Goal: Information Seeking & Learning: Check status

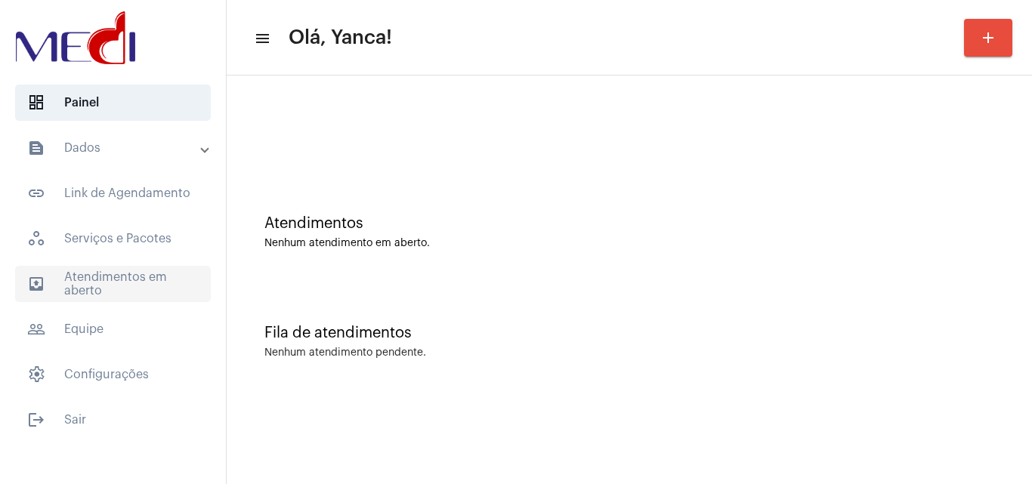
click at [163, 268] on span "outbox_outline Atendimentos em aberto" at bounding box center [113, 284] width 196 height 36
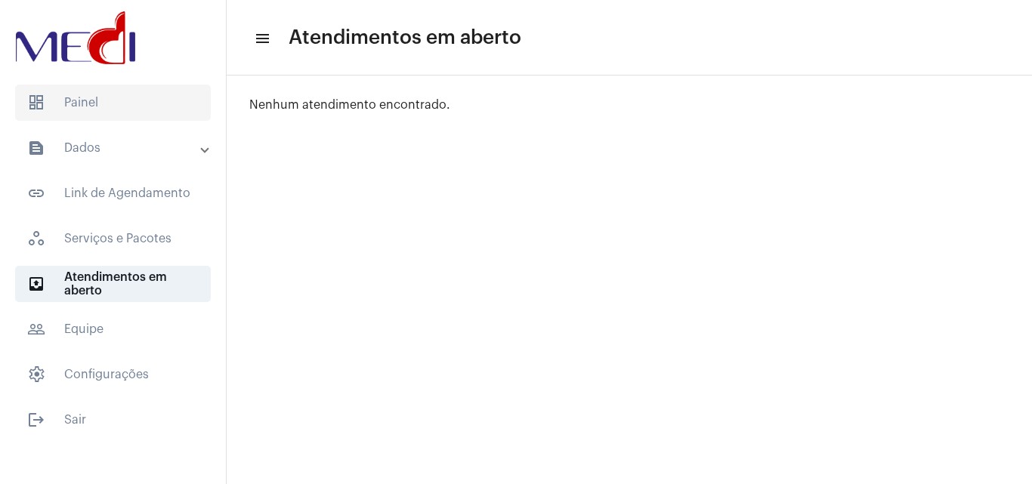
click at [108, 94] on span "dashboard Painel" at bounding box center [113, 103] width 196 height 36
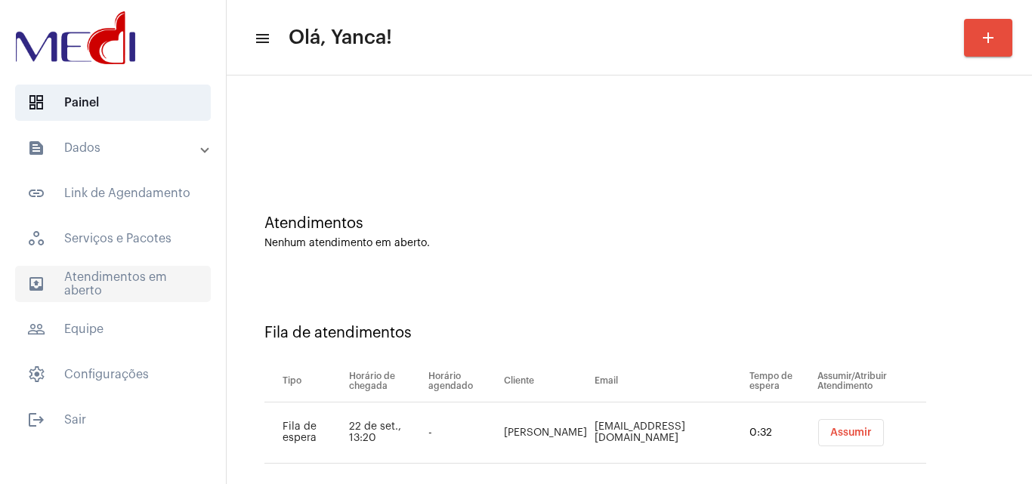
click at [130, 280] on span "outbox_outline Atendimentos em aberto" at bounding box center [113, 284] width 196 height 36
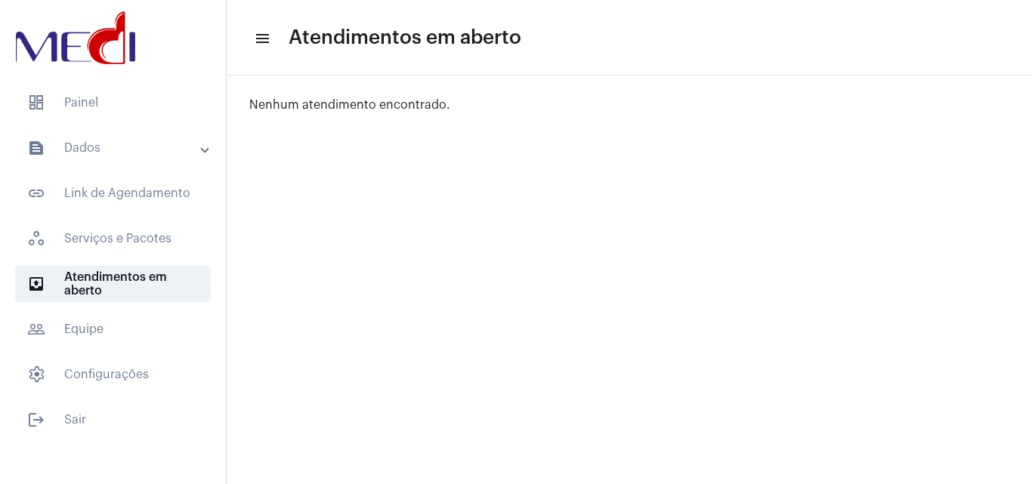
click at [159, 171] on mat-accordion "text_snippet_outlined Dados text_snippet_outlined Relatórios history_outlined H…" at bounding box center [113, 261] width 226 height 263
click at [169, 149] on mat-panel-title "text_snippet_outlined Dados" at bounding box center [114, 148] width 175 height 18
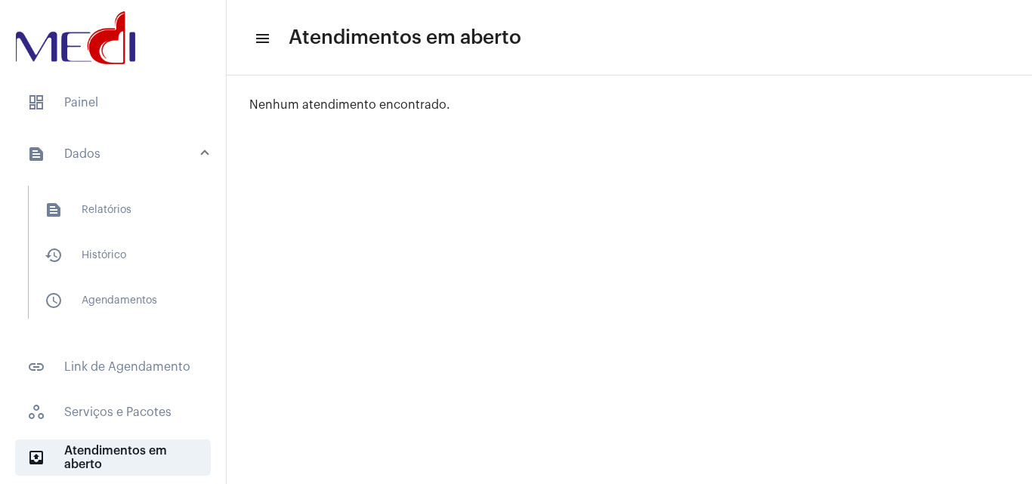
click at [131, 235] on mat-list "text_snippet_outlined Relatórios history_outlined Histórico schedule_outlined A…" at bounding box center [124, 252] width 190 height 133
click at [125, 215] on span "text_snippet_outlined Relatórios" at bounding box center [111, 210] width 159 height 36
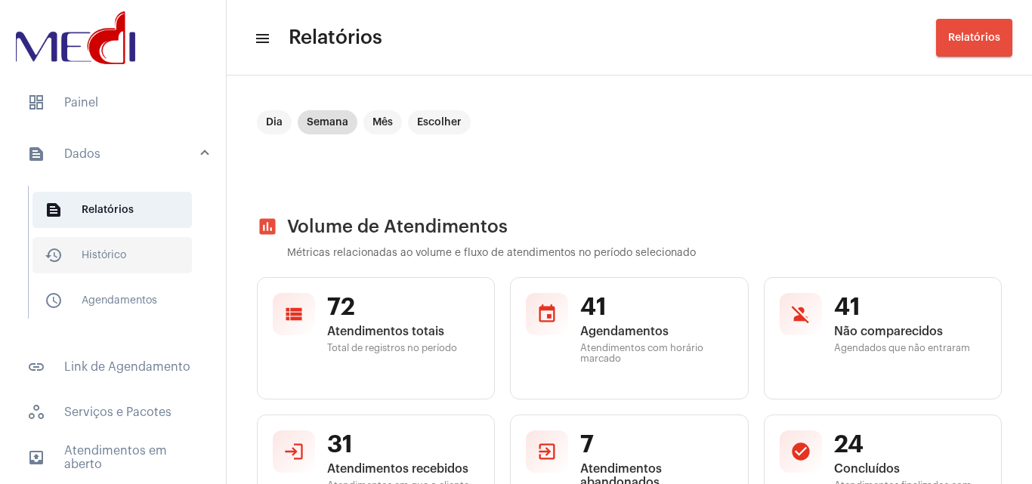
click at [139, 252] on span "history_outlined Histórico" at bounding box center [111, 255] width 159 height 36
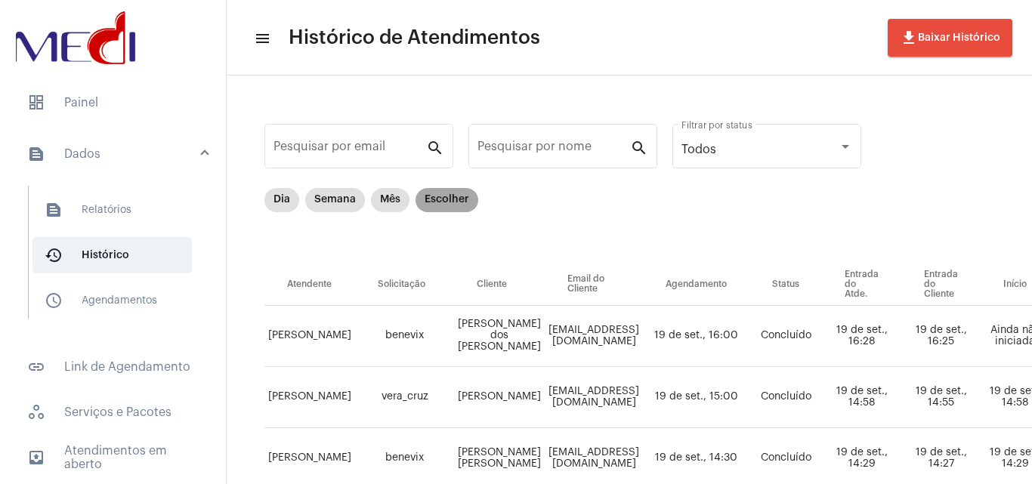
click at [455, 204] on mat-chip "Escolher" at bounding box center [447, 200] width 63 height 24
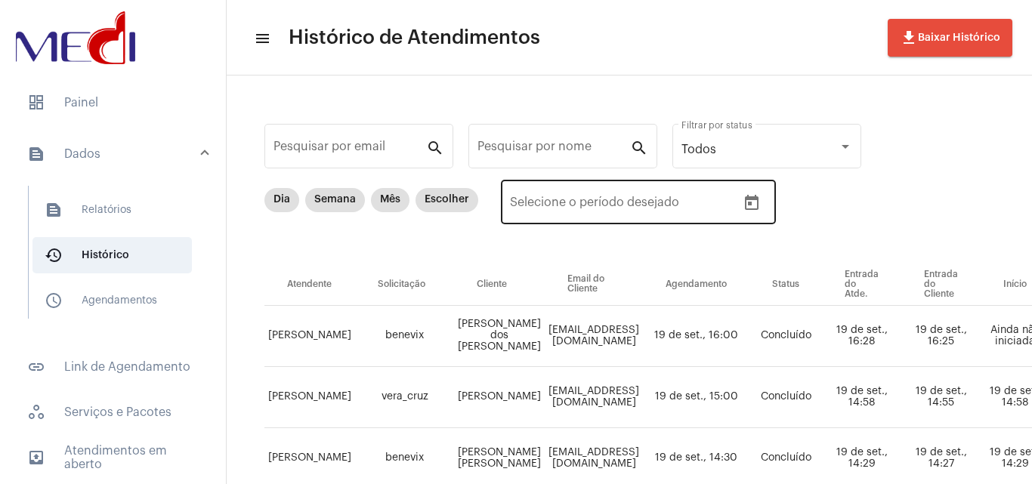
drag, startPoint x: 768, startPoint y: 195, endPoint x: 763, endPoint y: 202, distance: 8.2
click at [767, 199] on div "Data de início – Selecione o período desejado" at bounding box center [638, 201] width 275 height 48
click at [762, 202] on button "Open calendar" at bounding box center [752, 203] width 30 height 30
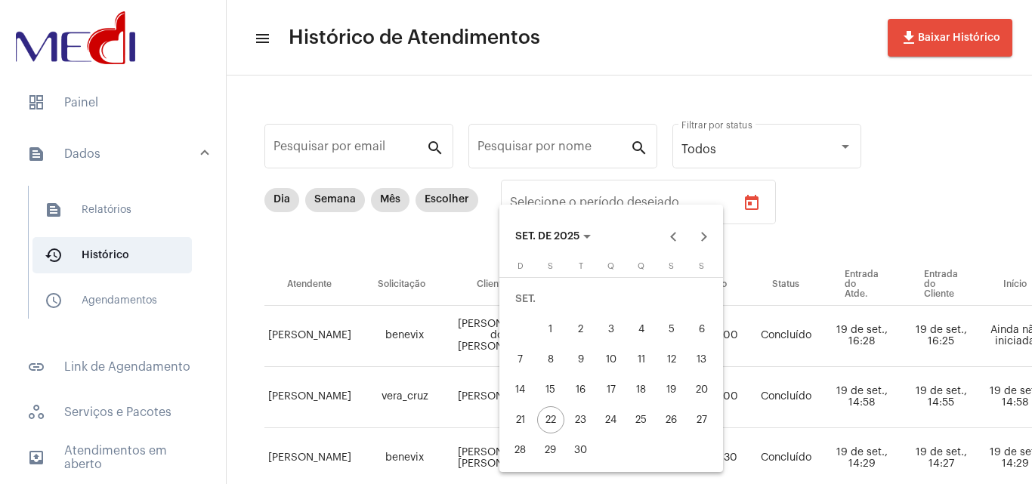
drag, startPoint x: 539, startPoint y: 386, endPoint x: 635, endPoint y: 406, distance: 97.9
click at [539, 386] on div "15" at bounding box center [550, 389] width 27 height 27
type input "[DATE]"
click at [678, 391] on div "19" at bounding box center [671, 389] width 27 height 27
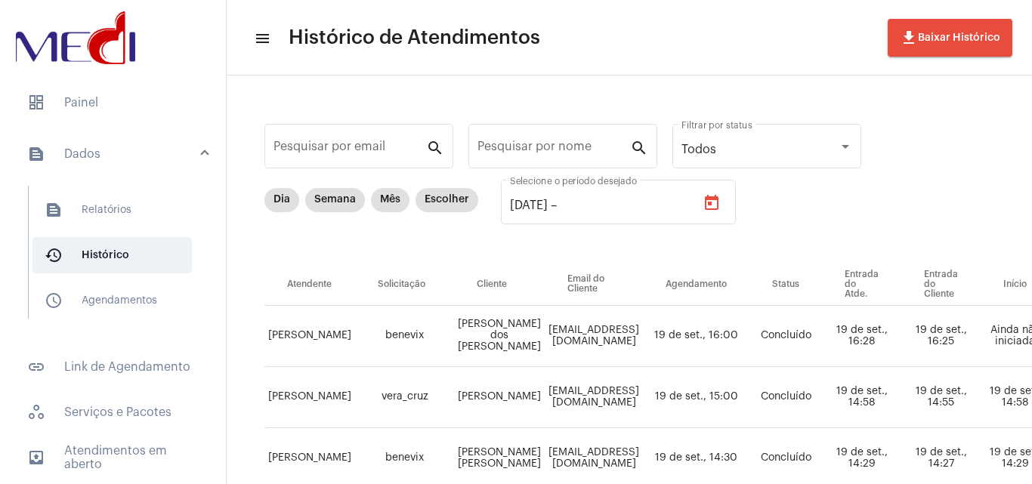
type input "[DATE]"
click at [561, 153] on input "Pesquisar por nome" at bounding box center [553, 150] width 153 height 14
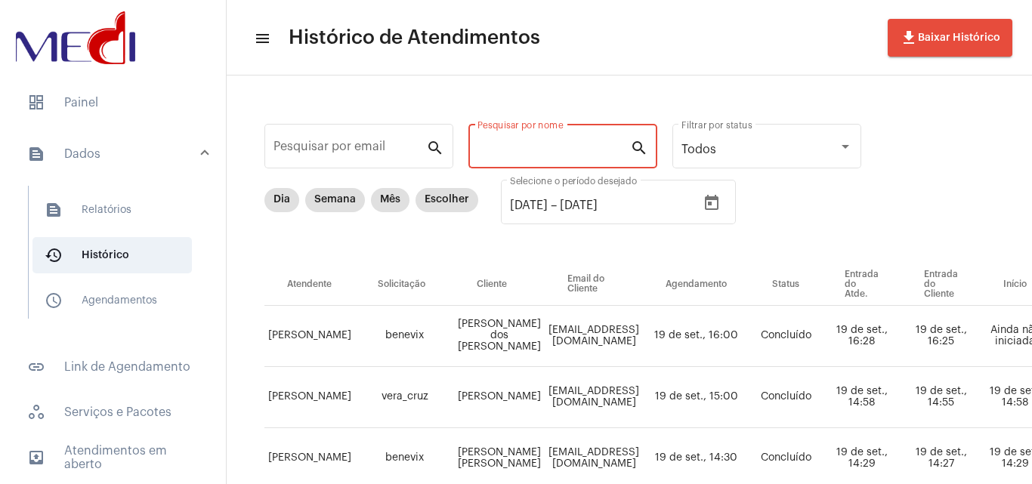
paste input "[PERSON_NAME] AIRES [PERSON_NAME] [PERSON_NAME]"
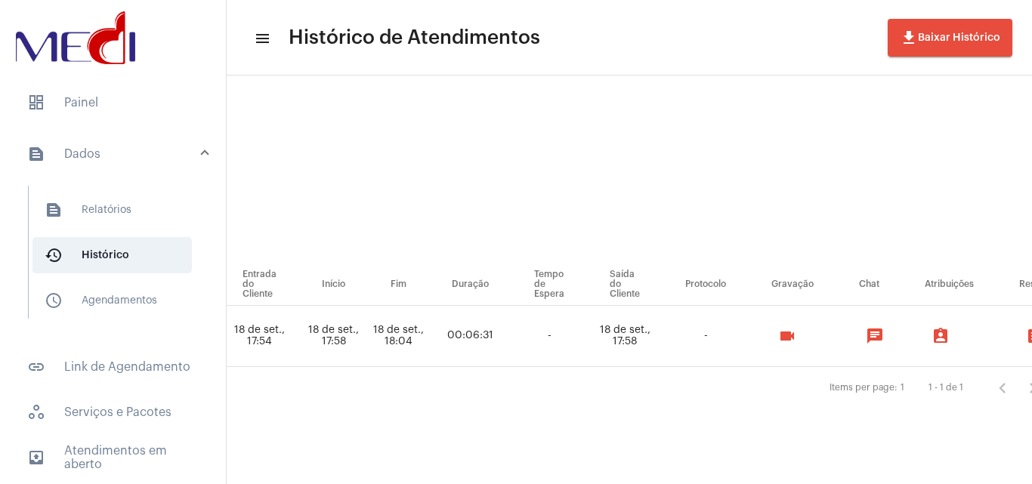
scroll to position [0, 677]
type input "[PERSON_NAME] AIRES [PERSON_NAME] [PERSON_NAME]"
click at [801, 345] on button "videocam" at bounding box center [786, 336] width 30 height 30
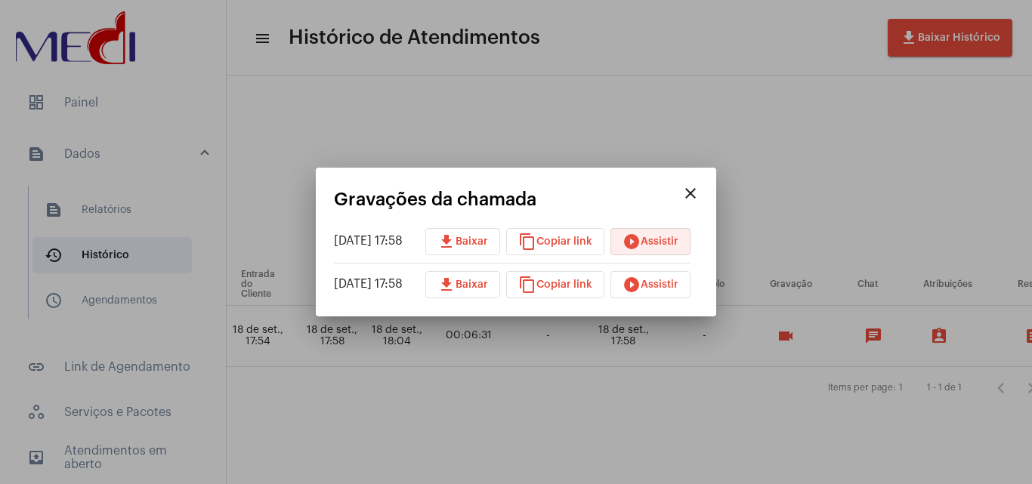
click at [656, 241] on span "play_circle_filled Assistir" at bounding box center [651, 241] width 56 height 11
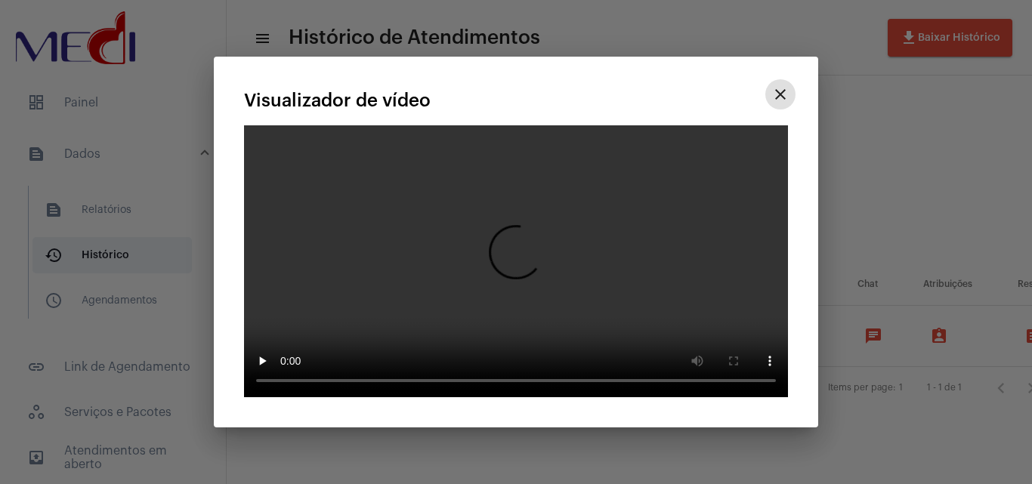
click at [780, 85] on mat-icon "close" at bounding box center [780, 94] width 18 height 18
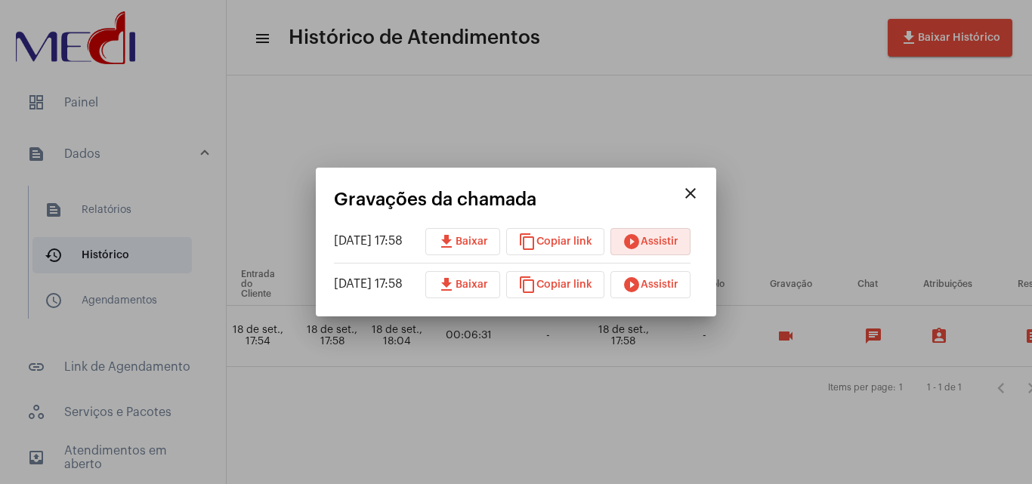
click at [671, 296] on button "play_circle_filled Assistir" at bounding box center [650, 284] width 80 height 27
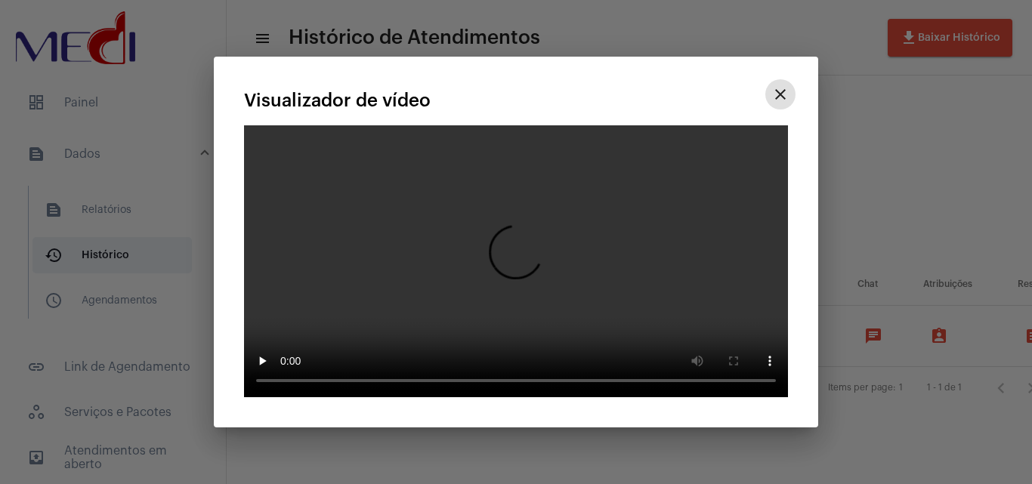
click at [781, 85] on mat-icon "close" at bounding box center [780, 94] width 18 height 18
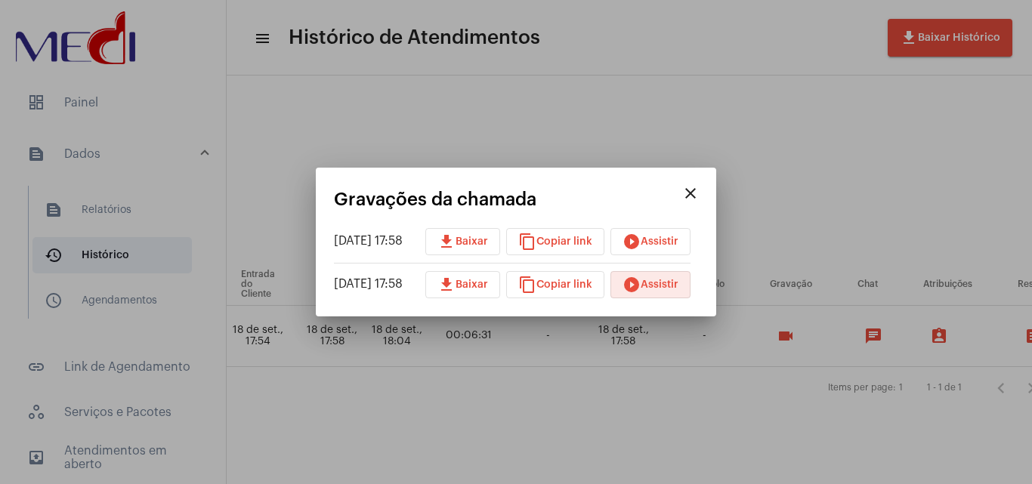
click at [568, 289] on span "content_copy Copiar link" at bounding box center [555, 285] width 74 height 11
drag, startPoint x: 745, startPoint y: 102, endPoint x: 467, endPoint y: 179, distance: 288.5
click at [737, 112] on div at bounding box center [516, 242] width 1032 height 484
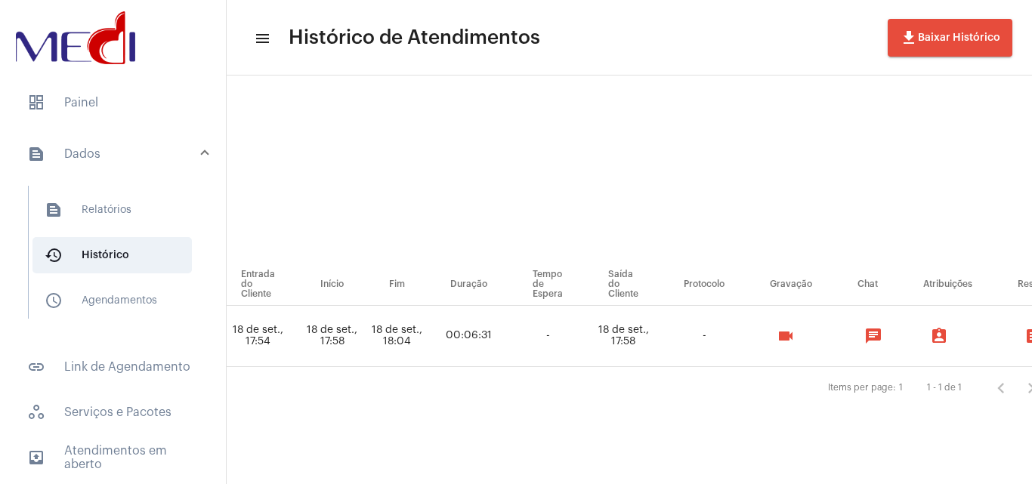
click at [90, 73] on div at bounding box center [113, 39] width 226 height 79
click at [104, 97] on span "dashboard Painel" at bounding box center [113, 103] width 196 height 36
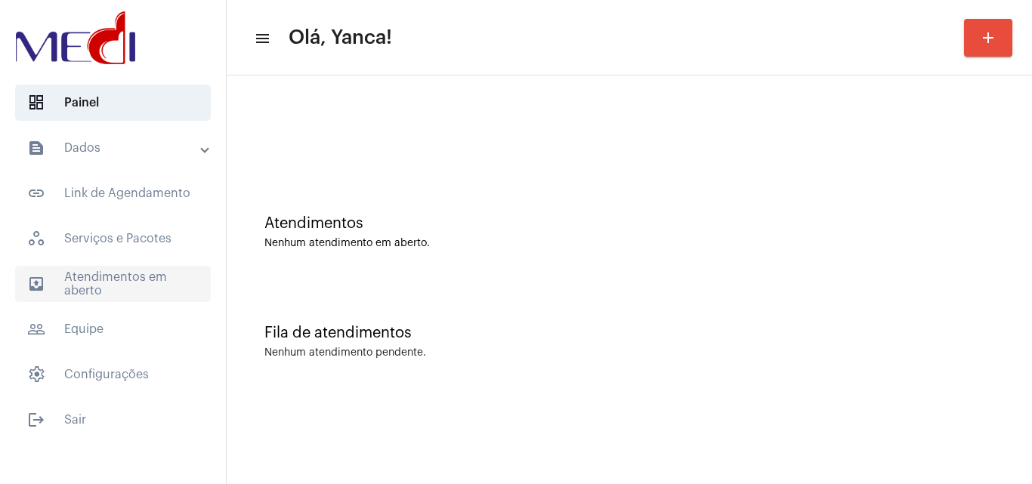
click at [113, 282] on span "outbox_outline Atendimentos em aberto" at bounding box center [113, 284] width 196 height 36
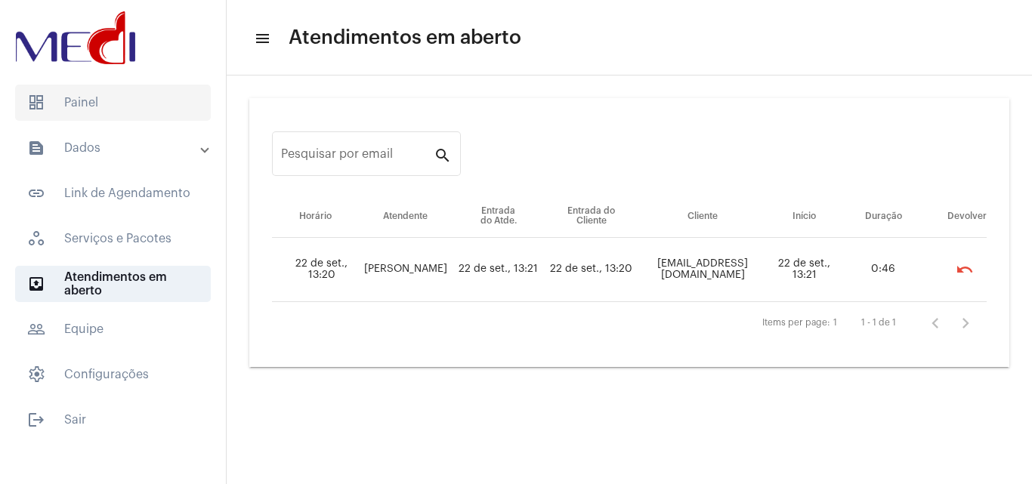
click at [109, 107] on span "dashboard Painel" at bounding box center [113, 103] width 196 height 36
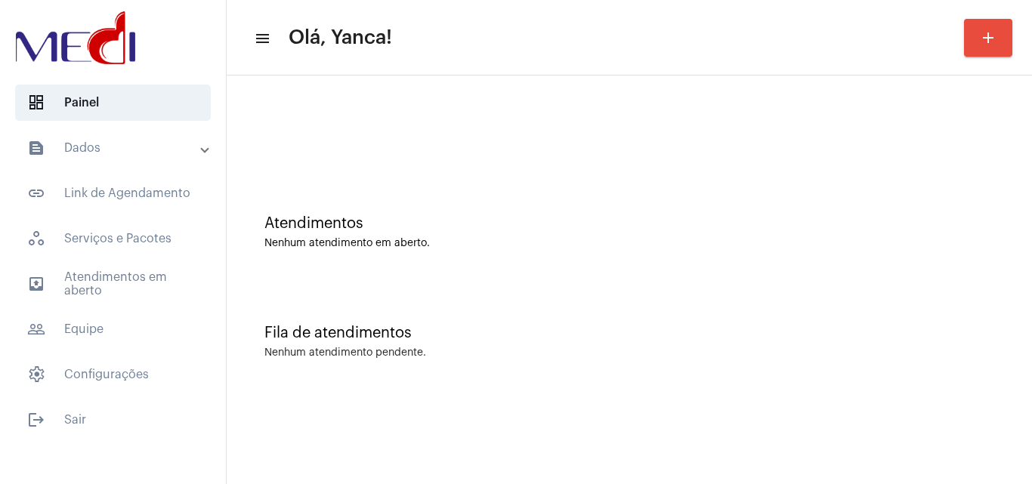
drag, startPoint x: 182, startPoint y: 137, endPoint x: 178, endPoint y: 164, distance: 27.5
click at [181, 137] on mat-expansion-panel-header "text_snippet_outlined Dados" at bounding box center [117, 148] width 217 height 36
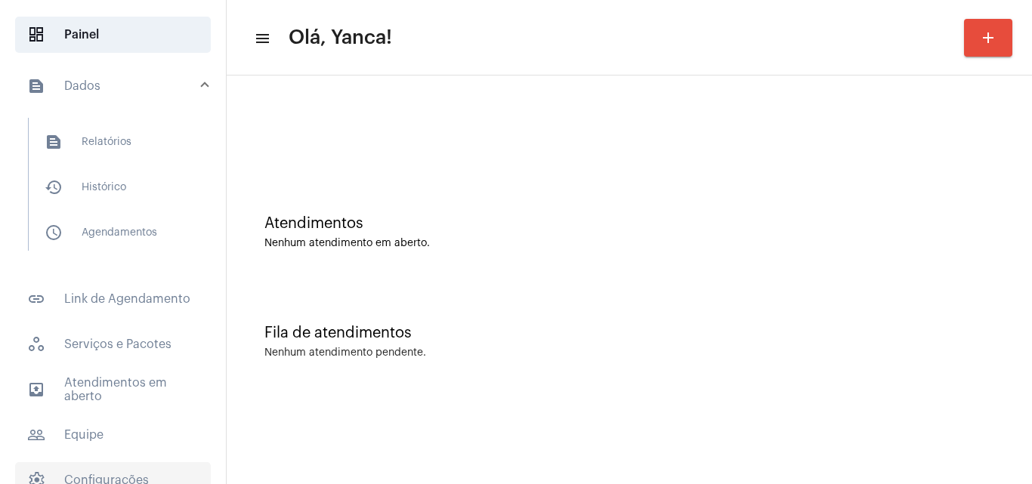
scroll to position [137, 0]
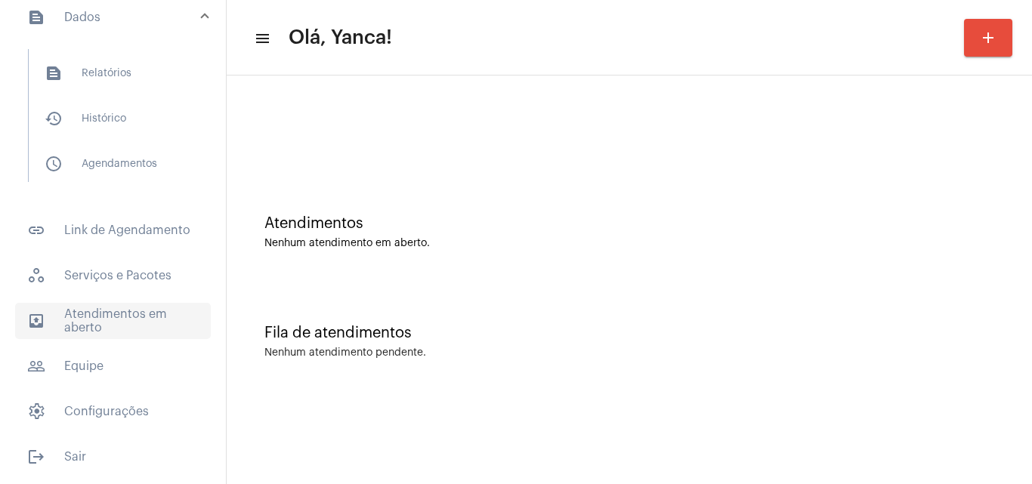
click at [156, 323] on span "outbox_outline Atendimentos em aberto" at bounding box center [113, 321] width 196 height 36
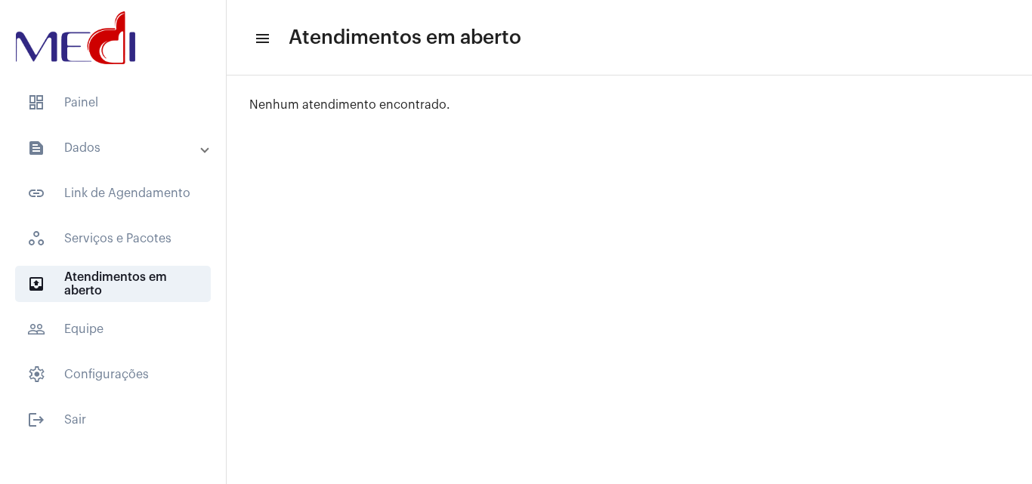
click at [130, 159] on mat-expansion-panel-header "text_snippet_outlined Dados" at bounding box center [117, 148] width 217 height 36
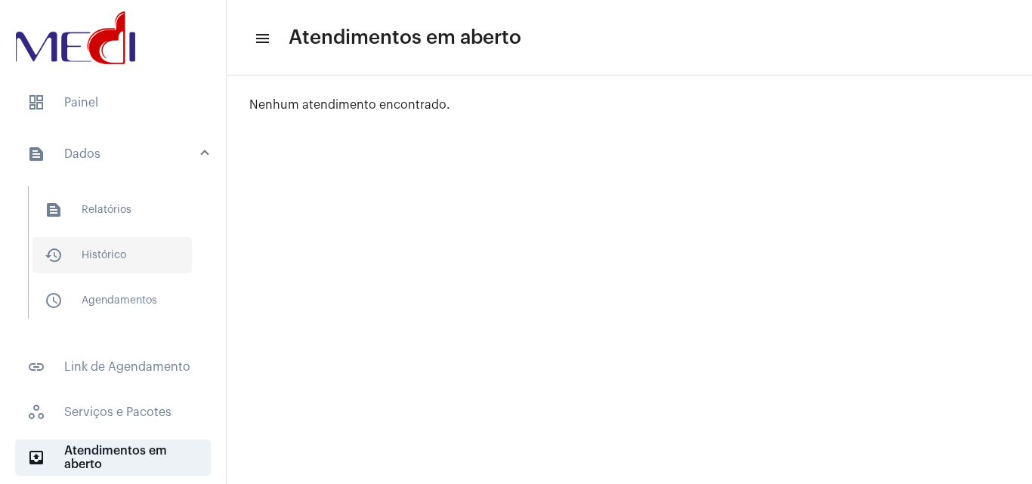
click at [137, 258] on span "history_outlined Histórico" at bounding box center [111, 255] width 159 height 36
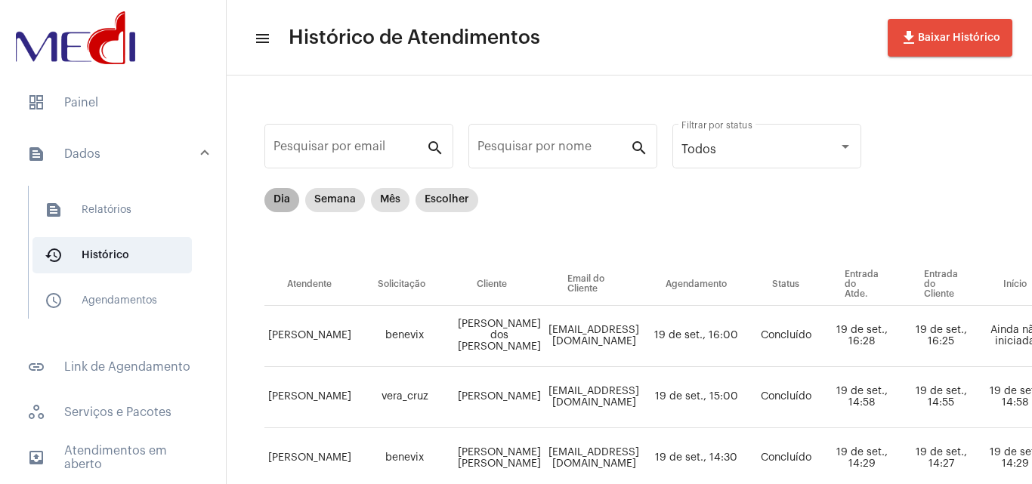
click at [278, 204] on mat-chip "Dia" at bounding box center [281, 200] width 35 height 24
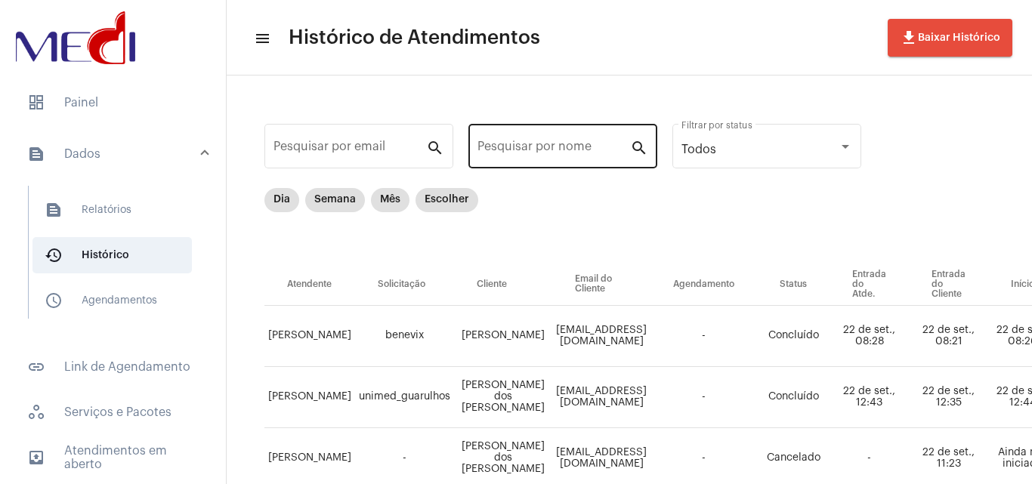
click at [538, 150] on input "Pesquisar por nome" at bounding box center [553, 150] width 153 height 14
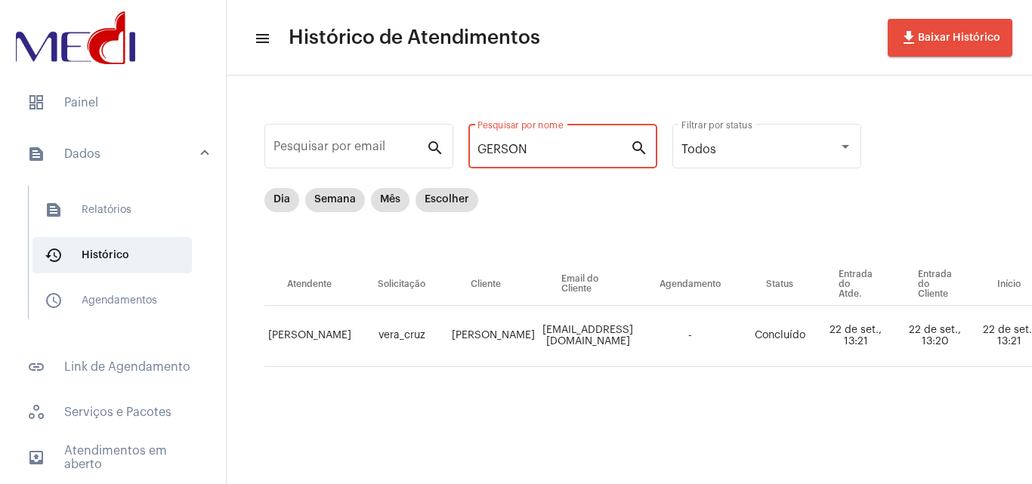
type input "GERSON"
click at [728, 360] on td "-" at bounding box center [690, 336] width 107 height 61
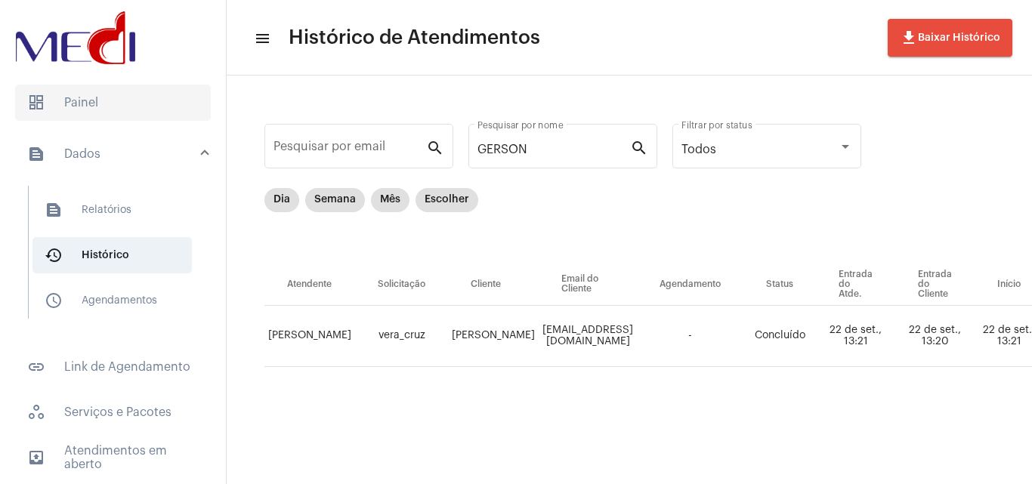
click at [106, 110] on span "dashboard Painel" at bounding box center [113, 103] width 196 height 36
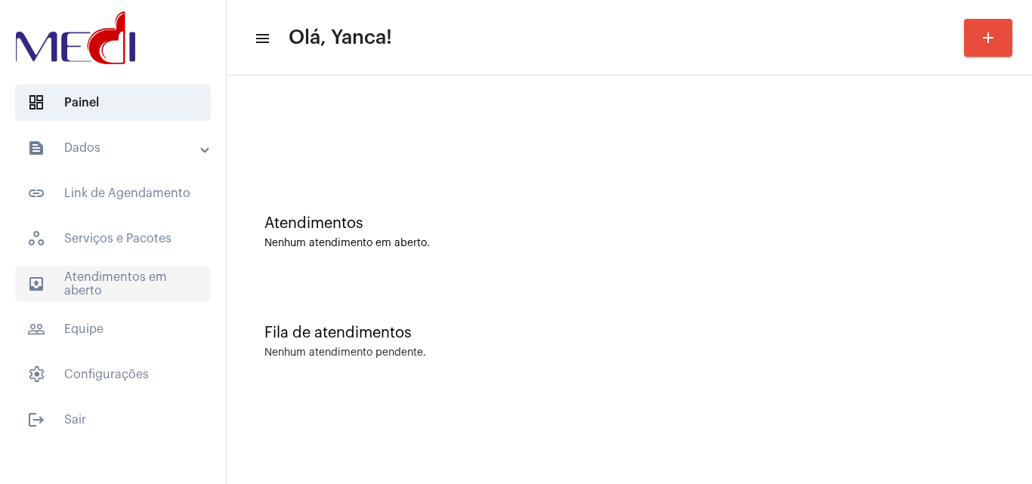
drag, startPoint x: 524, startPoint y: 269, endPoint x: 142, endPoint y: 267, distance: 382.3
click at [521, 272] on div "Atendimentos Nenhum atendimento em aberto." at bounding box center [629, 225] width 790 height 110
click at [44, 299] on span "outbox_outline Atendimentos em aberto" at bounding box center [113, 284] width 196 height 36
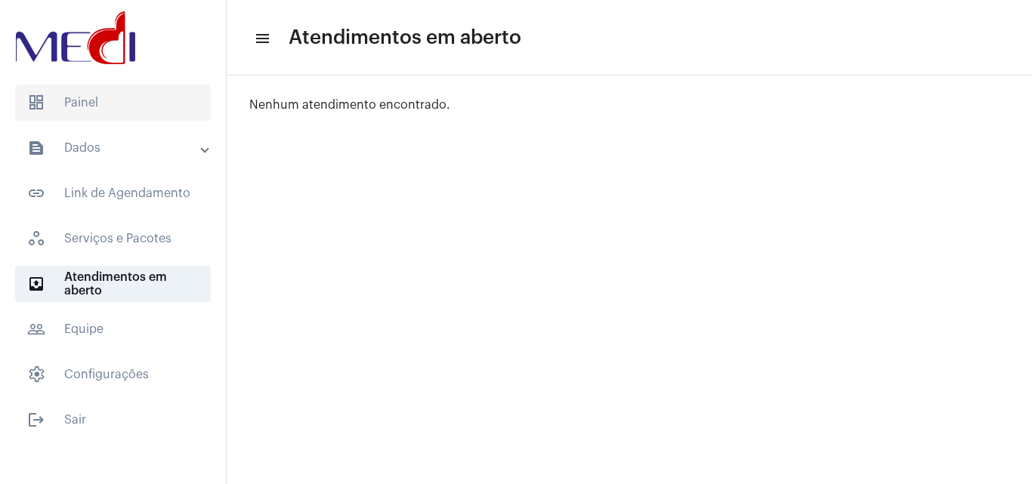
click at [114, 107] on span "dashboard Painel" at bounding box center [113, 103] width 196 height 36
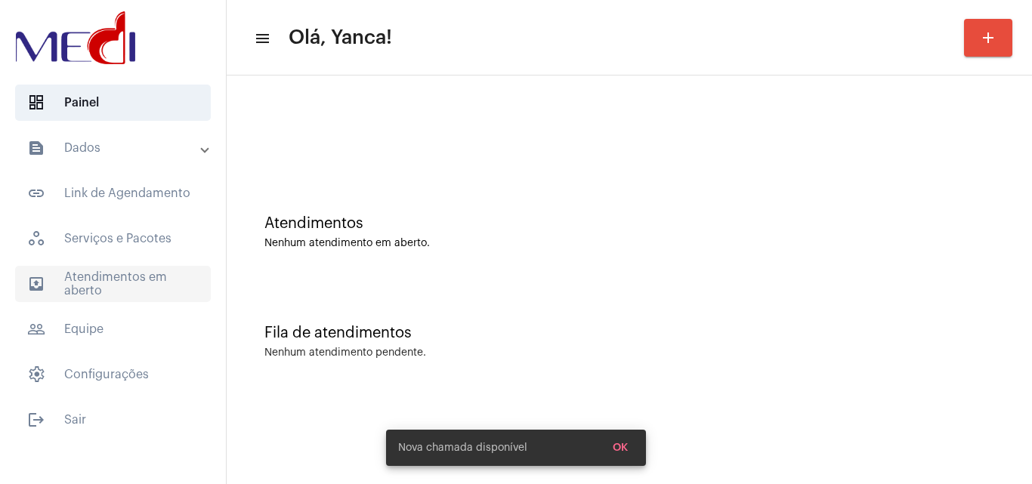
click at [158, 289] on span "outbox_outline Atendimentos em aberto" at bounding box center [113, 284] width 196 height 36
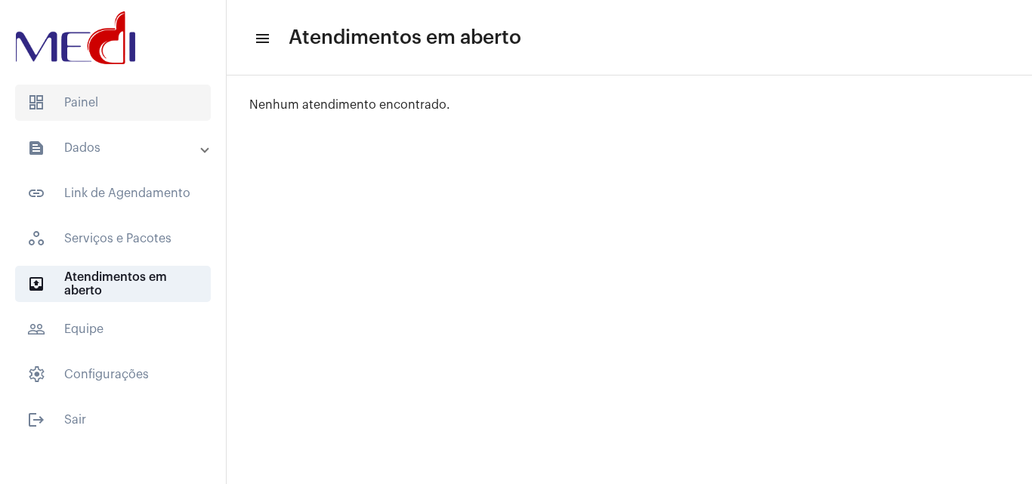
click at [114, 100] on span "dashboard Painel" at bounding box center [113, 103] width 196 height 36
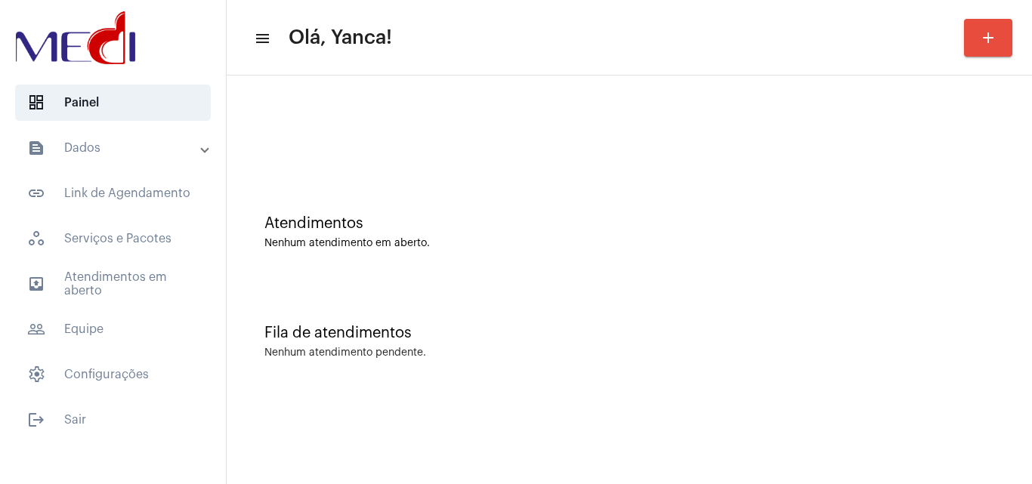
click at [107, 302] on mat-accordion "text_snippet_outlined Dados text_snippet_outlined Relatórios history_outlined H…" at bounding box center [113, 261] width 226 height 263
click at [105, 291] on span "outbox_outline Atendimentos em aberto" at bounding box center [113, 284] width 196 height 36
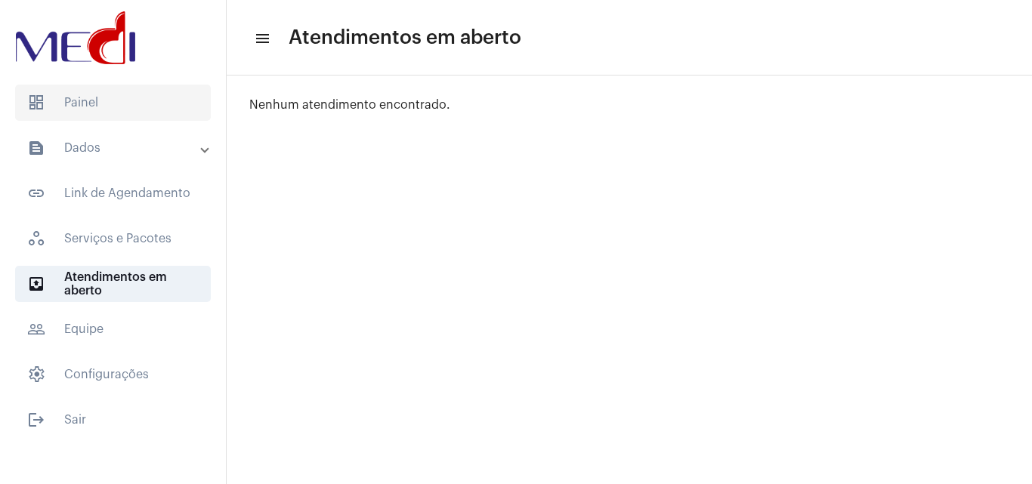
click at [153, 116] on span "dashboard Painel" at bounding box center [113, 103] width 196 height 36
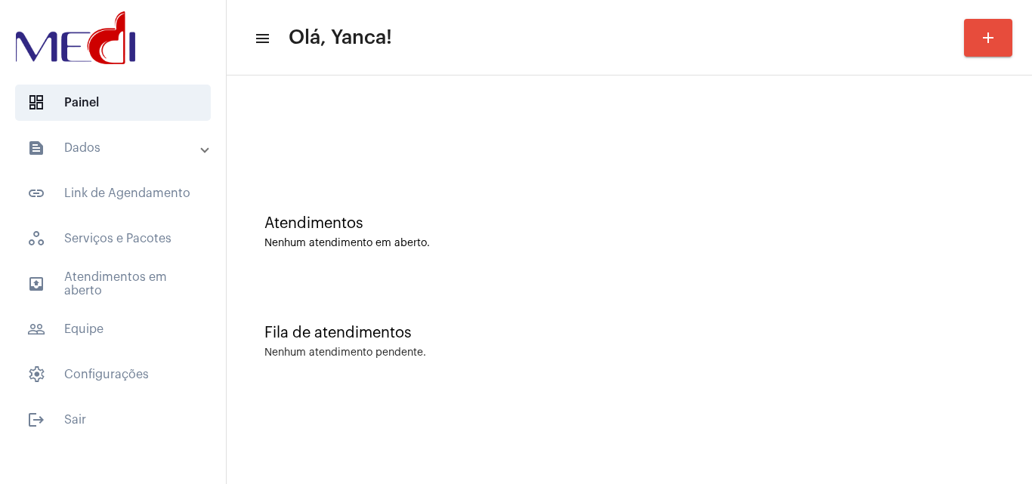
click at [154, 165] on mat-expansion-panel-header "text_snippet_outlined Dados" at bounding box center [117, 148] width 217 height 36
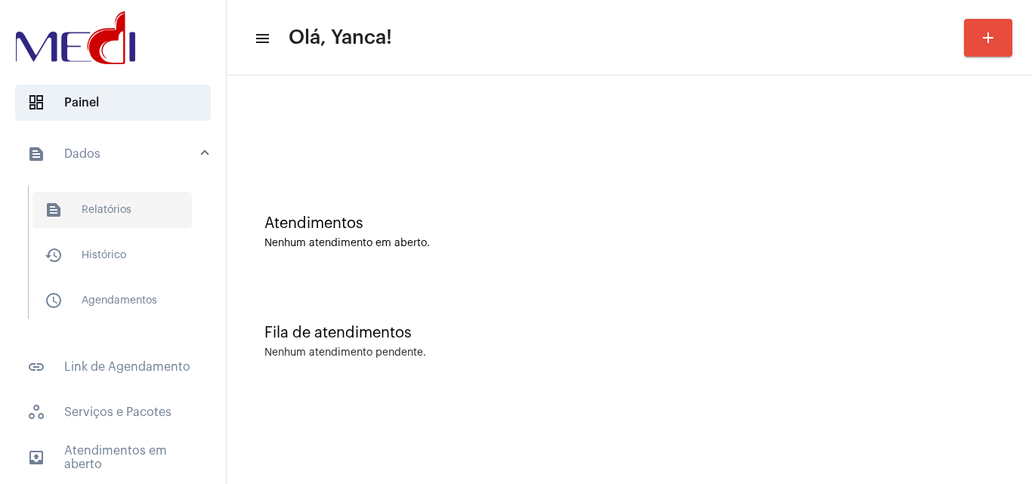
click at [133, 221] on span "text_snippet_outlined Relatórios" at bounding box center [111, 210] width 159 height 36
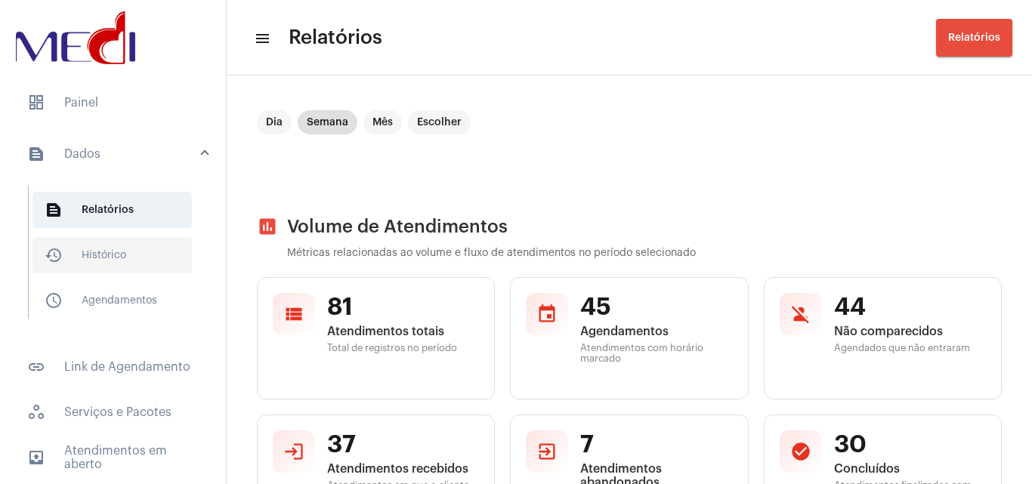
click at [116, 256] on span "history_outlined Histórico" at bounding box center [111, 255] width 159 height 36
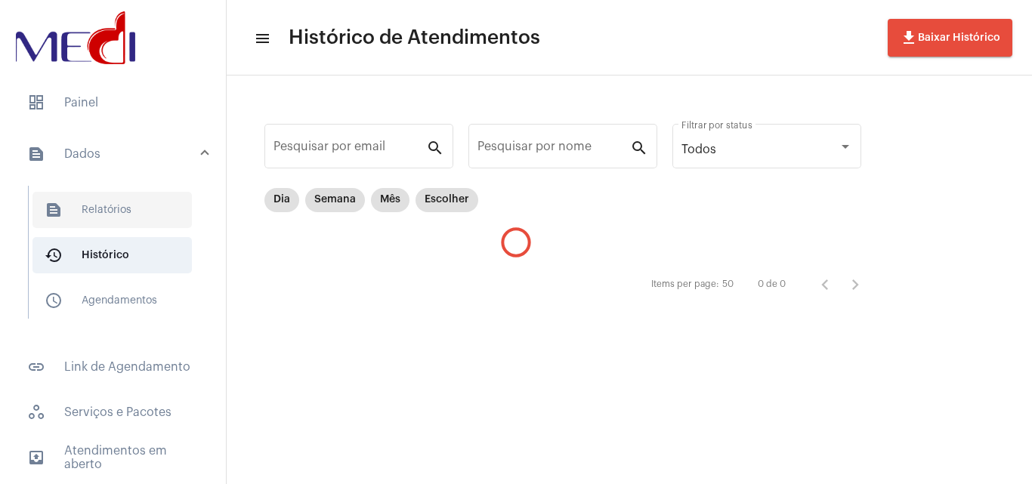
click at [112, 222] on span "text_snippet_outlined Relatórios" at bounding box center [111, 210] width 159 height 36
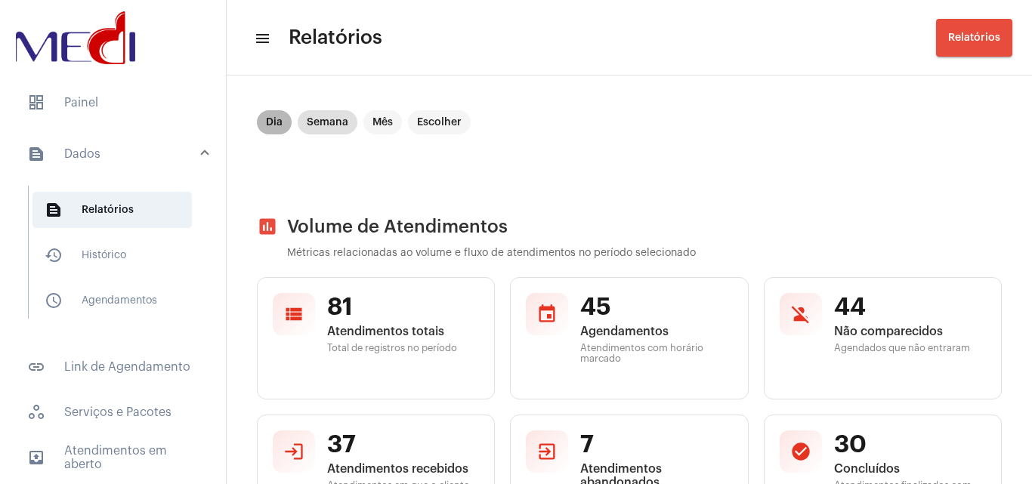
click at [270, 125] on mat-chip "Dia" at bounding box center [274, 122] width 35 height 24
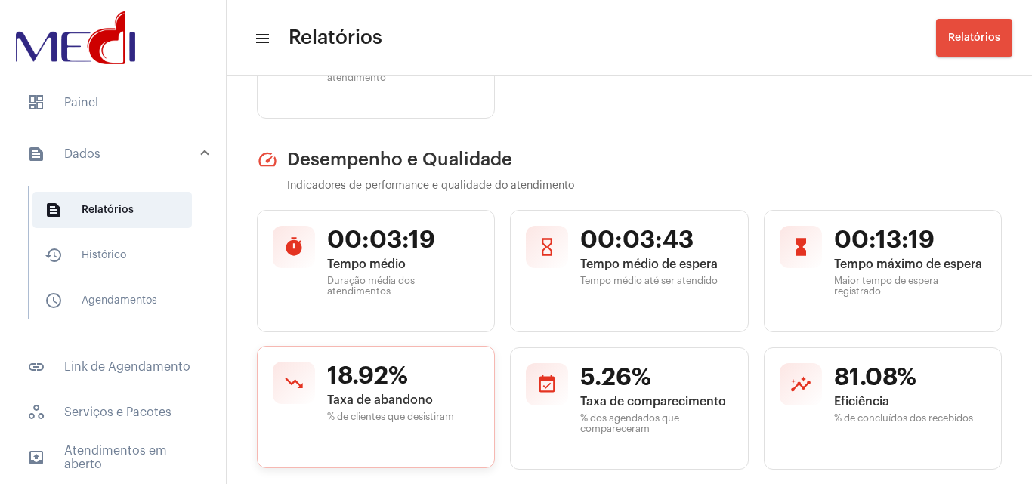
scroll to position [529, 0]
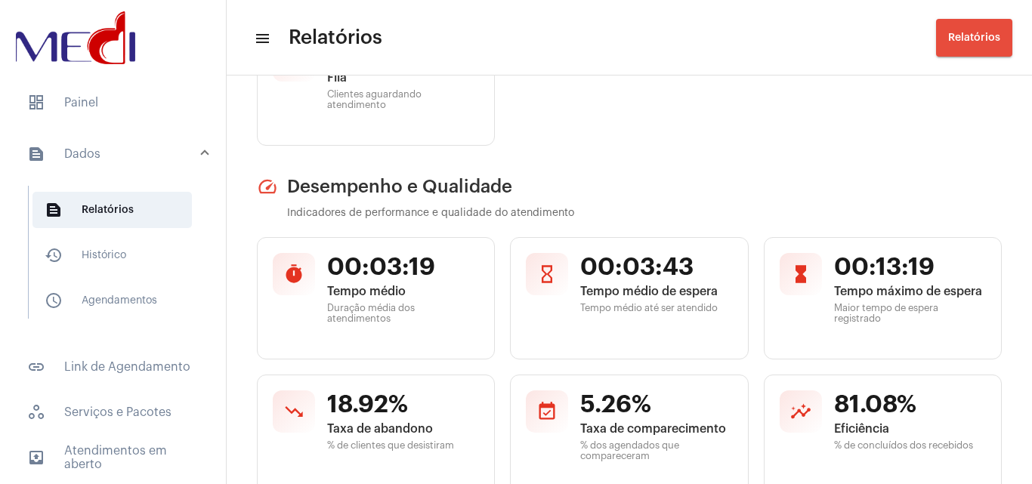
click at [816, 179] on h2 "speed Desempenho e Qualidade" at bounding box center [629, 186] width 745 height 21
click at [115, 113] on span "dashboard Painel" at bounding box center [113, 103] width 196 height 36
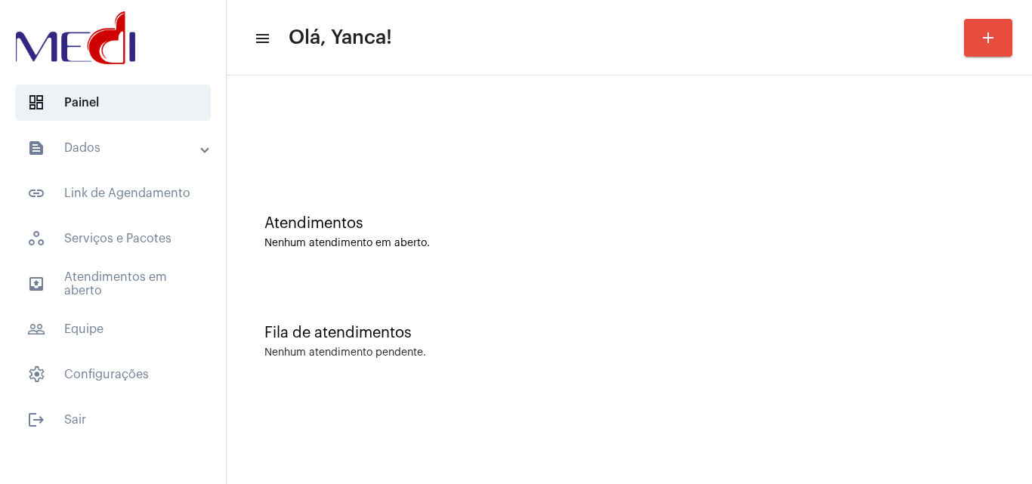
click at [156, 264] on mat-accordion "text_snippet_outlined Dados text_snippet_outlined Relatórios history_outlined H…" at bounding box center [113, 261] width 226 height 263
click at [161, 283] on span "outbox_outline Atendimentos em aberto" at bounding box center [113, 284] width 196 height 36
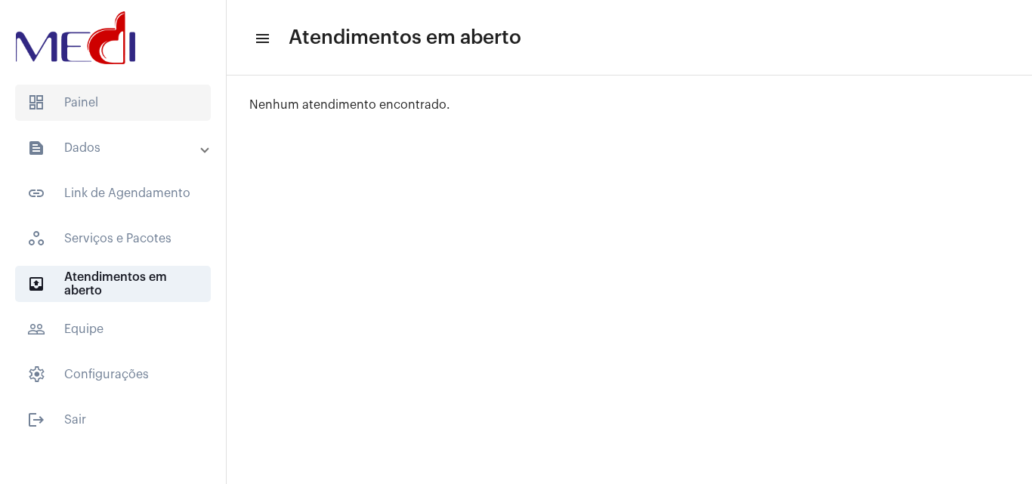
click at [119, 91] on span "dashboard Painel" at bounding box center [113, 103] width 196 height 36
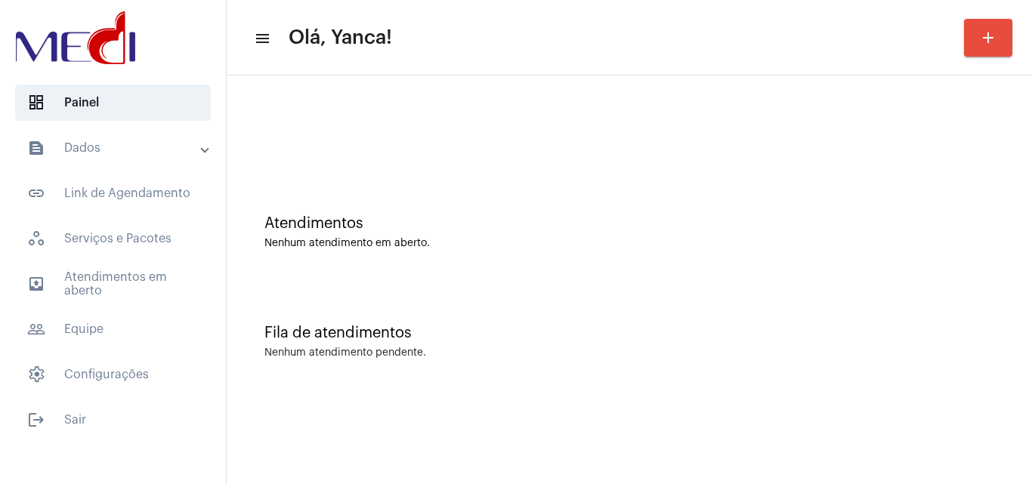
click at [162, 141] on mat-panel-title "text_snippet_outlined Dados" at bounding box center [114, 148] width 175 height 18
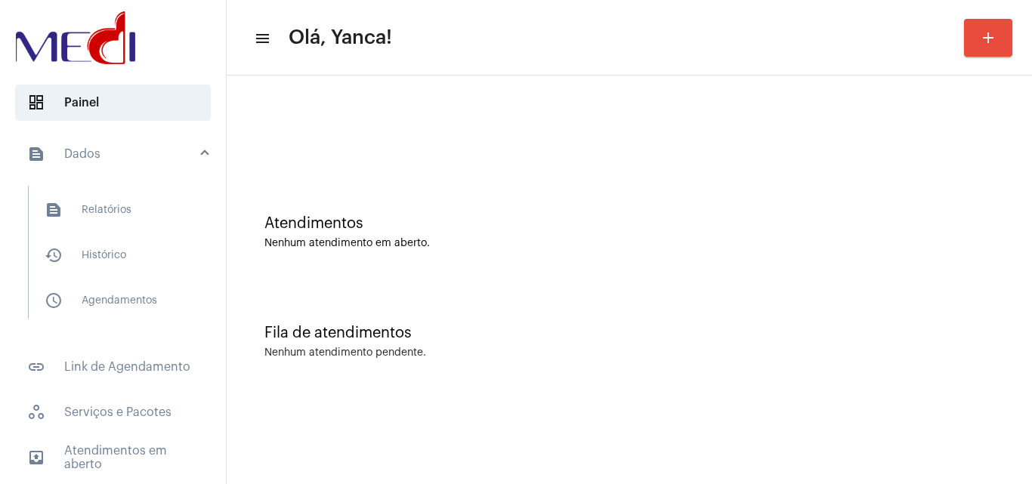
click at [80, 329] on div "text_snippet_outlined Relatórios history_outlined Histórico schedule_outlined A…" at bounding box center [117, 259] width 217 height 162
click at [130, 300] on span "schedule_outlined Agendamentos" at bounding box center [111, 301] width 159 height 36
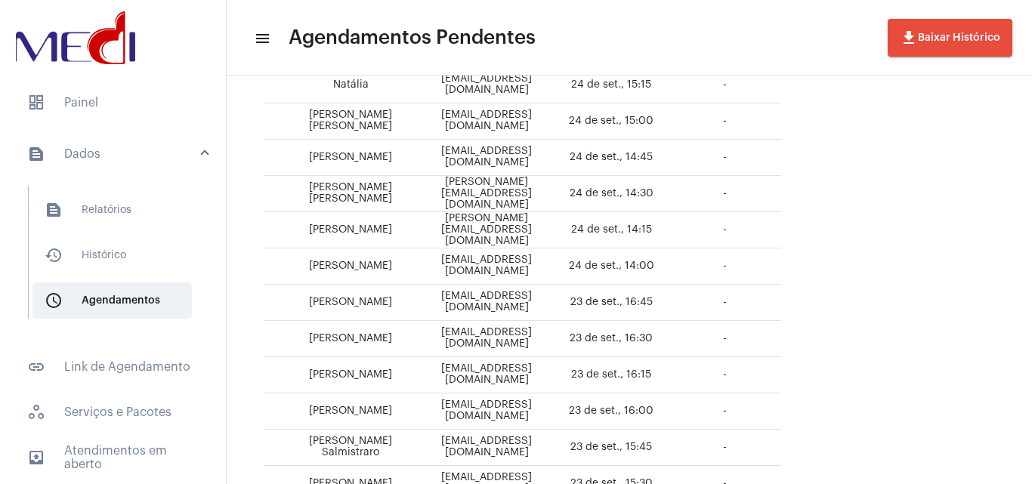
scroll to position [604, 0]
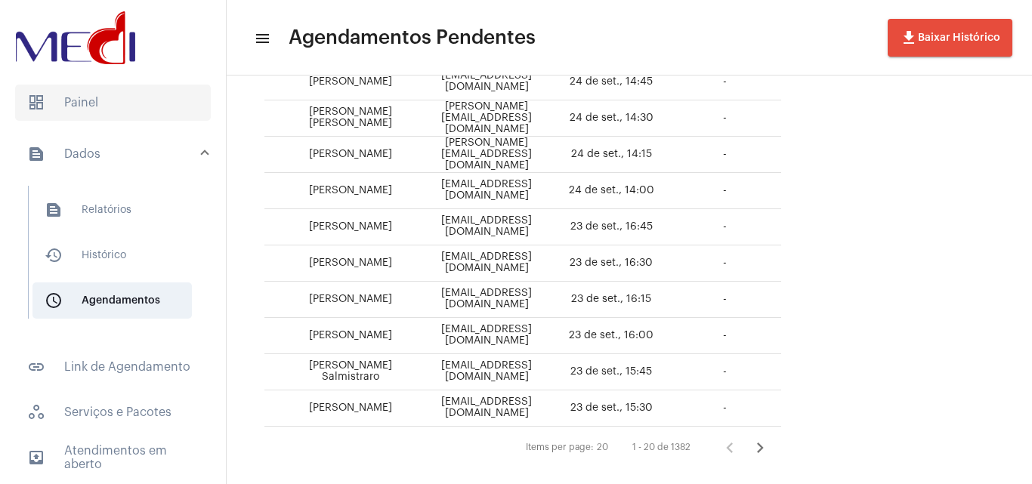
click at [113, 96] on span "dashboard Painel" at bounding box center [113, 103] width 196 height 36
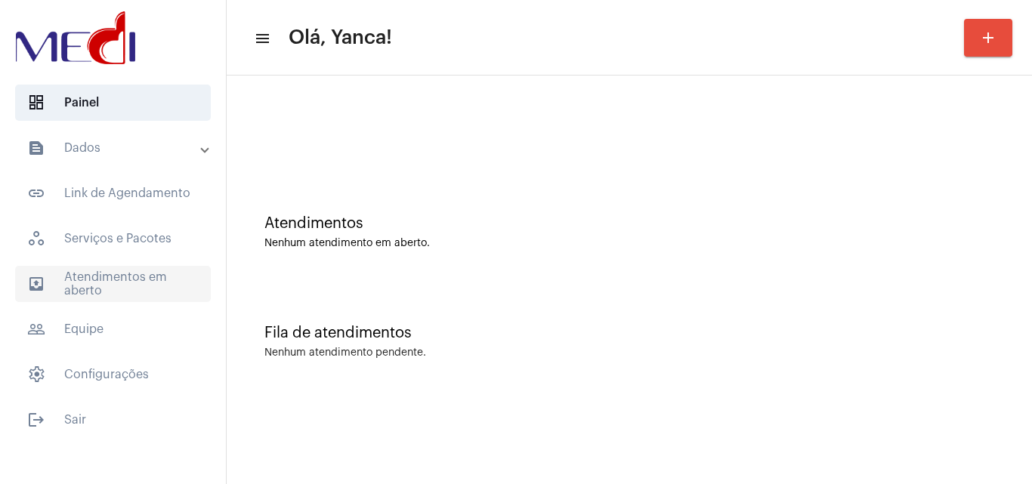
click at [137, 280] on span "outbox_outline Atendimentos em aberto" at bounding box center [113, 284] width 196 height 36
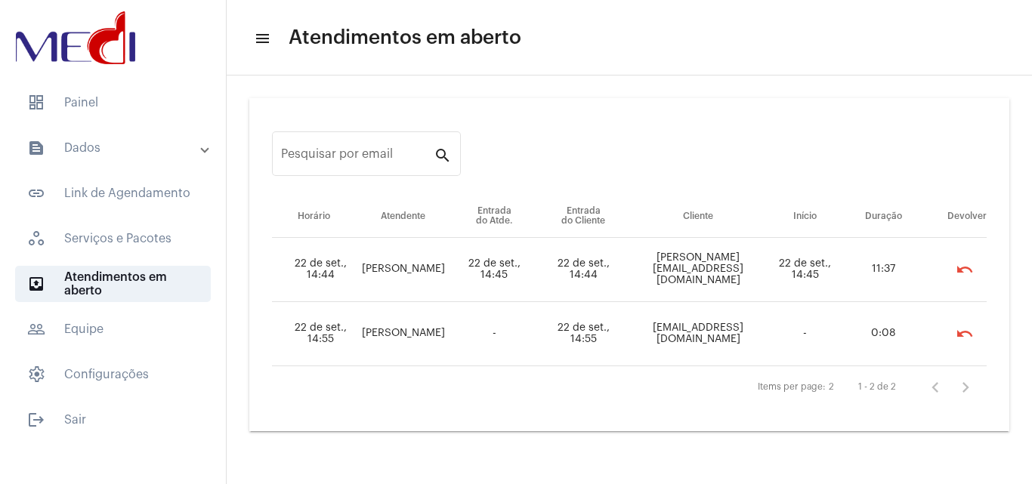
drag, startPoint x: 630, startPoint y: 264, endPoint x: 767, endPoint y: 257, distance: 136.9
click at [767, 257] on td "[PERSON_NAME][EMAIL_ADDRESS][DOMAIN_NAME]" at bounding box center [699, 270] width 140 height 64
copy td "[PERSON_NAME][EMAIL_ADDRESS][DOMAIN_NAME]"
click at [122, 91] on span "dashboard Painel" at bounding box center [113, 103] width 196 height 36
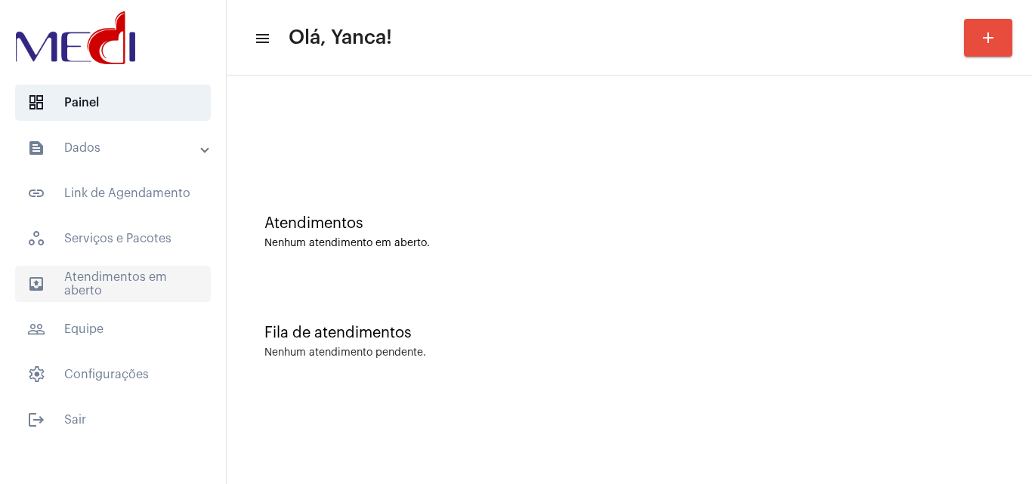
click at [120, 301] on span "outbox_outline Atendimentos em aberto" at bounding box center [113, 284] width 196 height 36
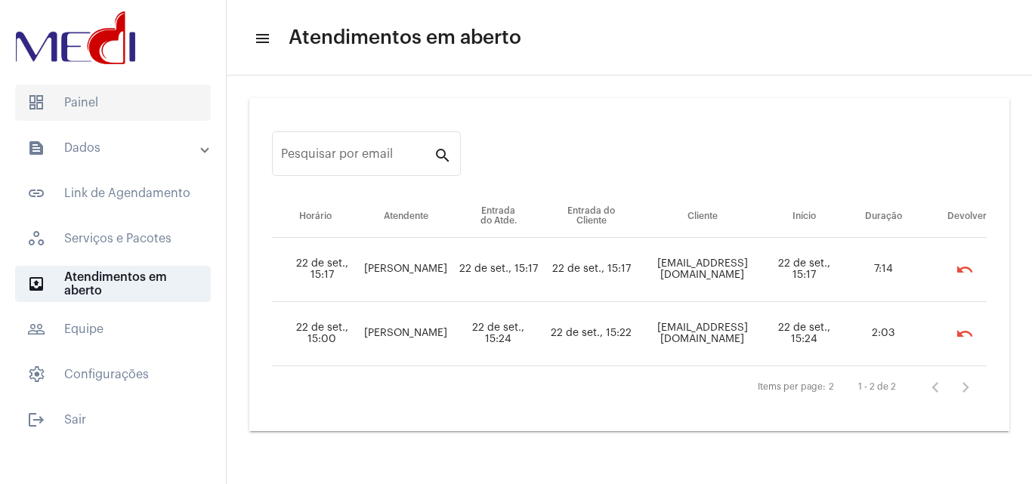
click at [126, 109] on span "dashboard Painel" at bounding box center [113, 103] width 196 height 36
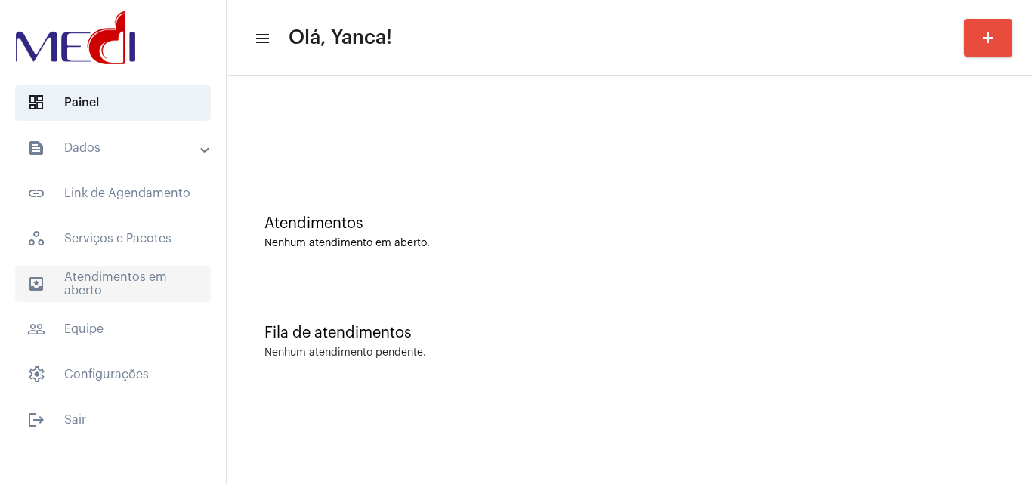
click at [135, 289] on span "outbox_outline Atendimentos em aberto" at bounding box center [113, 284] width 196 height 36
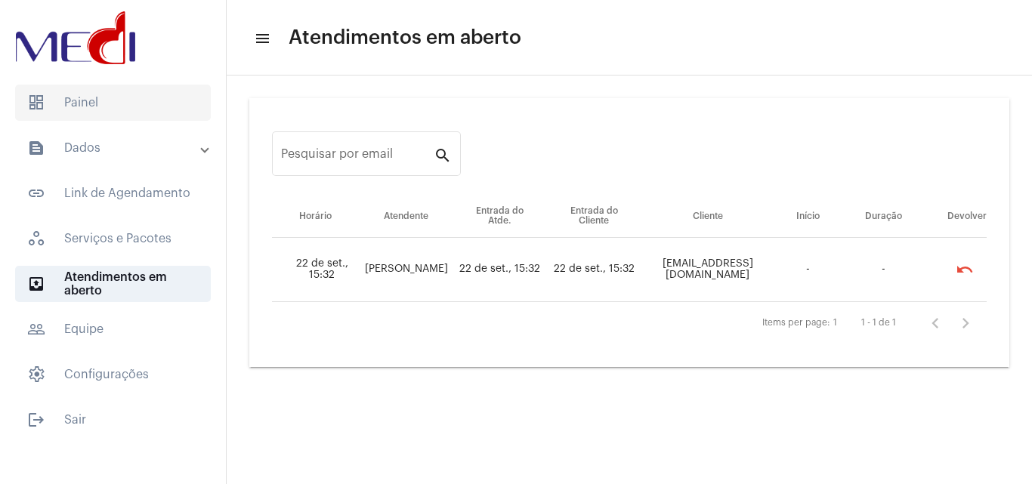
click at [127, 102] on span "dashboard Painel" at bounding box center [113, 103] width 196 height 36
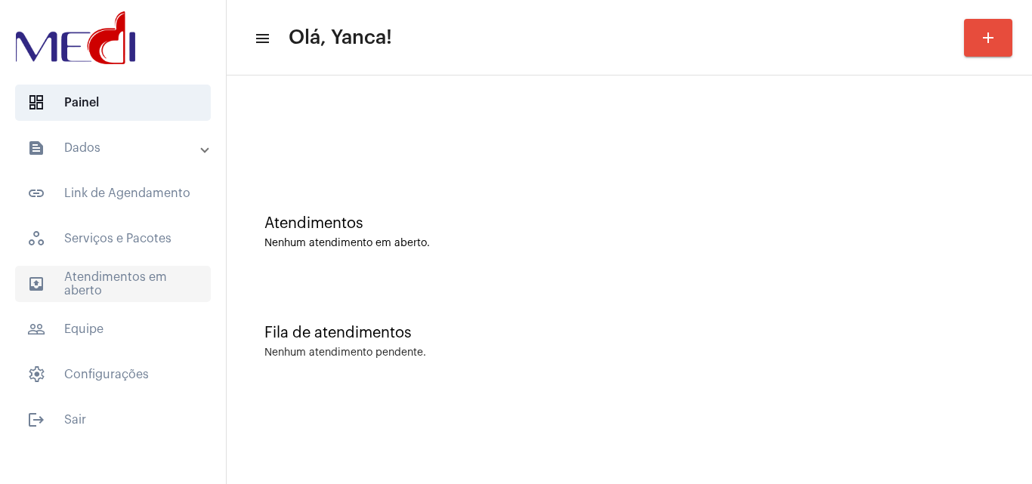
click at [165, 276] on span "outbox_outline Atendimentos em aberto" at bounding box center [113, 284] width 196 height 36
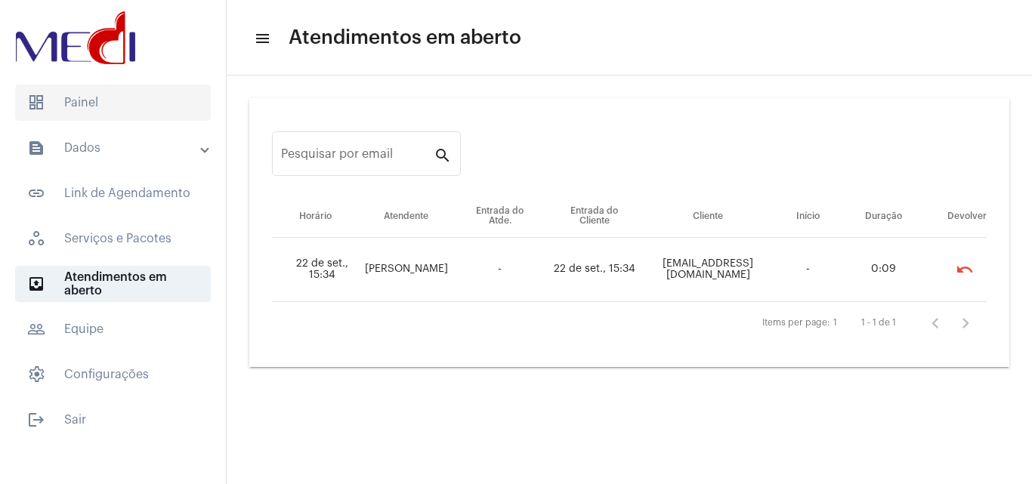
click at [104, 107] on span "dashboard Painel" at bounding box center [113, 103] width 196 height 36
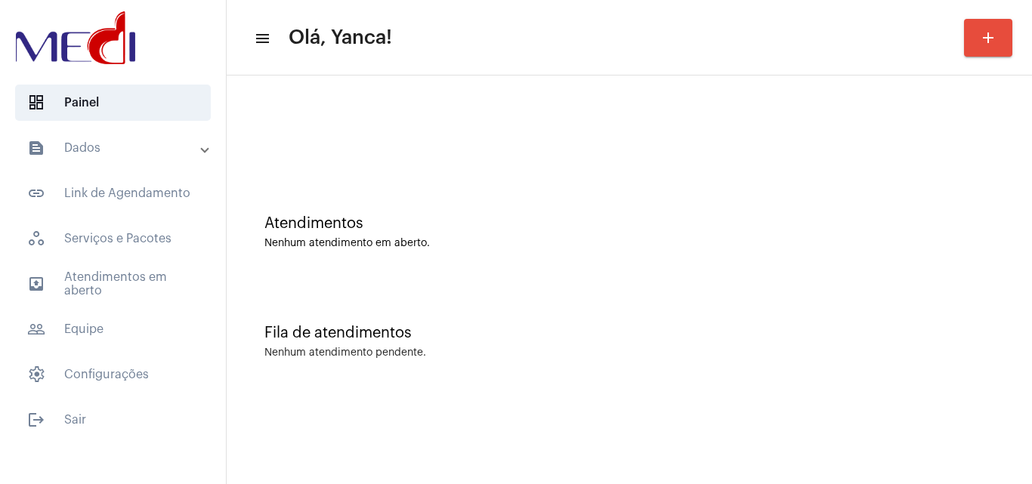
click at [128, 141] on mat-panel-title "text_snippet_outlined Dados" at bounding box center [114, 148] width 175 height 18
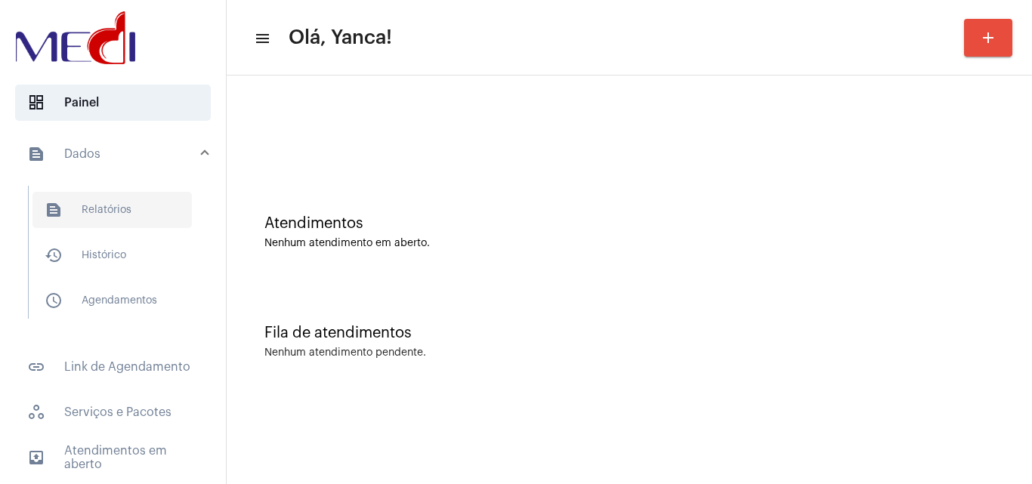
click at [144, 226] on span "text_snippet_outlined Relatórios" at bounding box center [111, 210] width 159 height 36
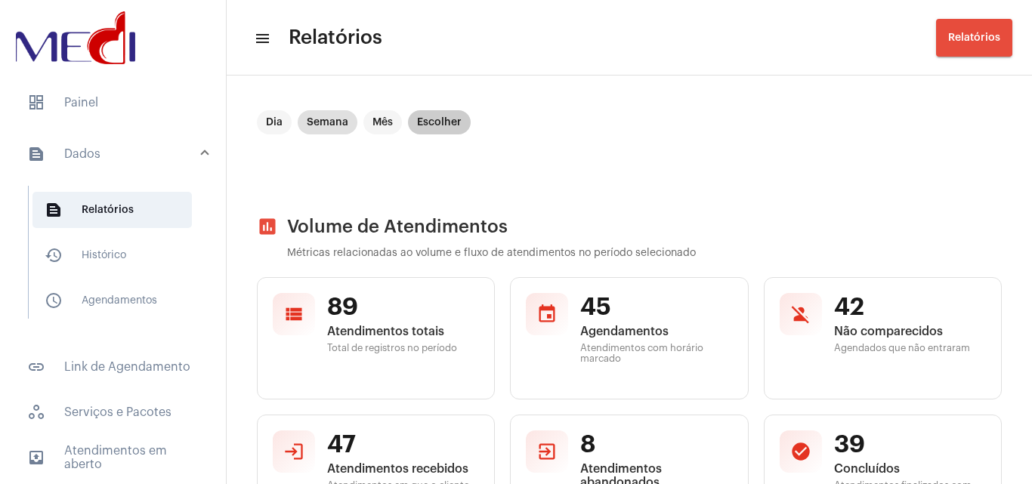
click at [434, 127] on mat-chip "Escolher" at bounding box center [439, 122] width 63 height 24
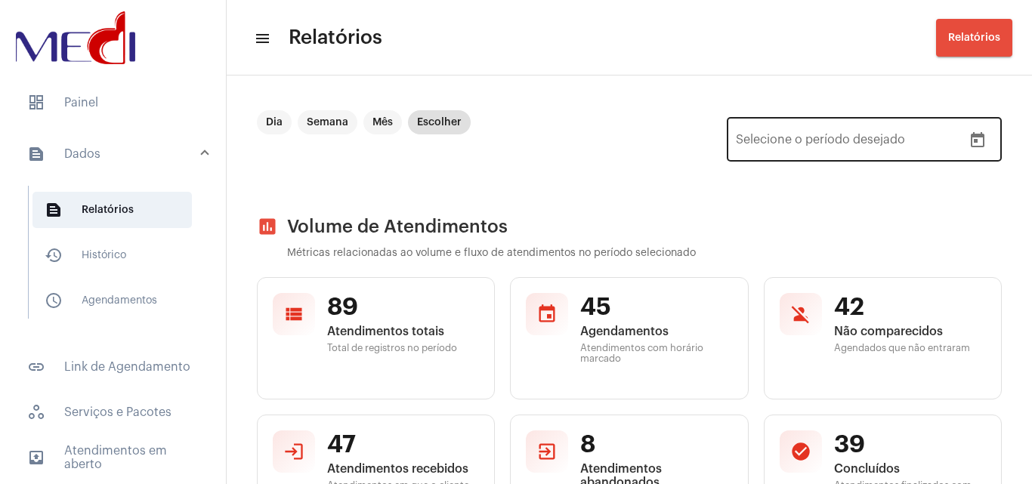
click at [973, 147] on icon "Open calendar" at bounding box center [978, 140] width 18 height 18
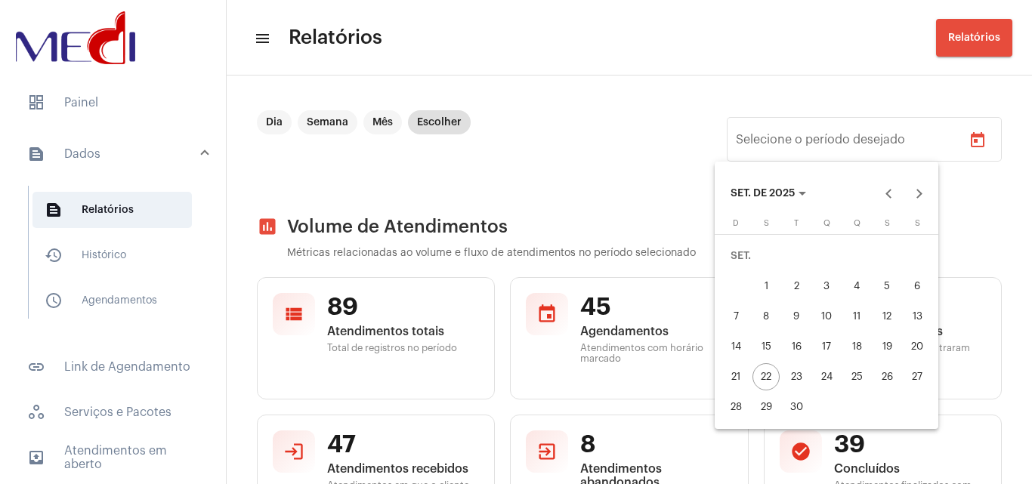
click at [860, 287] on div "4" at bounding box center [856, 286] width 27 height 27
type input "[DATE]"
click at [774, 381] on div "22" at bounding box center [765, 376] width 27 height 27
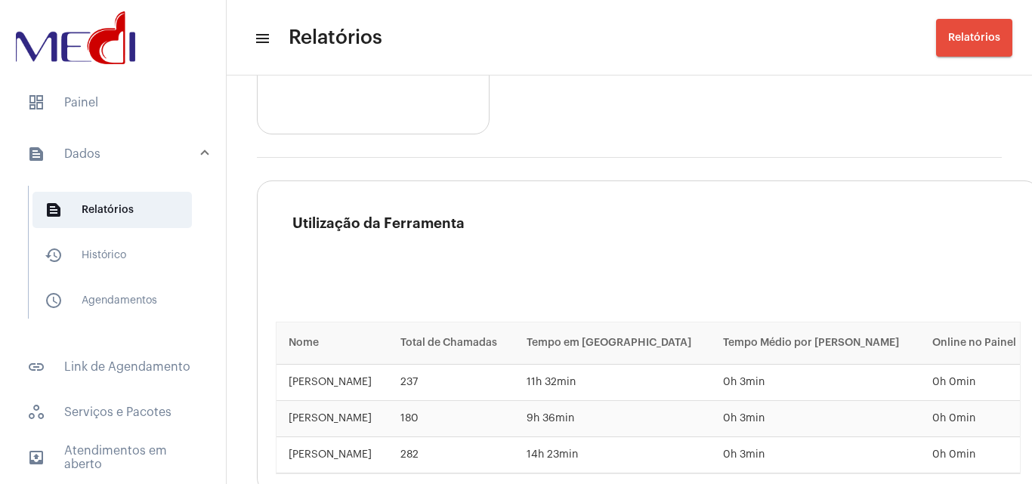
scroll to position [2769, 0]
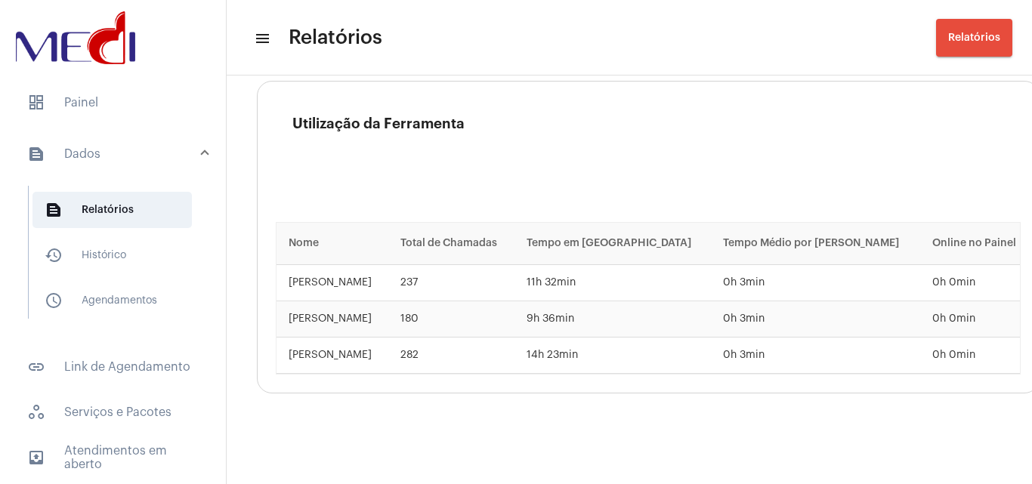
drag, startPoint x: 473, startPoint y: 338, endPoint x: 244, endPoint y: 359, distance: 229.8
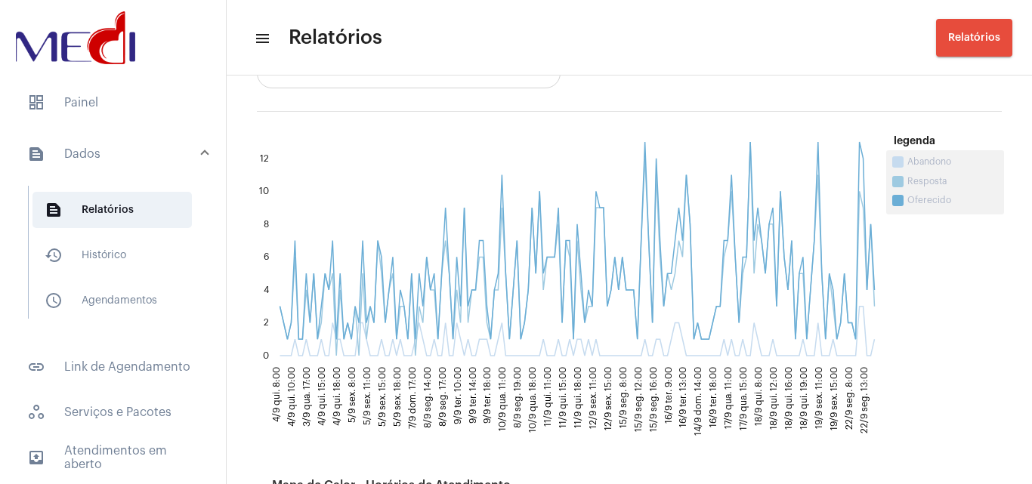
scroll to position [0, 0]
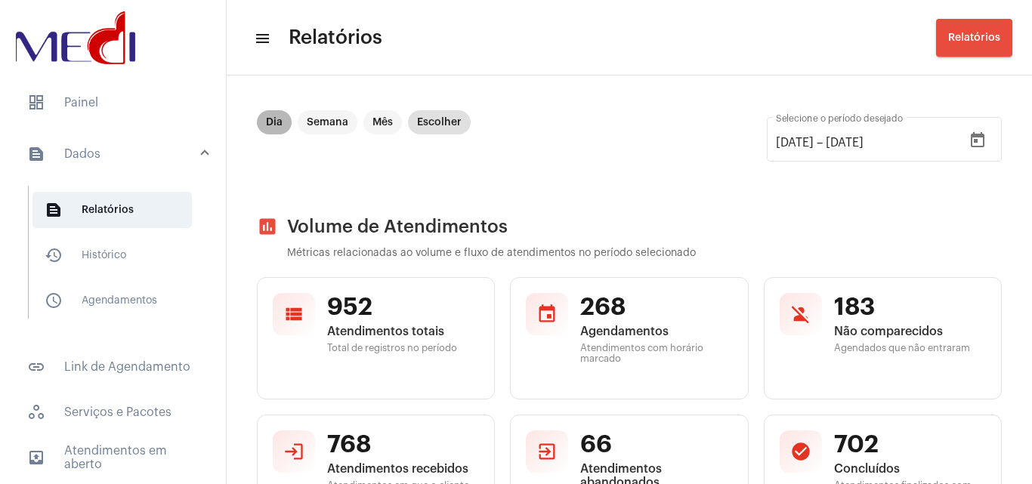
click at [284, 128] on mat-chip "Dia" at bounding box center [274, 122] width 35 height 24
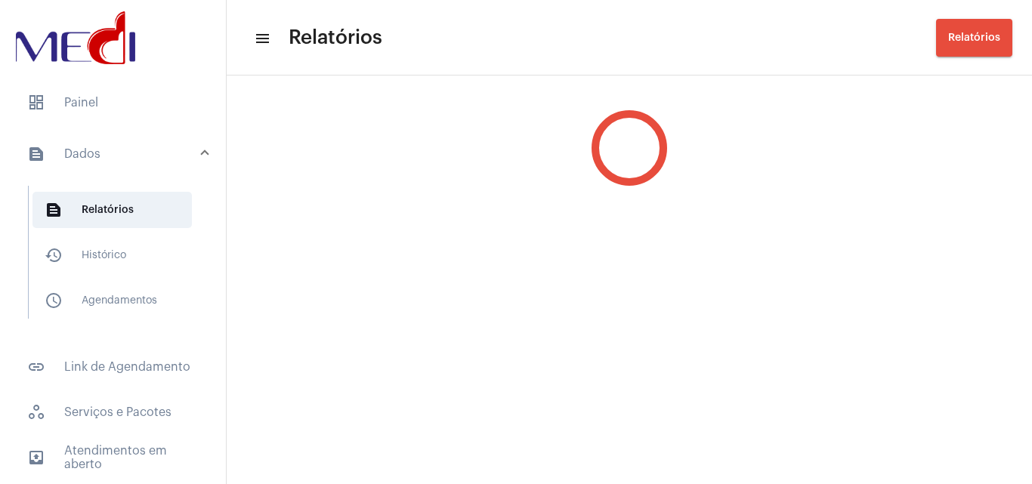
click at [275, 126] on div at bounding box center [629, 148] width 805 height 136
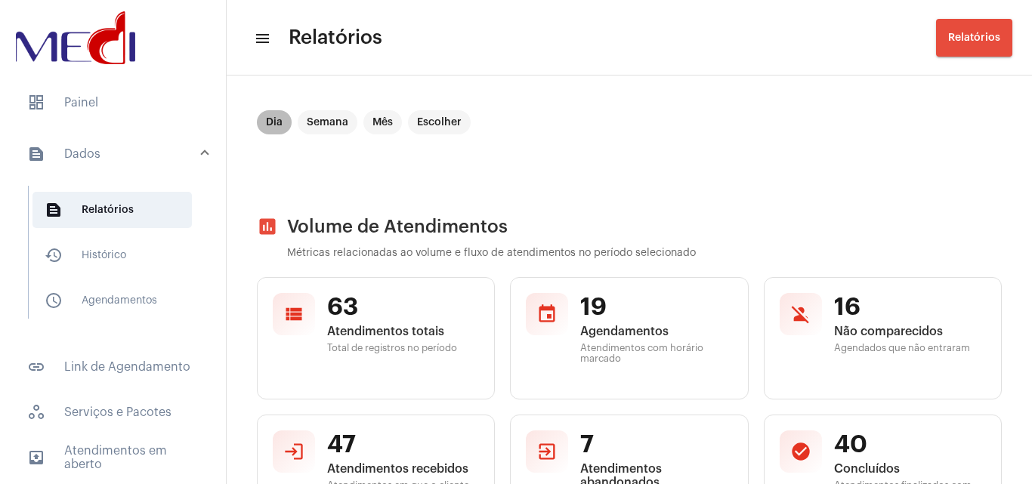
click at [282, 126] on mat-chip "Dia" at bounding box center [274, 122] width 35 height 24
click at [273, 121] on mat-chip "Dia" at bounding box center [274, 122] width 35 height 24
drag, startPoint x: 273, startPoint y: 121, endPoint x: 264, endPoint y: 128, distance: 10.7
click at [269, 125] on mat-chip "Dia" at bounding box center [274, 122] width 35 height 24
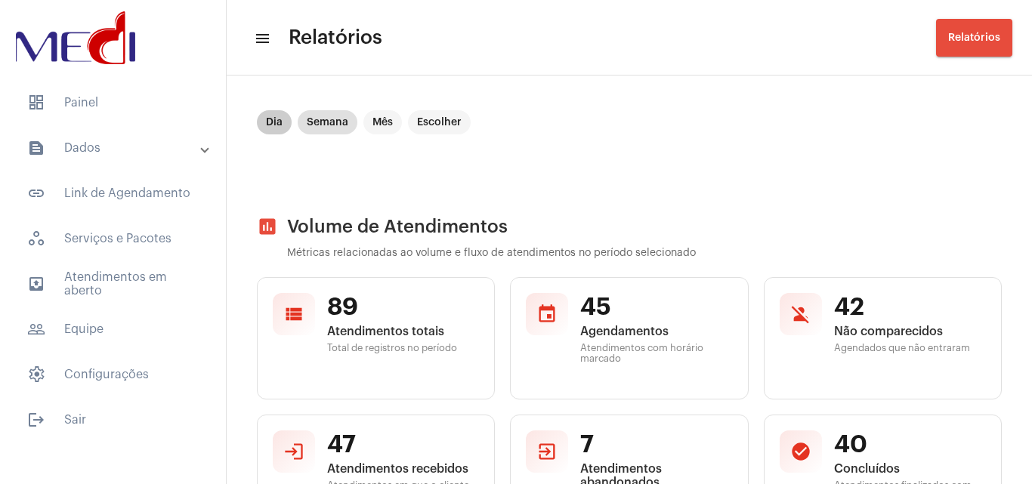
click at [265, 125] on mat-chip "Dia" at bounding box center [274, 122] width 35 height 24
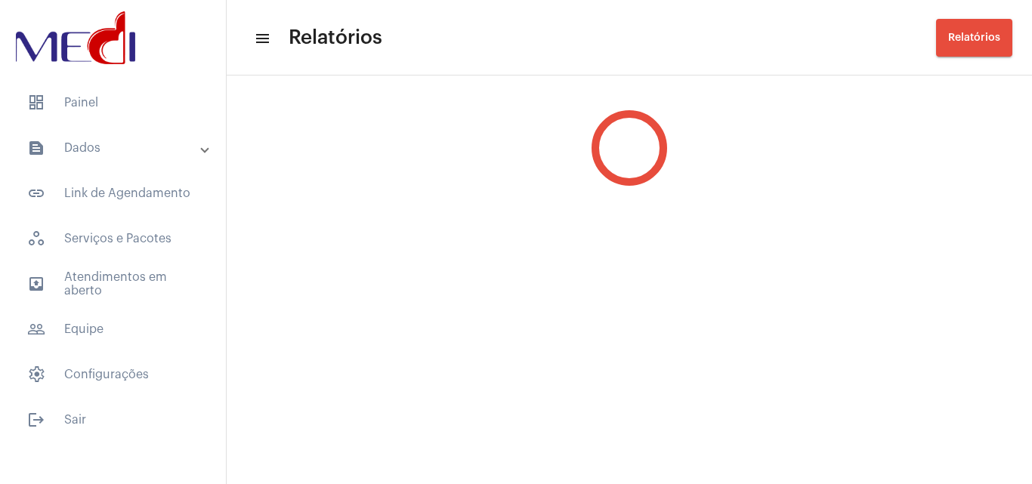
click at [277, 123] on div at bounding box center [629, 148] width 805 height 136
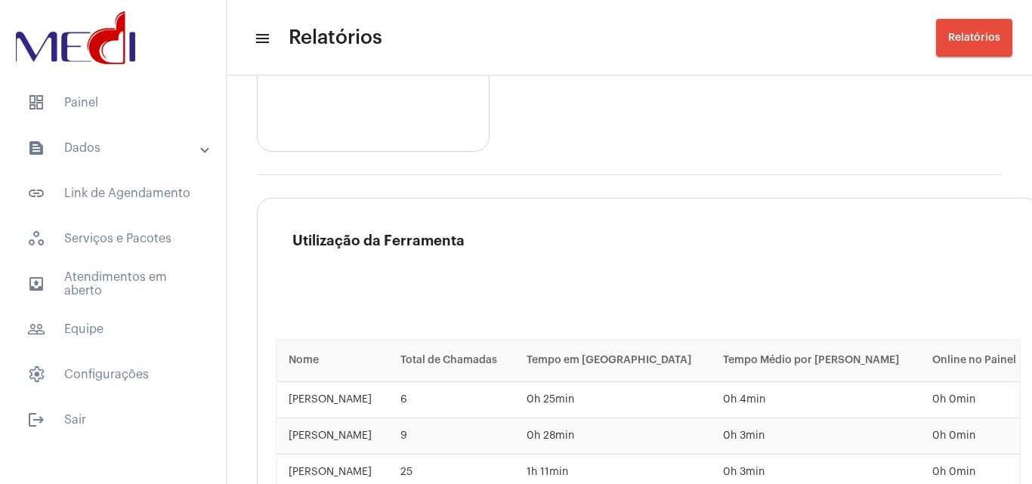
scroll to position [2769, 0]
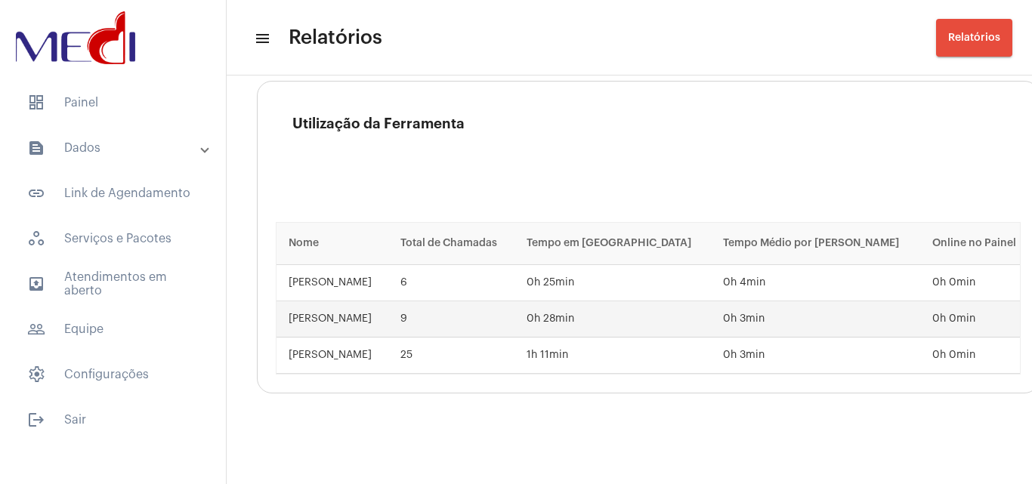
drag, startPoint x: 453, startPoint y: 342, endPoint x: 295, endPoint y: 317, distance: 159.2
click at [295, 317] on tbody "Karen Gonzaga 6 0h 25min 0h 4min 0h 0min Leandra Bernardino 9 0h 28min 0h 3min …" at bounding box center [648, 319] width 743 height 109
click at [428, 320] on td "9" at bounding box center [451, 319] width 126 height 36
click at [460, 308] on td "9" at bounding box center [451, 319] width 126 height 36
click at [381, 301] on td "[PERSON_NAME]" at bounding box center [333, 319] width 112 height 36
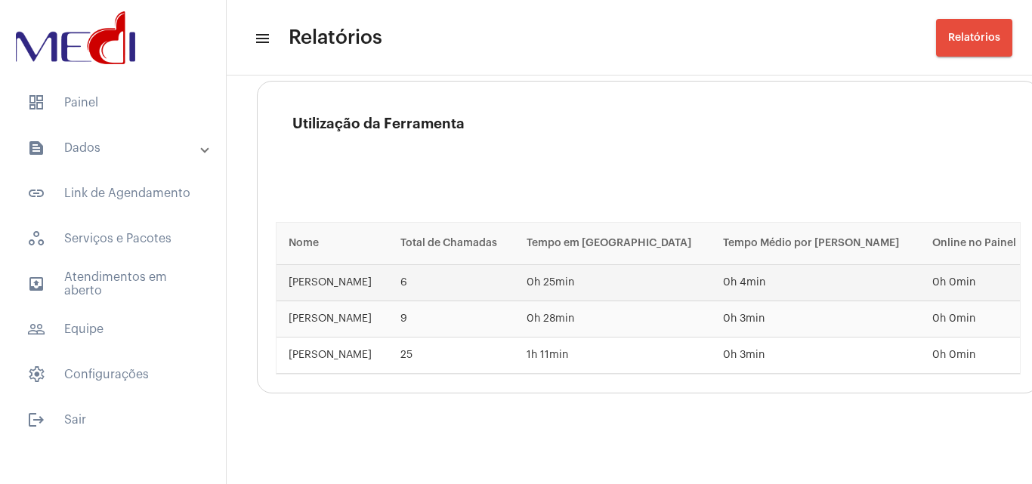
click at [443, 265] on td "6" at bounding box center [451, 283] width 126 height 36
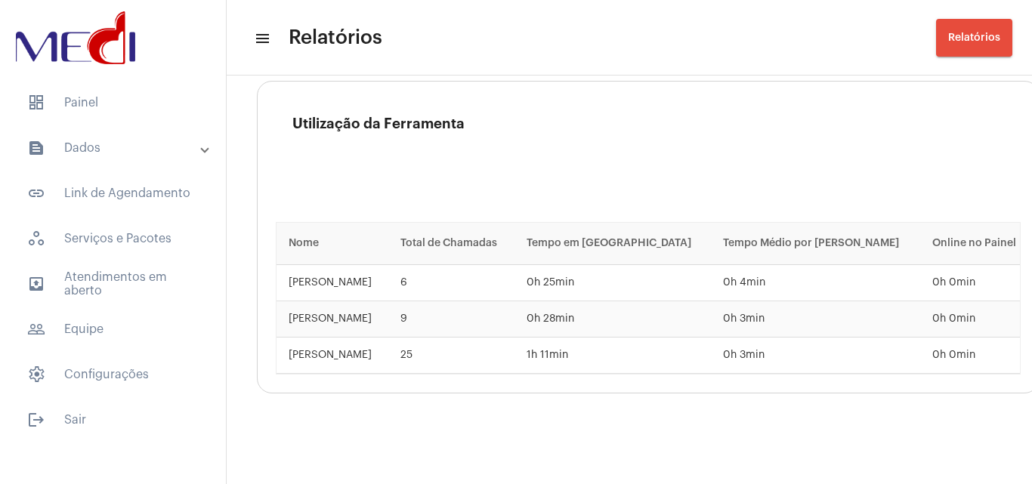
drag, startPoint x: 272, startPoint y: 279, endPoint x: 235, endPoint y: 277, distance: 37.0
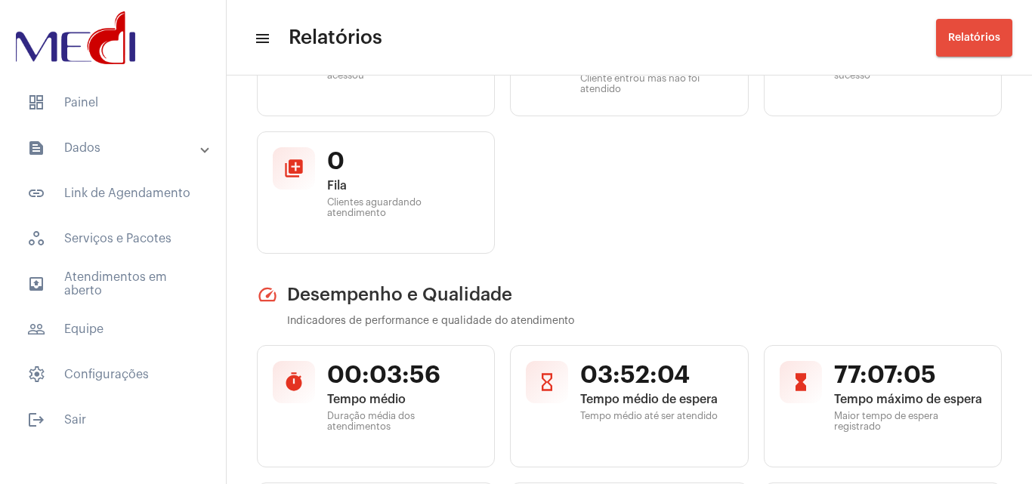
scroll to position [0, 0]
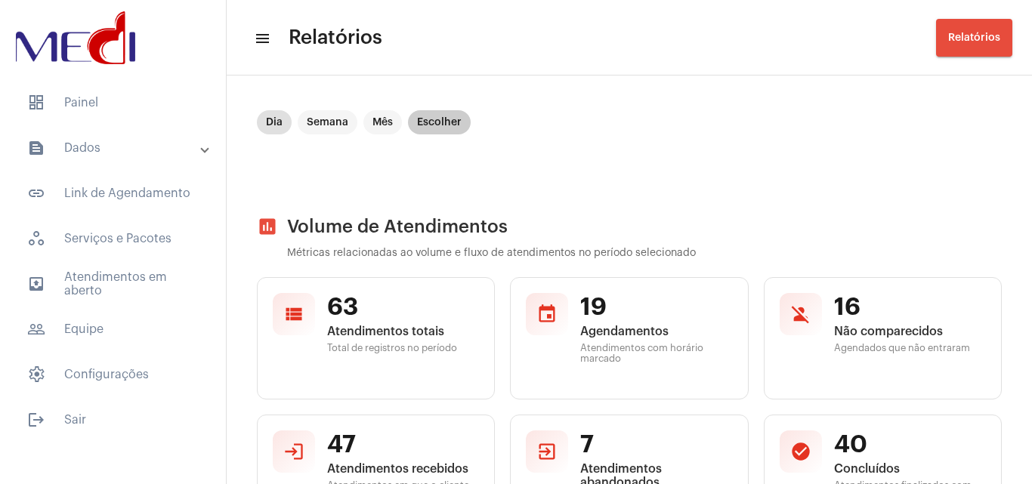
click at [442, 121] on mat-chip "Escolher" at bounding box center [439, 122] width 63 height 24
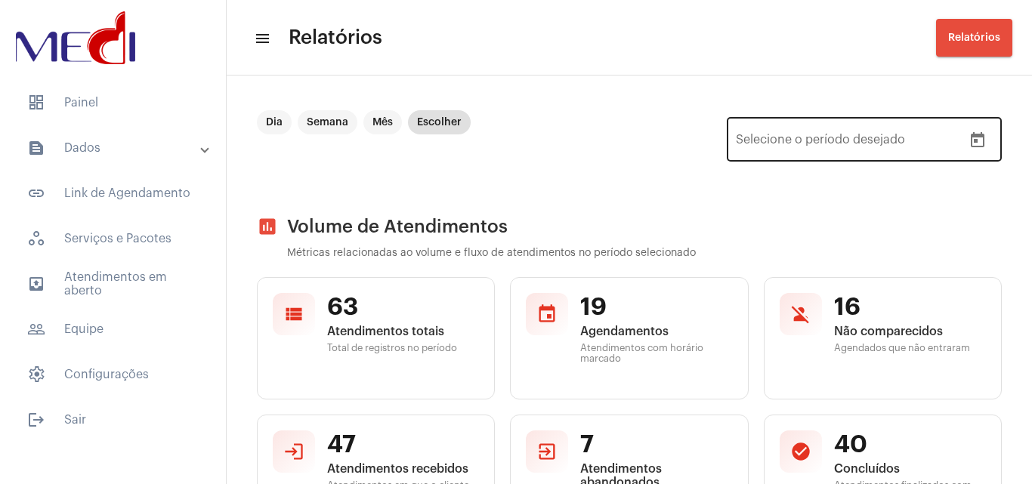
click at [969, 138] on icon "Open calendar" at bounding box center [978, 140] width 18 height 18
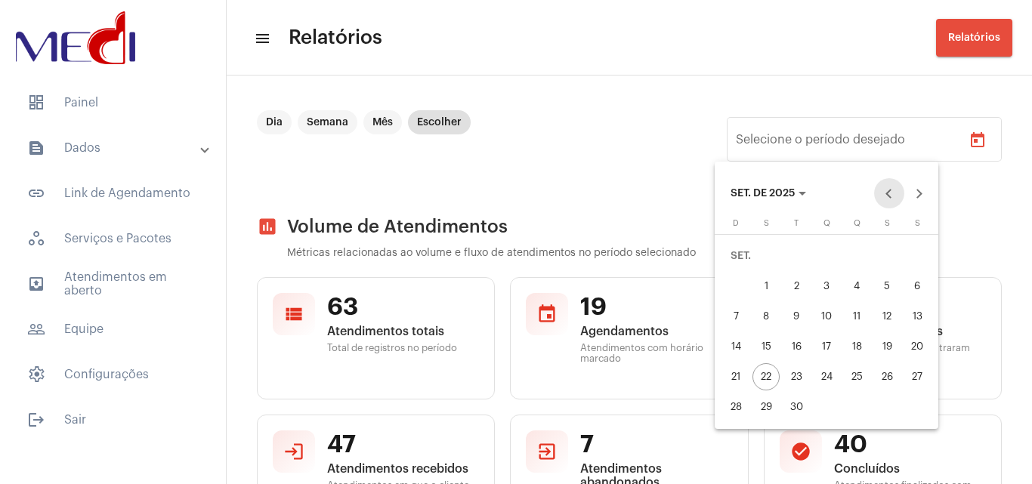
click at [892, 190] on button "Previous month" at bounding box center [889, 193] width 30 height 30
click at [768, 281] on div "4" at bounding box center [765, 286] width 27 height 27
type input "04/08/2025"
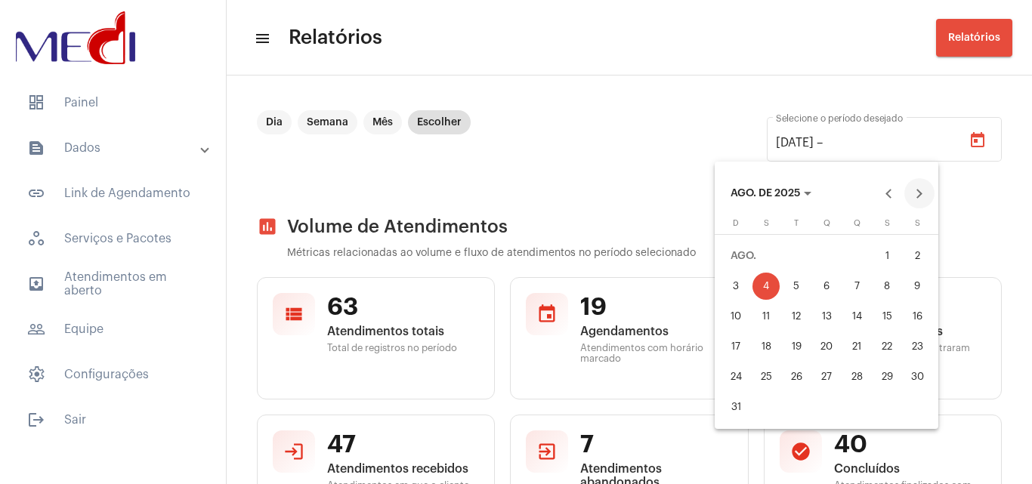
click at [922, 193] on button "Next month" at bounding box center [919, 193] width 30 height 30
click at [860, 289] on div "4" at bounding box center [856, 286] width 27 height 27
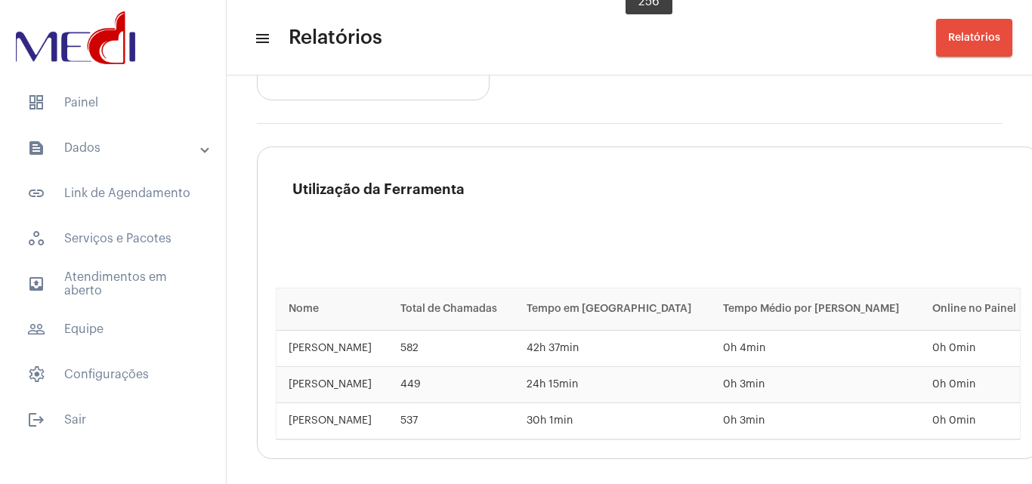
scroll to position [2769, 0]
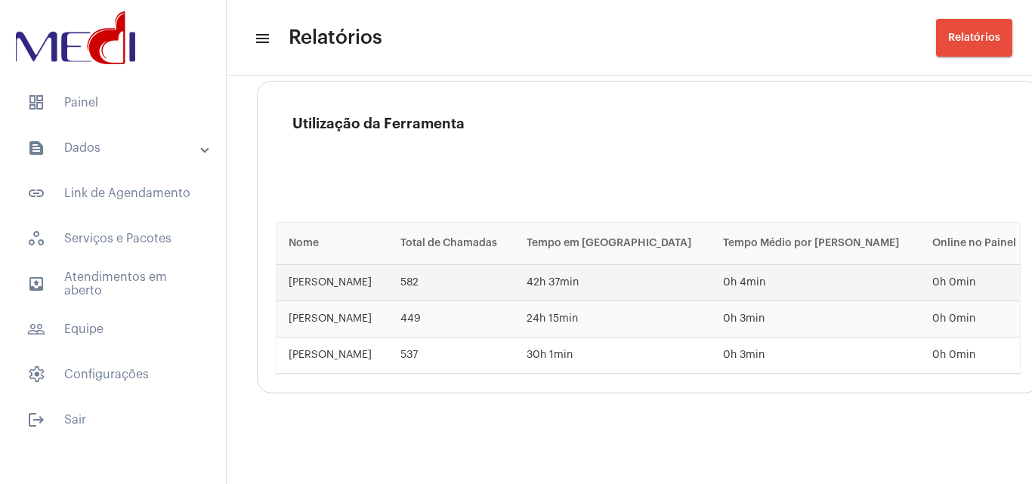
drag, startPoint x: 437, startPoint y: 270, endPoint x: 468, endPoint y: 273, distance: 31.1
click at [468, 273] on tr "Karen Gonzaga 582 42h 37min 0h 4min 0h 0min" at bounding box center [648, 283] width 743 height 36
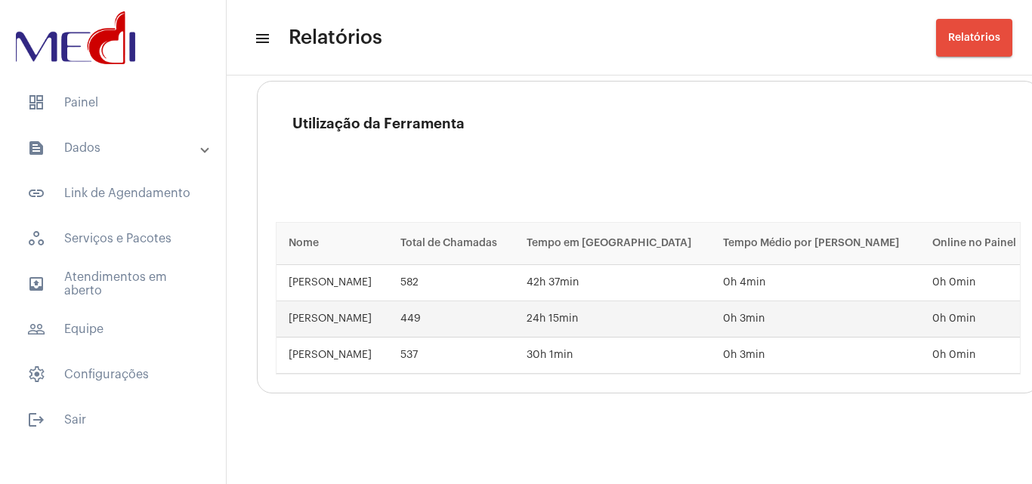
drag, startPoint x: 427, startPoint y: 308, endPoint x: 462, endPoint y: 309, distance: 35.5
click at [462, 309] on td "449" at bounding box center [451, 319] width 126 height 36
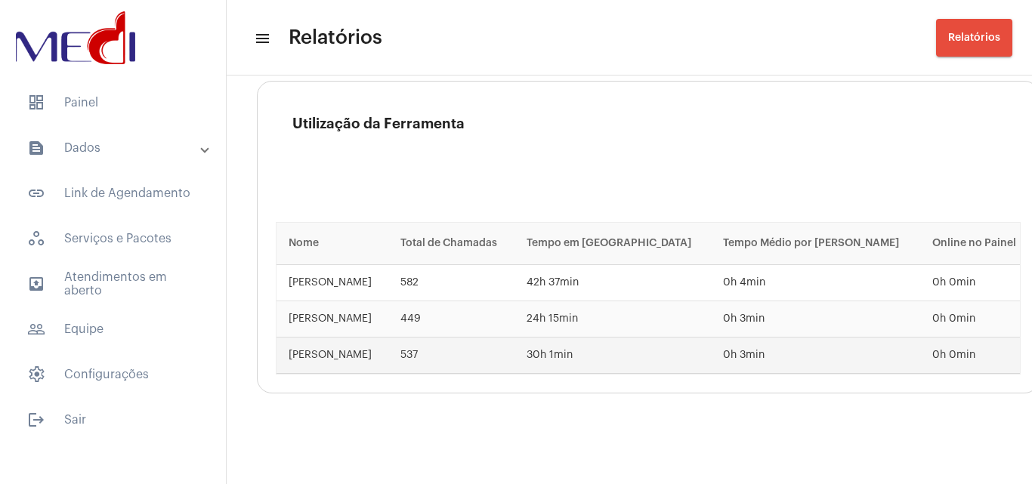
drag, startPoint x: 426, startPoint y: 344, endPoint x: 482, endPoint y: 356, distance: 57.0
click at [482, 356] on td "537" at bounding box center [451, 356] width 126 height 36
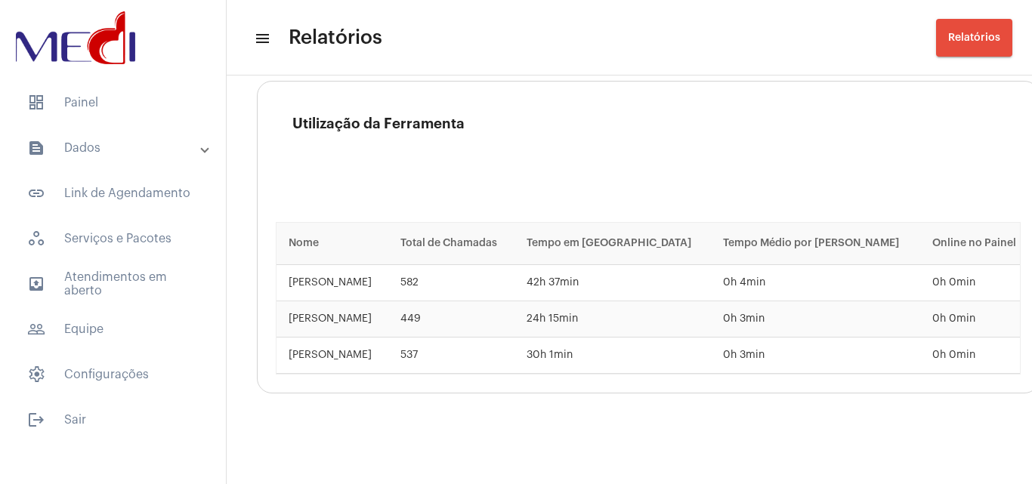
drag, startPoint x: 62, startPoint y: 100, endPoint x: 157, endPoint y: 115, distance: 96.3
click at [63, 101] on span "dashboard Painel" at bounding box center [113, 103] width 196 height 36
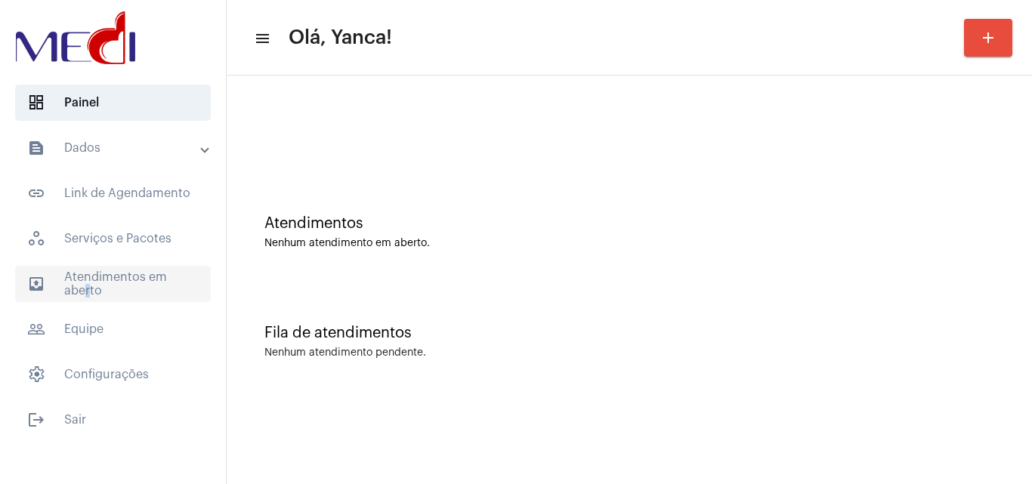
click at [82, 294] on span "outbox_outline Atendimentos em aberto" at bounding box center [113, 284] width 196 height 36
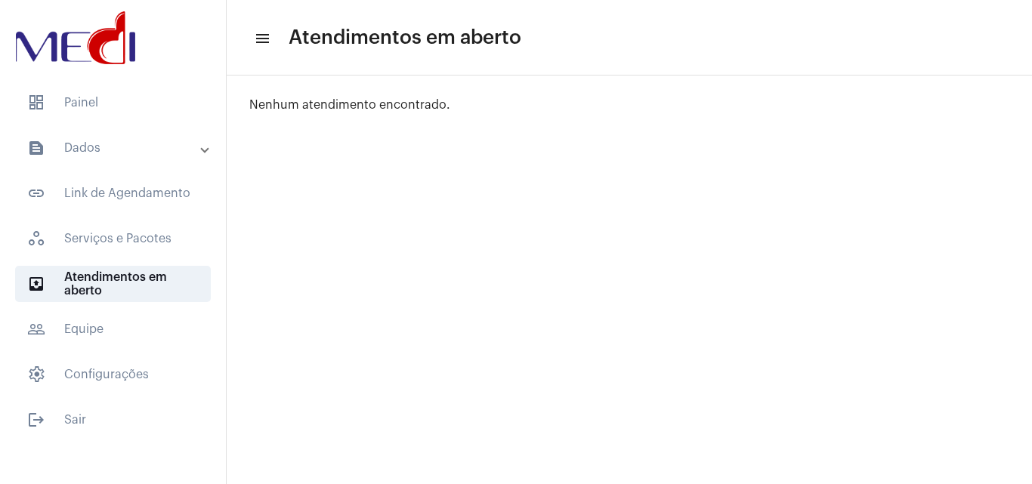
drag, startPoint x: 129, startPoint y: 110, endPoint x: 151, endPoint y: 128, distance: 28.0
click at [130, 110] on span "dashboard Painel" at bounding box center [113, 103] width 196 height 36
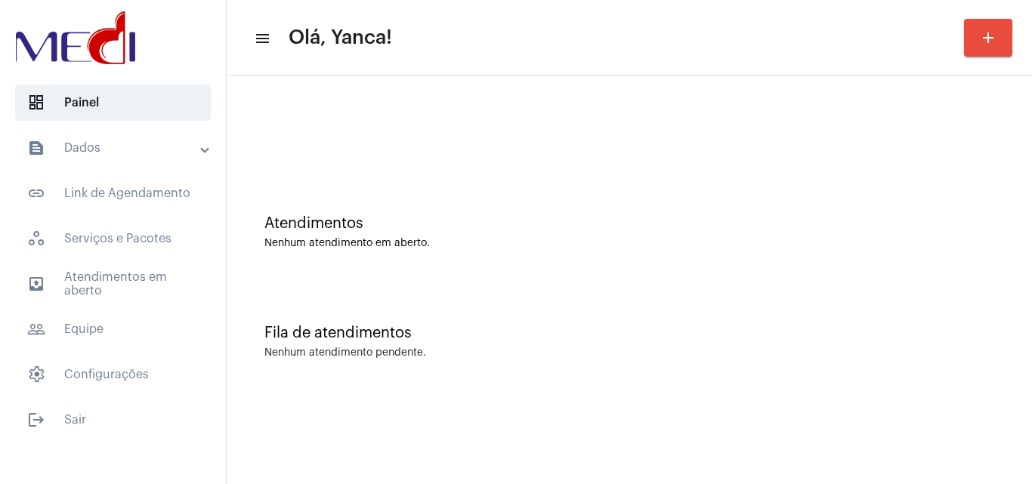
click at [98, 306] on mat-accordion "text_snippet_outlined Dados text_snippet_outlined Relatórios history_outlined H…" at bounding box center [113, 261] width 226 height 263
click at [109, 289] on span "outbox_outline Atendimentos em aberto" at bounding box center [113, 284] width 196 height 36
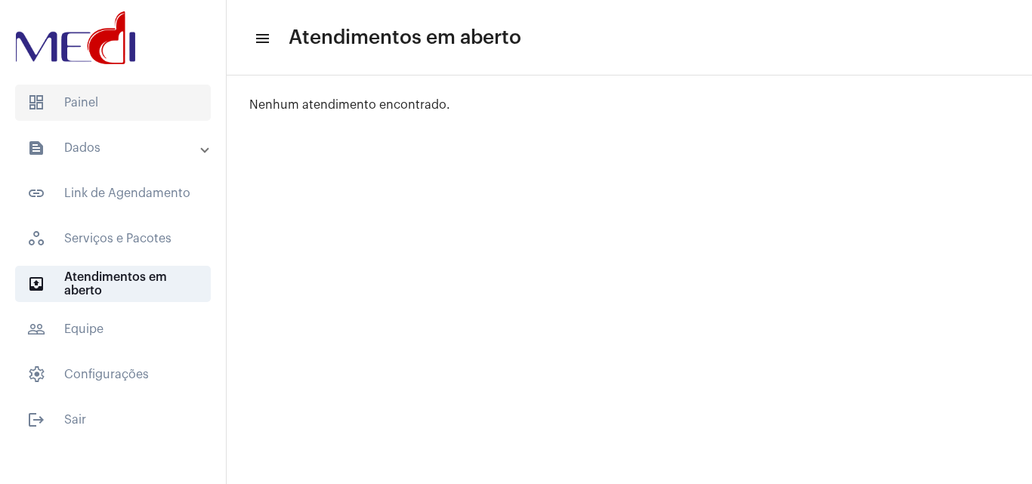
click at [76, 97] on span "dashboard Painel" at bounding box center [113, 103] width 196 height 36
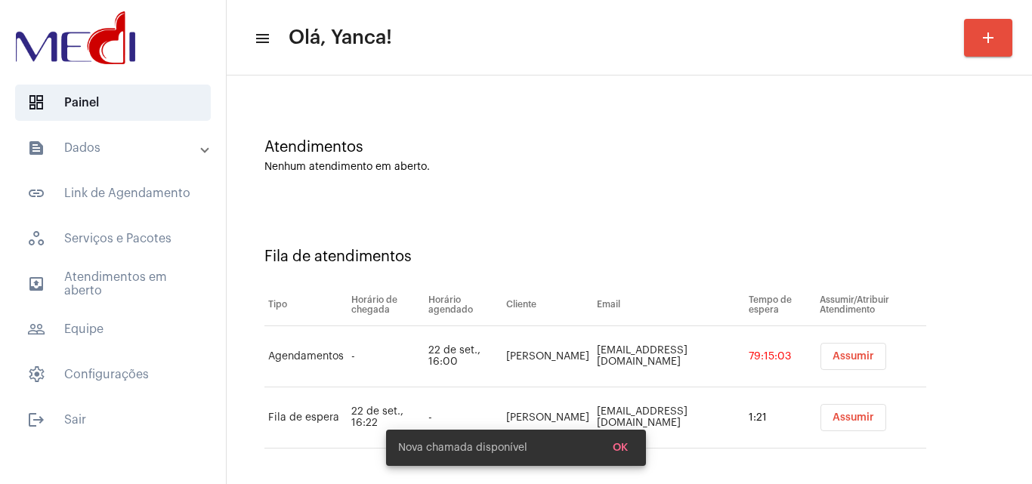
scroll to position [82, 0]
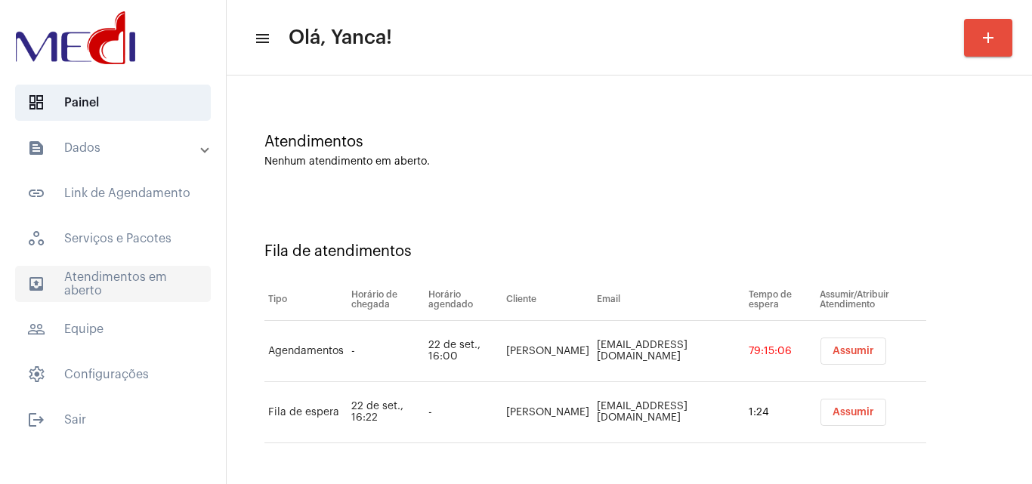
click at [120, 295] on span "outbox_outline Atendimentos em aberto" at bounding box center [113, 284] width 196 height 36
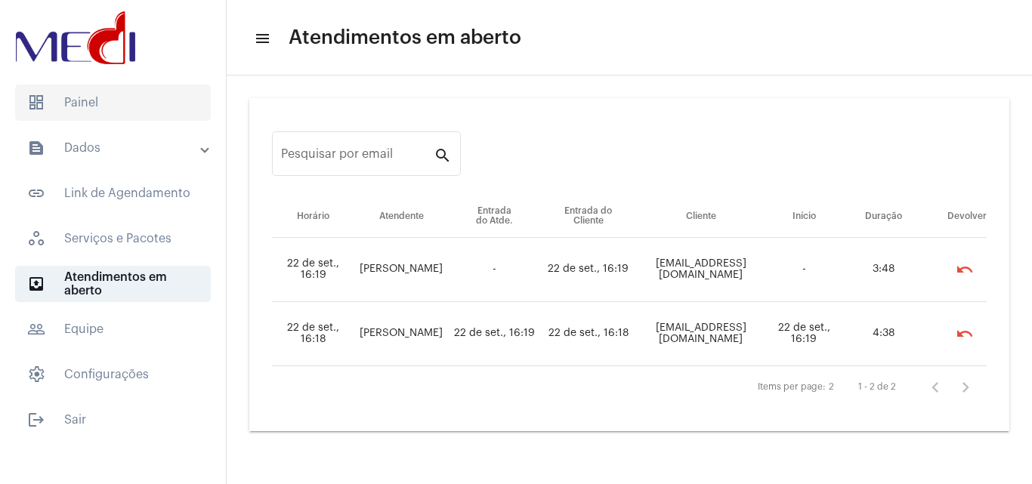
click at [104, 92] on span "dashboard Painel" at bounding box center [113, 103] width 196 height 36
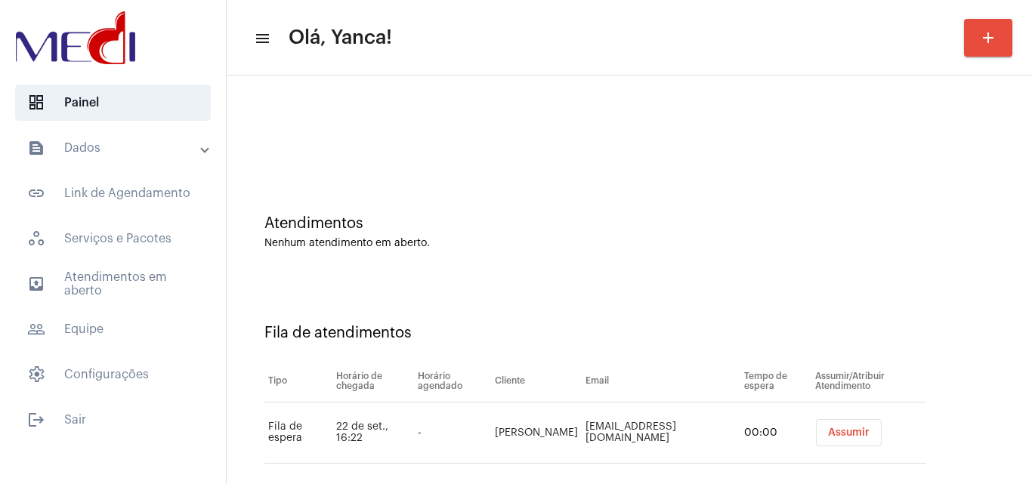
scroll to position [20, 0]
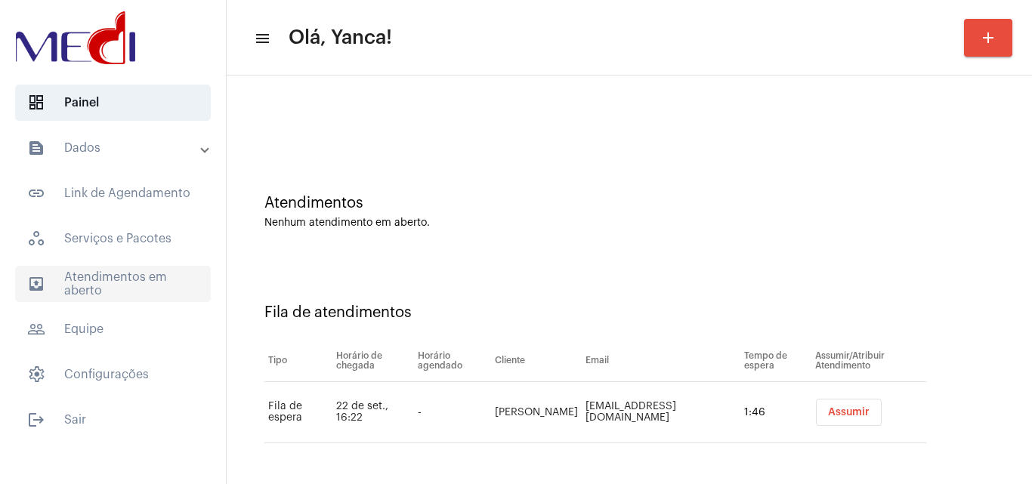
click at [115, 280] on span "outbox_outline Atendimentos em aberto" at bounding box center [113, 284] width 196 height 36
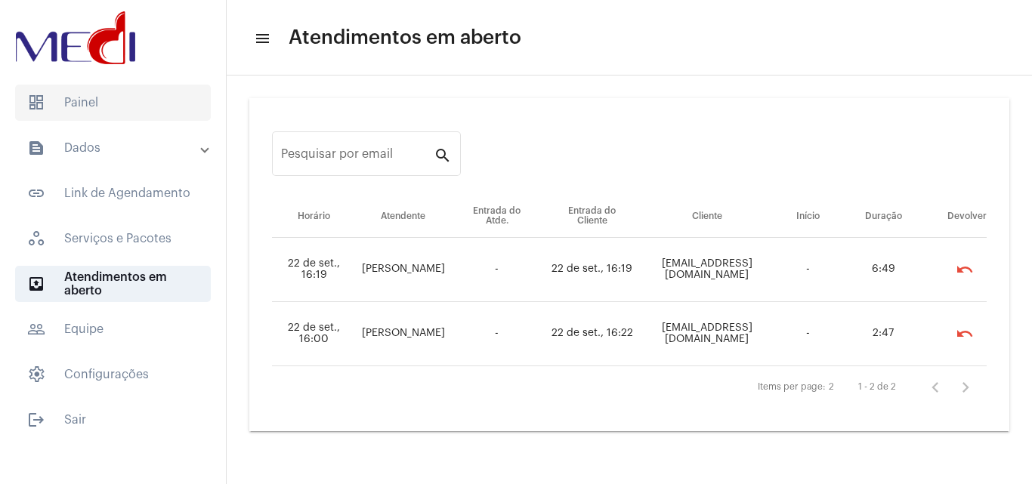
click at [148, 90] on span "dashboard Painel" at bounding box center [113, 103] width 196 height 36
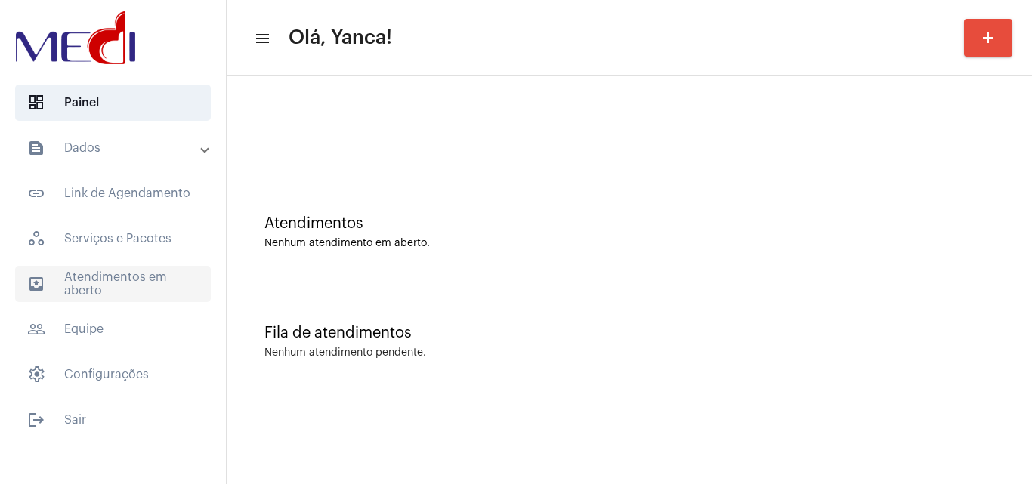
click at [113, 289] on span "outbox_outline Atendimentos em aberto" at bounding box center [113, 284] width 196 height 36
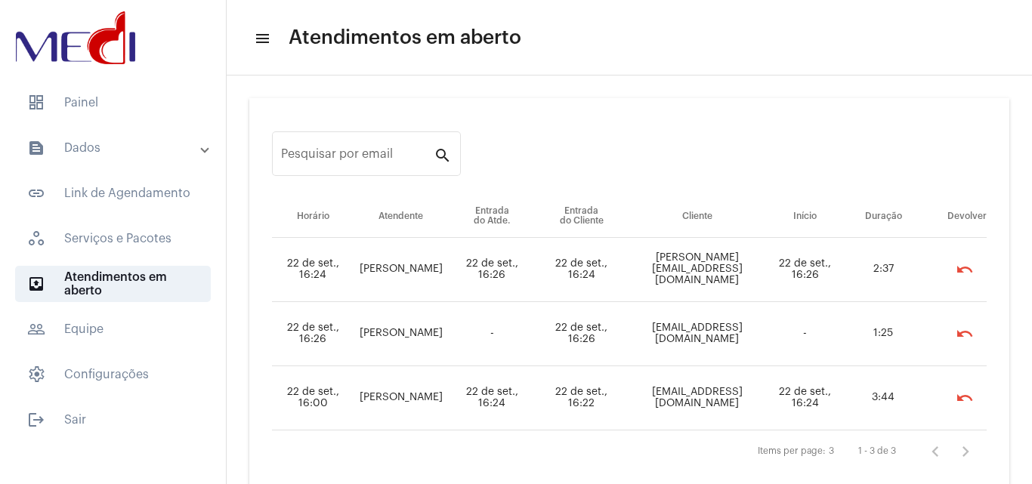
drag, startPoint x: 105, startPoint y: 159, endPoint x: 116, endPoint y: 209, distance: 51.9
click at [105, 159] on mat-expansion-panel-header "text_snippet_outlined Dados" at bounding box center [117, 148] width 217 height 36
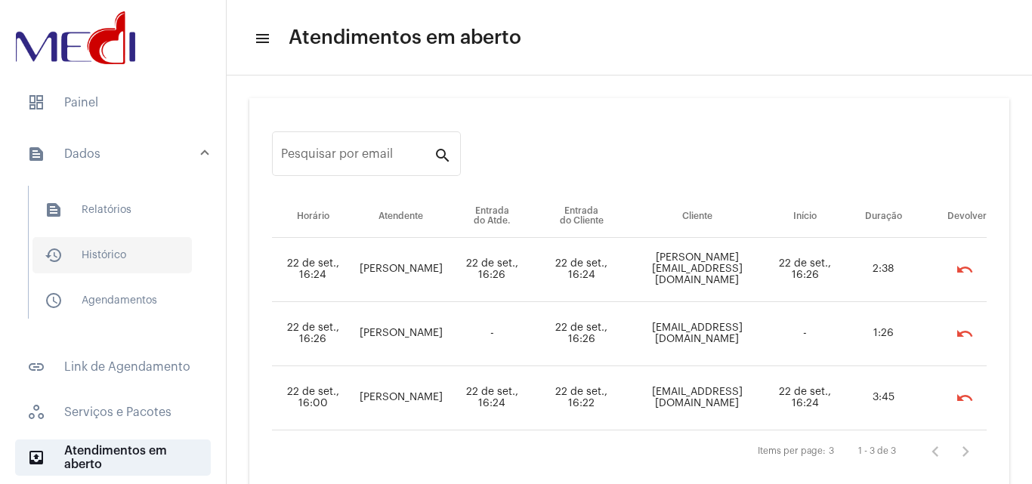
click at [127, 252] on span "history_outlined Histórico" at bounding box center [111, 255] width 159 height 36
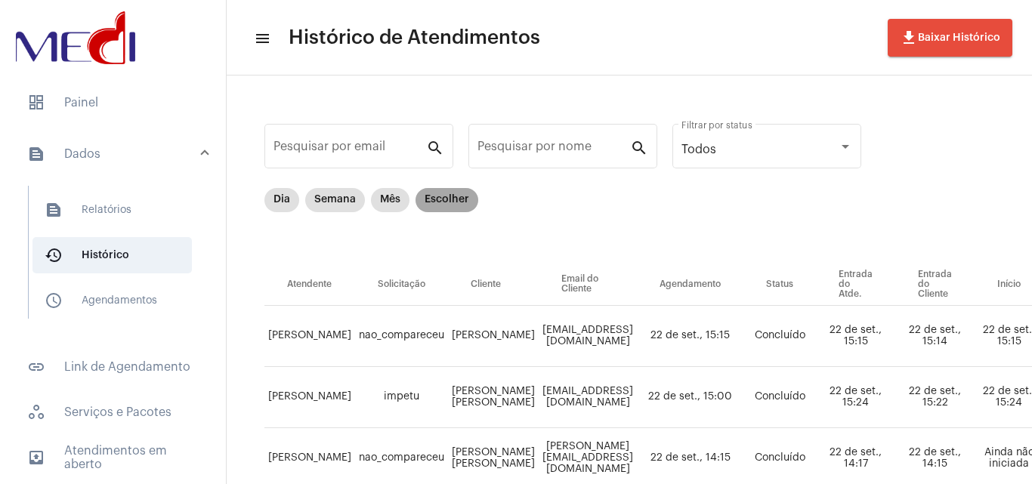
click at [447, 192] on mat-chip "Escolher" at bounding box center [447, 200] width 63 height 24
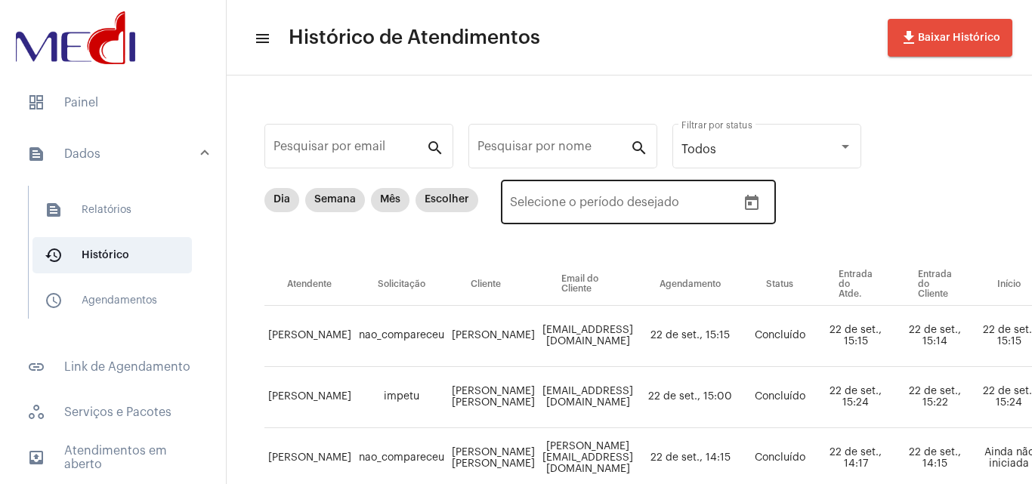
drag, startPoint x: 741, startPoint y: 191, endPoint x: 748, endPoint y: 207, distance: 17.3
click at [741, 193] on div at bounding box center [752, 203] width 30 height 30
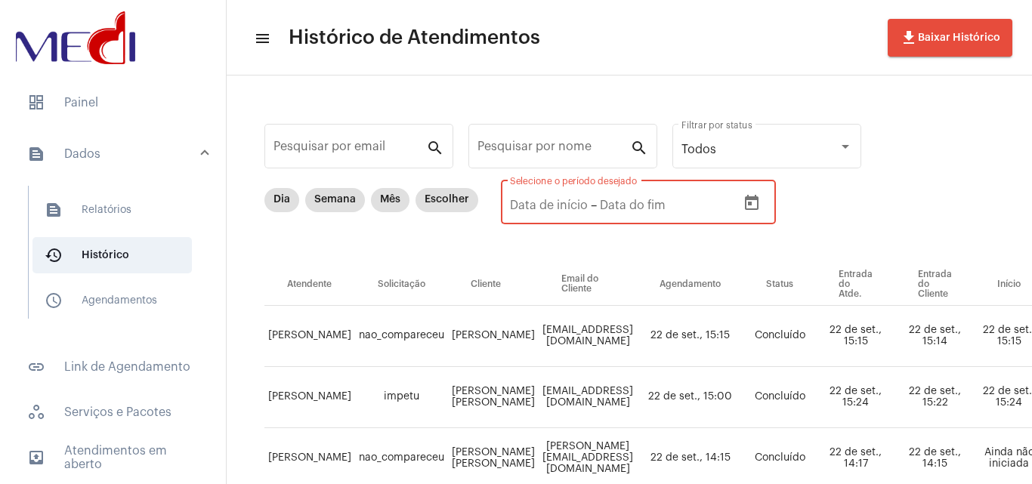
click at [749, 207] on icon "Open calendar" at bounding box center [752, 203] width 18 height 18
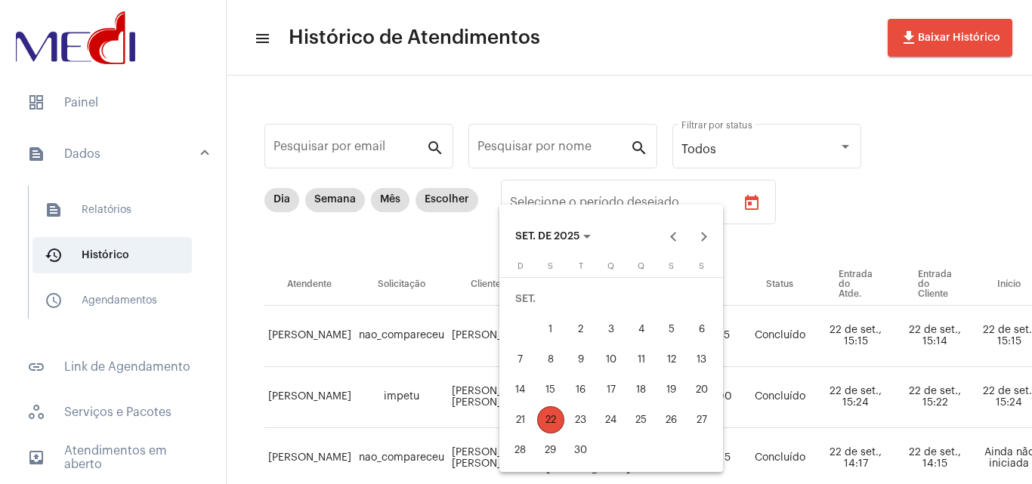
click at [543, 323] on div "1" at bounding box center [550, 329] width 27 height 27
type input "01/09/2025"
click at [547, 422] on div "22" at bounding box center [550, 419] width 27 height 27
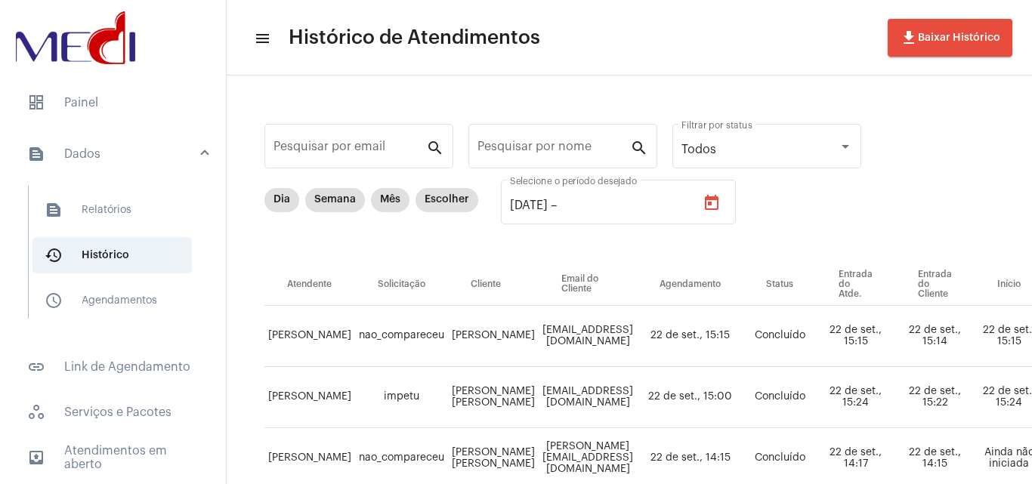
type input "[DATE]"
click at [561, 145] on input "Pesquisar por nome" at bounding box center [553, 150] width 153 height 14
paste input "CAIQUE DINIZ VIEIRA"
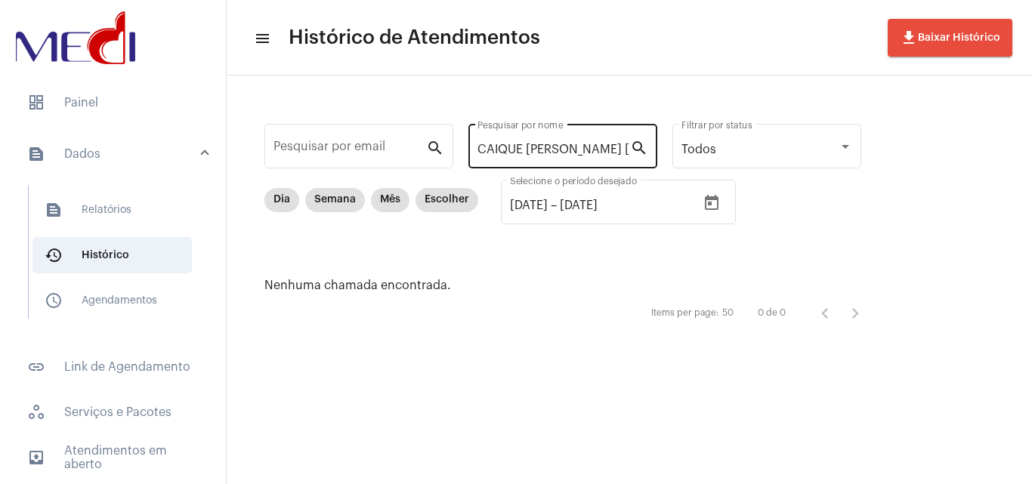
drag, startPoint x: 477, startPoint y: 142, endPoint x: 581, endPoint y: 142, distance: 103.5
click at [582, 141] on div "CAIQUE DINIZ VIEIRA Pesquisar por nome" at bounding box center [553, 145] width 153 height 48
drag, startPoint x: 480, startPoint y: 152, endPoint x: 665, endPoint y: 139, distance: 185.5
click at [665, 139] on div "Pesquisar por email search CAIQUE DINIZ VIEIRA Pesquisar por nome search Todos …" at bounding box center [570, 224] width 657 height 267
paste input "Welligton Ramo"
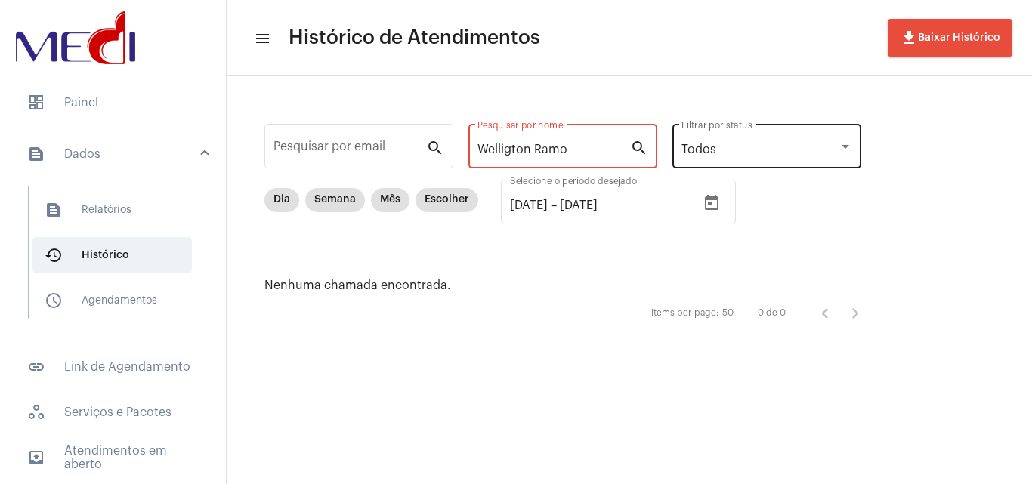
drag, startPoint x: 535, startPoint y: 147, endPoint x: 725, endPoint y: 150, distance: 189.6
click at [725, 150] on div "Pesquisar por email search Welligton Ramo Pesquisar por nome search Todos Filtr…" at bounding box center [570, 224] width 657 height 267
type input "Welligton"
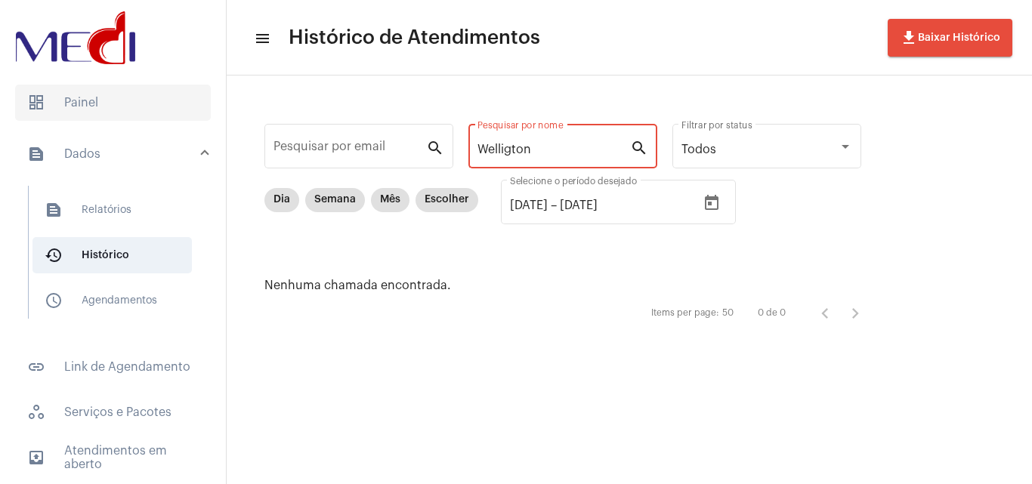
drag, startPoint x: 552, startPoint y: 146, endPoint x: 148, endPoint y: 103, distance: 406.5
click at [2, 129] on mat-sidenav-container "dashboard Painel text_snippet_outlined Dados text_snippet_outlined Relatórios h…" at bounding box center [516, 242] width 1032 height 484
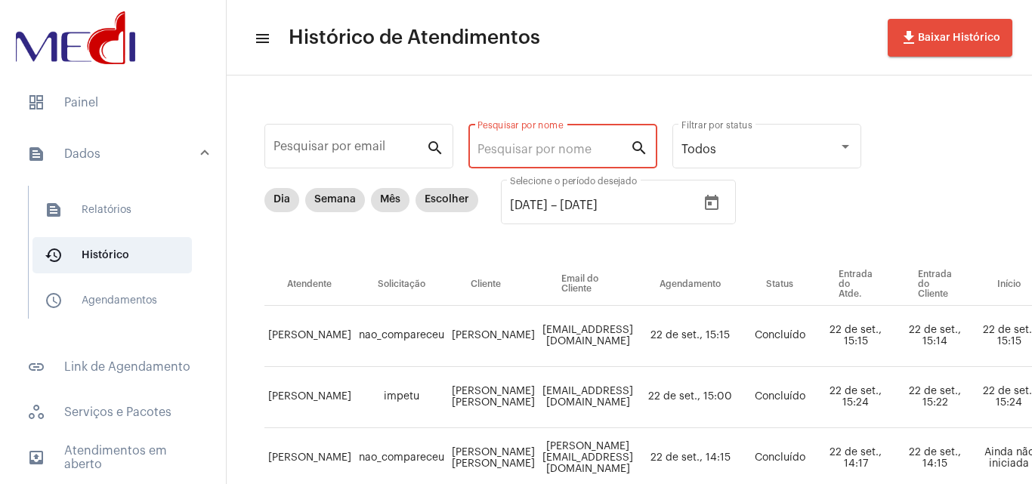
drag, startPoint x: 532, startPoint y: 139, endPoint x: 542, endPoint y: 165, distance: 27.8
click at [542, 162] on div "Pesquisar por nome" at bounding box center [553, 145] width 153 height 48
click at [544, 154] on input "Pesquisar por nome" at bounding box center [553, 150] width 153 height 14
paste input "WELLINGTON"
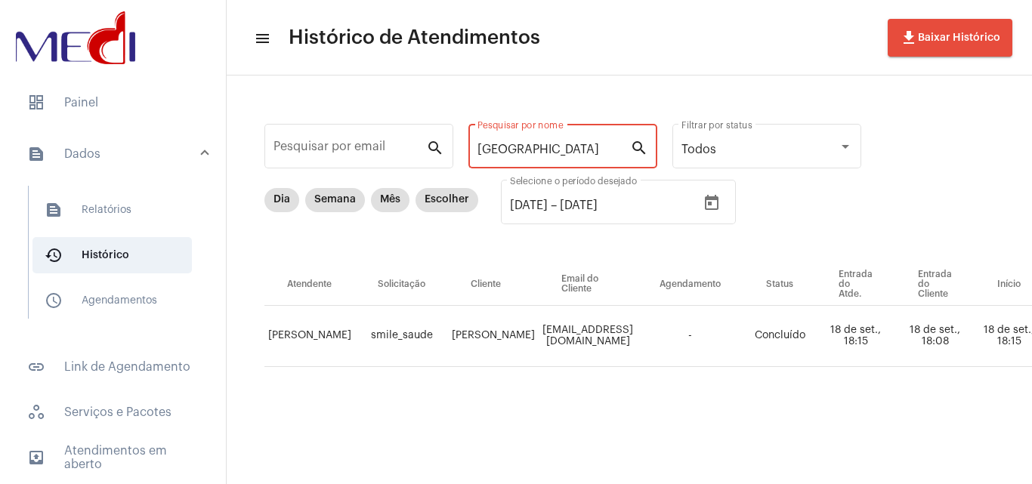
type input "WELLINGTON"
click at [600, 469] on mat-sidenav-content "menu Histórico de Atendimentos file_download Baixar Histórico Pesquisar por ema…" at bounding box center [629, 242] width 805 height 484
drag, startPoint x: 599, startPoint y: 472, endPoint x: 700, endPoint y: 469, distance: 100.5
click at [700, 469] on mat-sidenav-content "menu Histórico de Atendimentos file_download Baixar Histórico Pesquisar por ema…" at bounding box center [629, 242] width 805 height 484
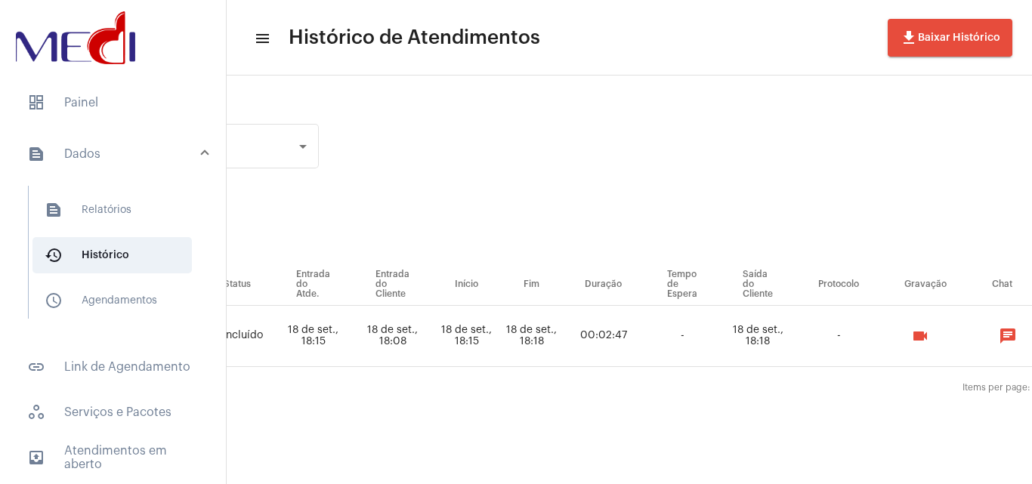
scroll to position [0, 608]
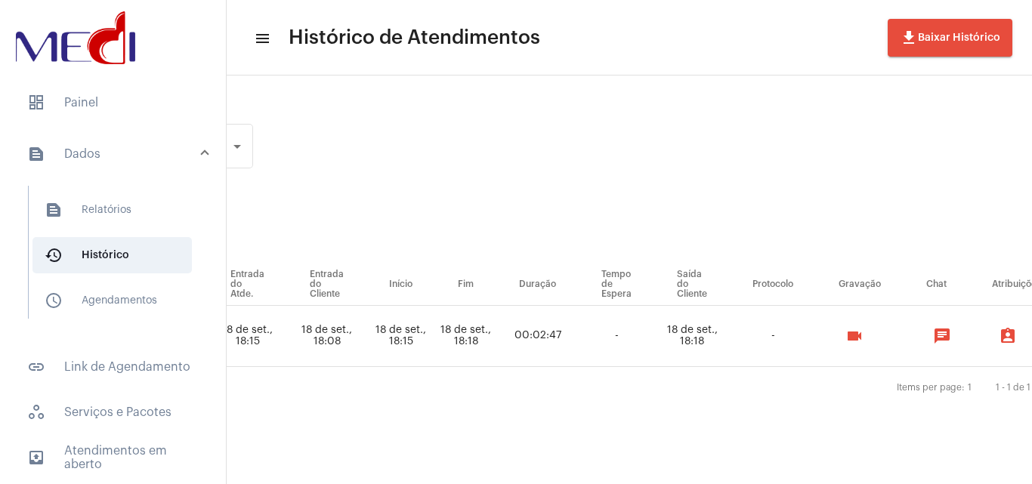
click at [864, 336] on mat-icon "videocam" at bounding box center [854, 336] width 18 height 18
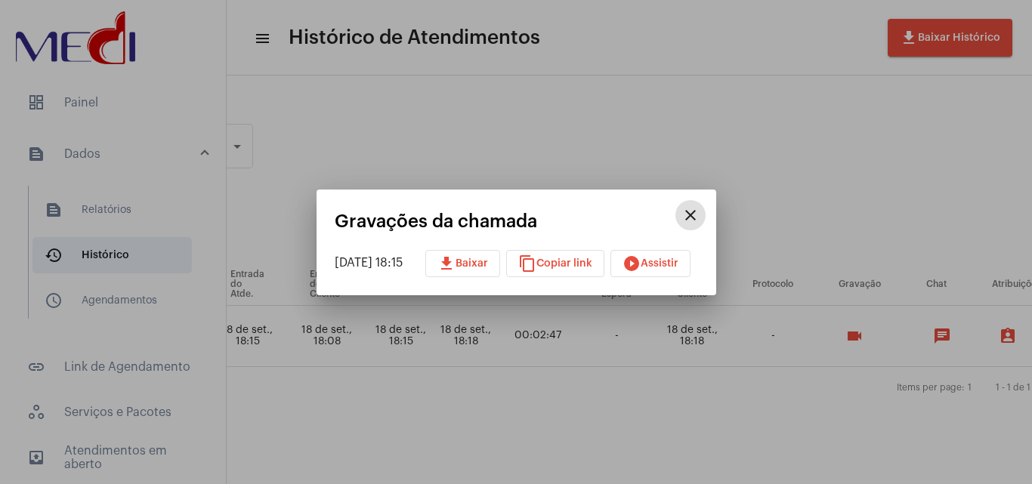
click at [674, 261] on span "play_circle_filled Assistir" at bounding box center [651, 263] width 56 height 11
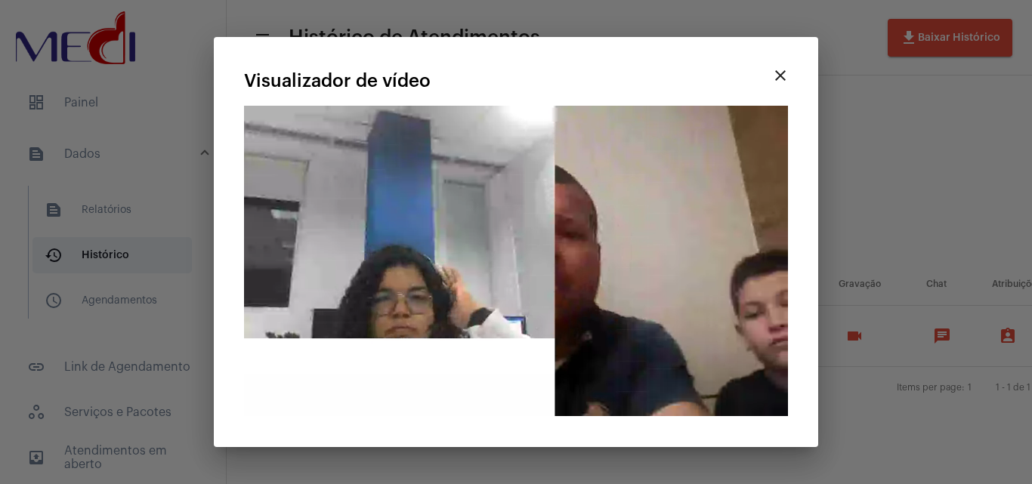
drag, startPoint x: 773, startPoint y: 179, endPoint x: 602, endPoint y: 428, distance: 302.2
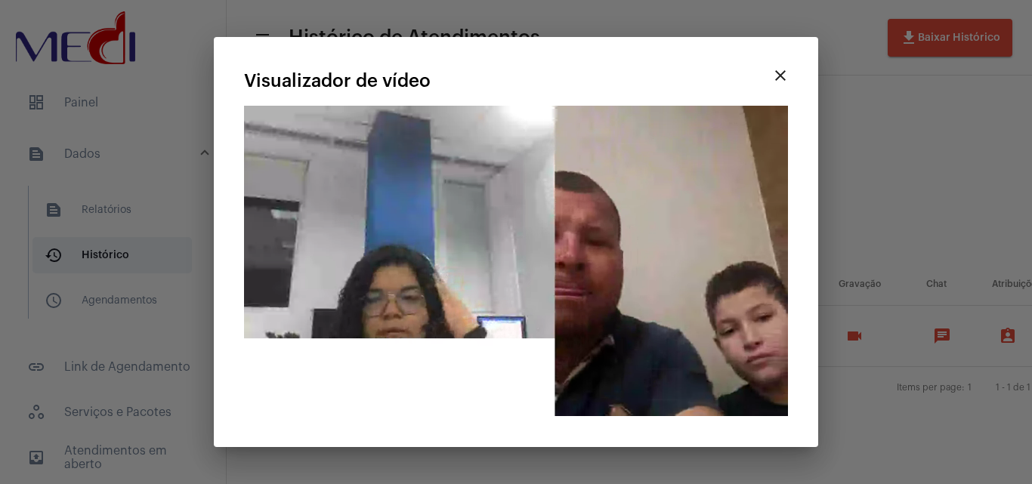
click at [595, 435] on div at bounding box center [516, 242] width 1032 height 484
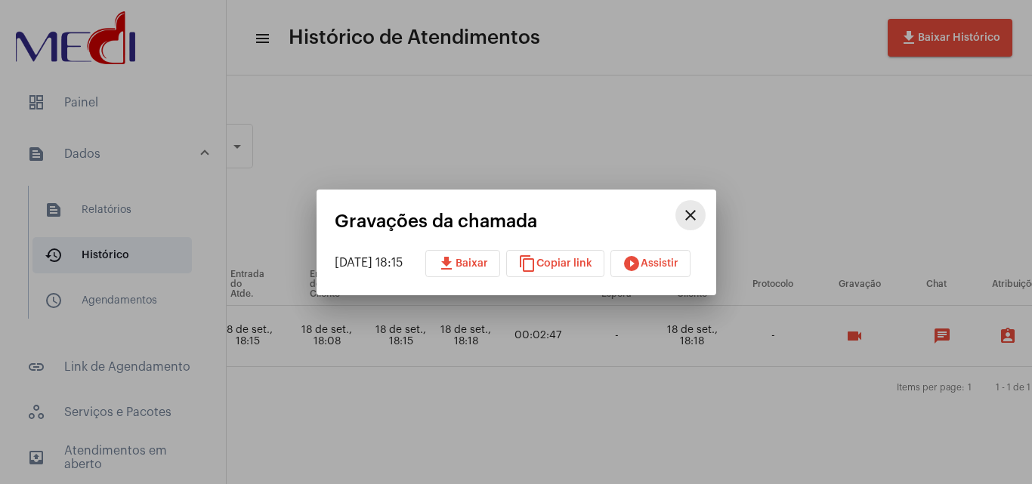
click at [700, 215] on mat-icon "close" at bounding box center [690, 215] width 18 height 18
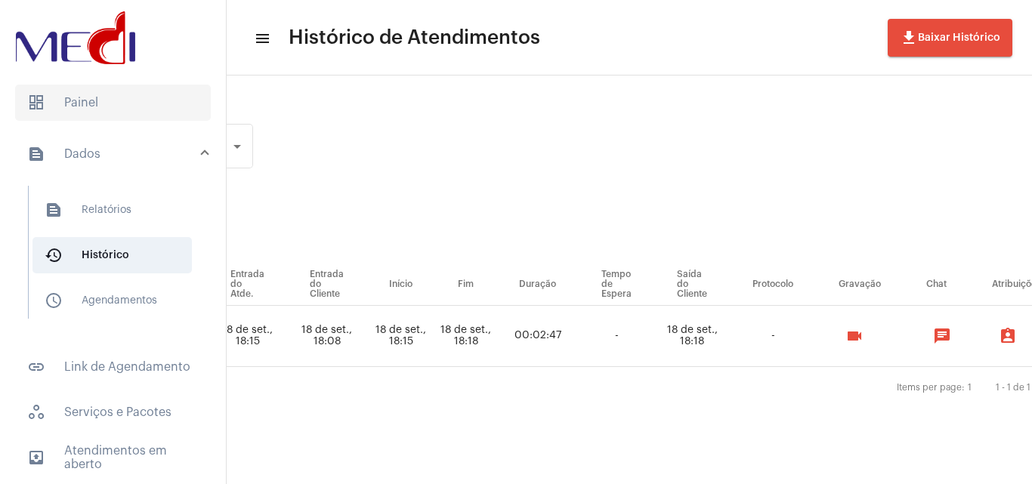
click at [82, 117] on span "dashboard Painel" at bounding box center [113, 103] width 196 height 36
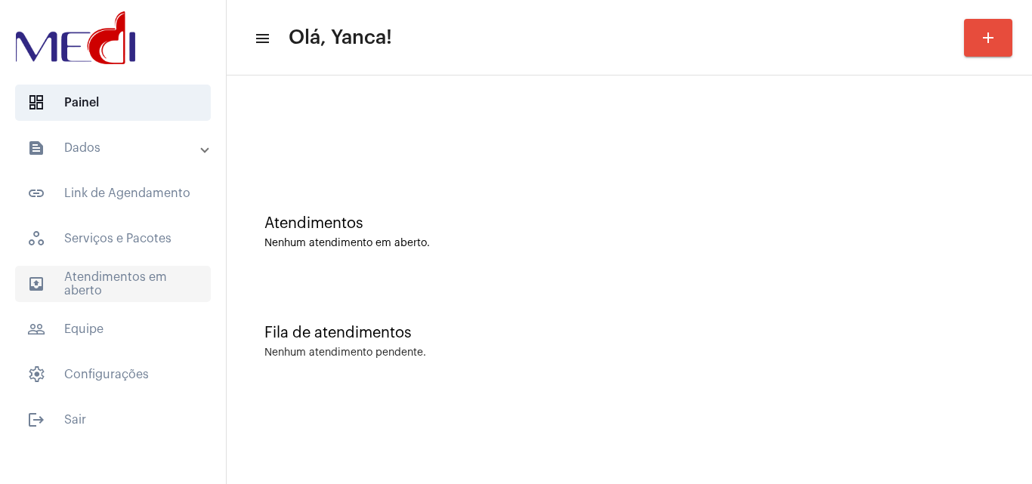
click at [122, 284] on span "outbox_outline Atendimentos em aberto" at bounding box center [113, 284] width 196 height 36
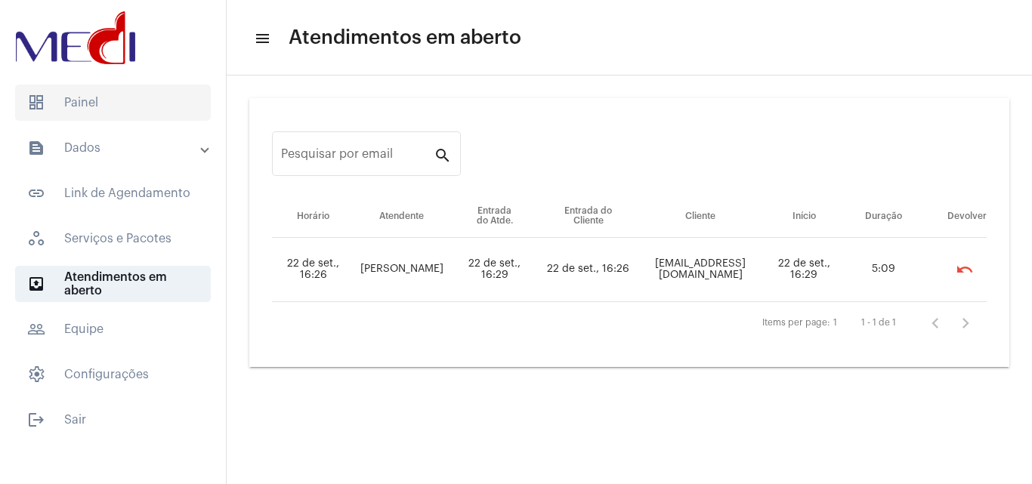
click at [76, 104] on span "dashboard Painel" at bounding box center [113, 103] width 196 height 36
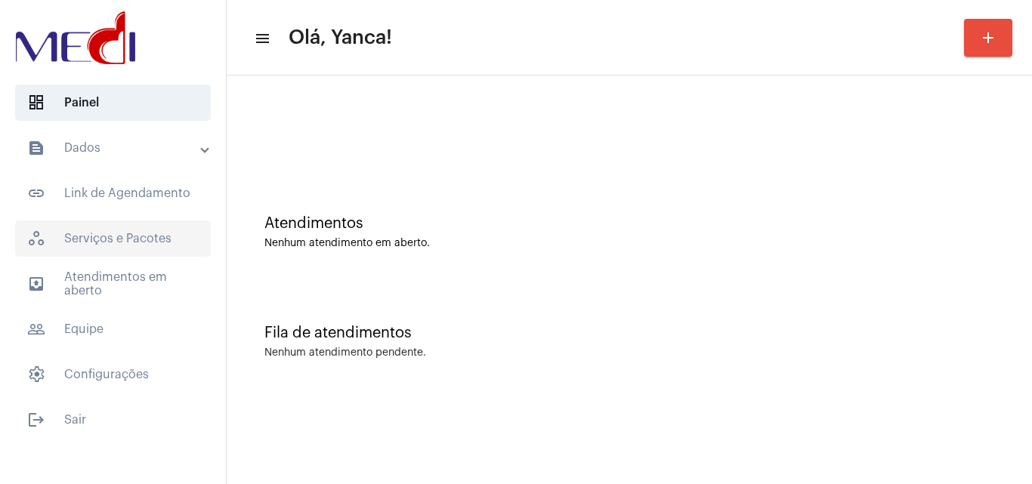
click at [168, 251] on span "workspaces_outlined Serviços e Pacotes" at bounding box center [113, 239] width 196 height 36
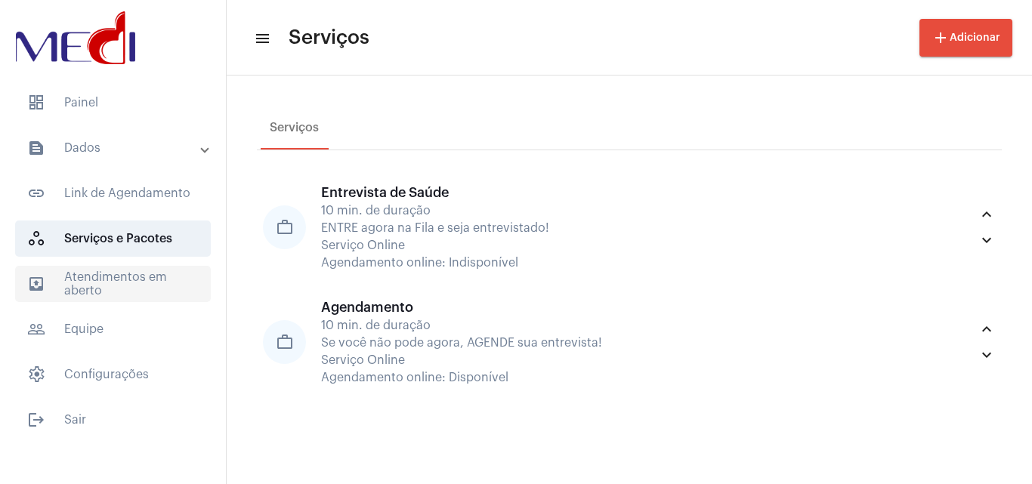
click at [169, 275] on span "outbox_outline Atendimentos em aberto" at bounding box center [113, 284] width 196 height 36
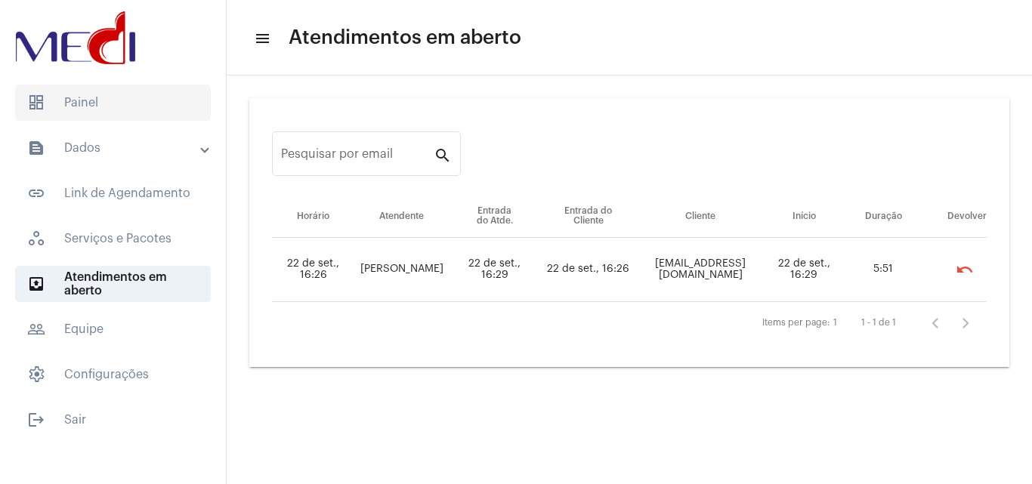
click at [136, 104] on span "dashboard Painel" at bounding box center [113, 103] width 196 height 36
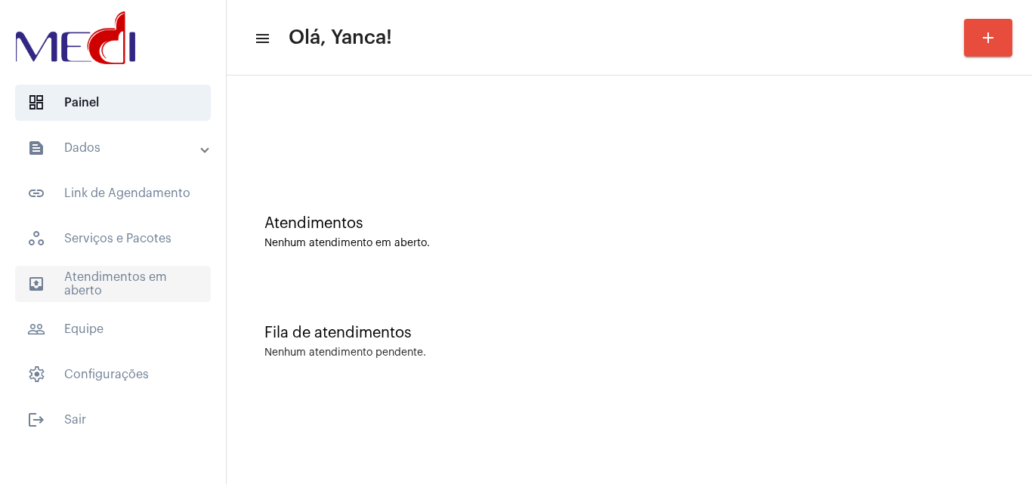
click at [115, 268] on span "outbox_outline Atendimentos em aberto" at bounding box center [113, 284] width 196 height 36
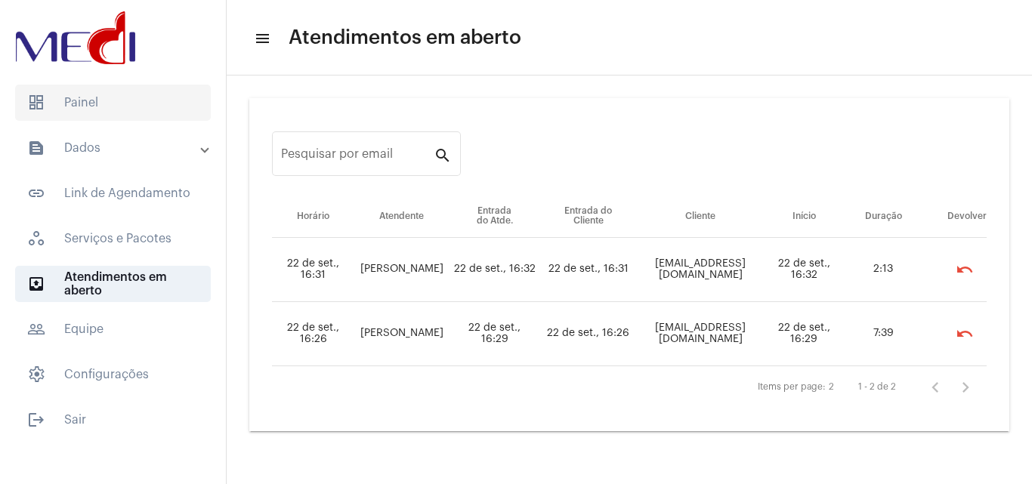
click at [131, 104] on span "dashboard Painel" at bounding box center [113, 103] width 196 height 36
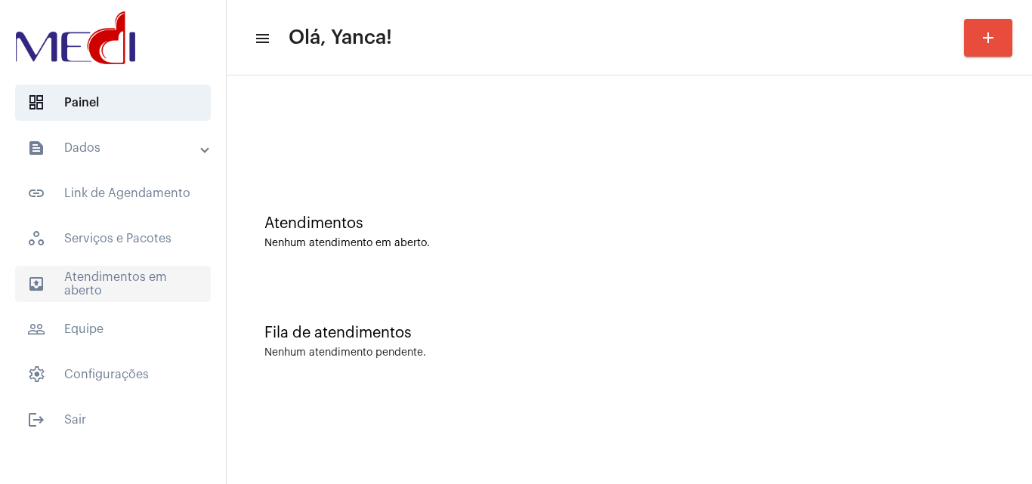
click at [162, 295] on span "outbox_outline Atendimentos em aberto" at bounding box center [113, 284] width 196 height 36
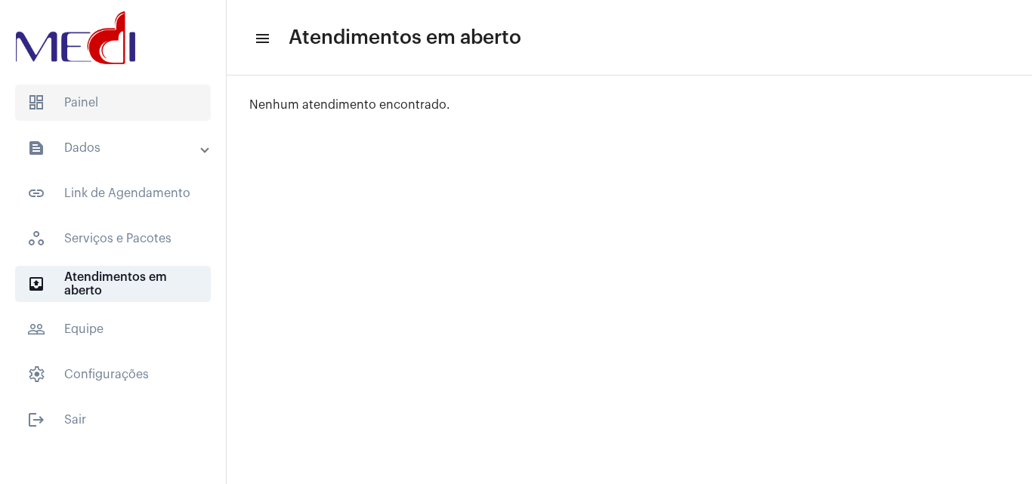
click at [134, 116] on span "dashboard Painel" at bounding box center [113, 103] width 196 height 36
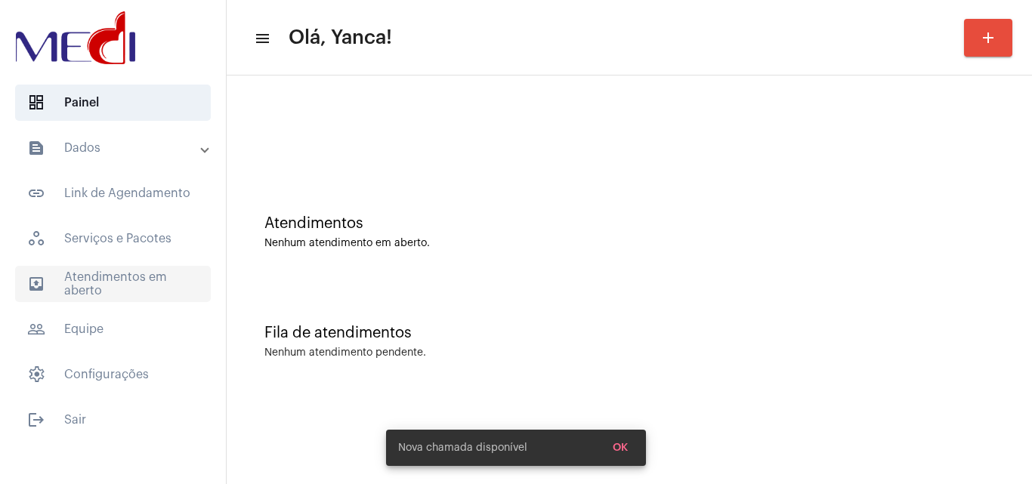
click at [150, 272] on span "outbox_outline Atendimentos em aberto" at bounding box center [113, 284] width 196 height 36
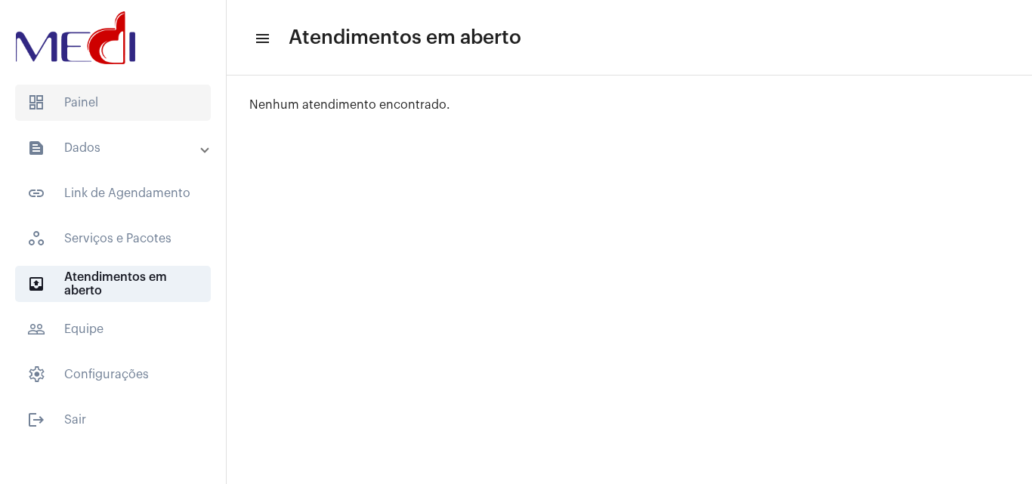
drag, startPoint x: 142, startPoint y: 108, endPoint x: 150, endPoint y: 109, distance: 8.3
click at [144, 108] on span "dashboard Painel" at bounding box center [113, 103] width 196 height 36
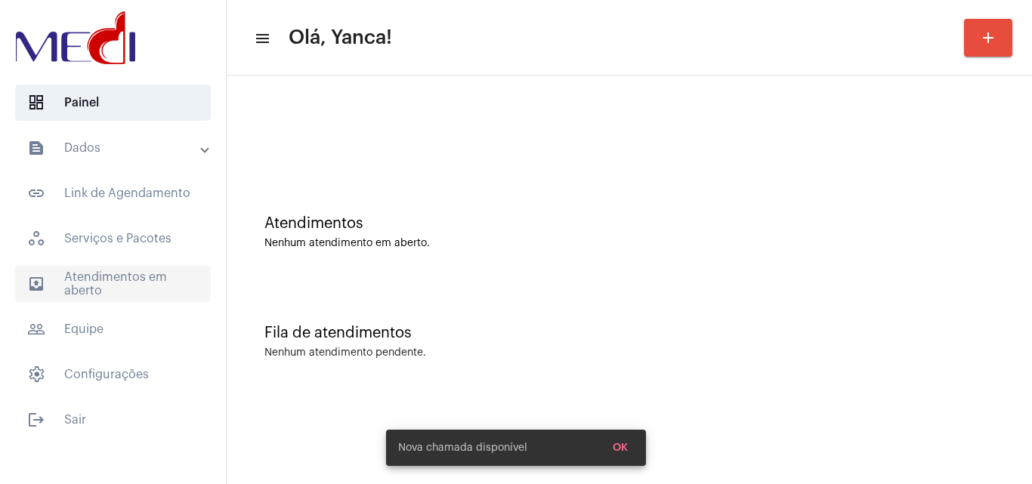
click at [157, 276] on span "outbox_outline Atendimentos em aberto" at bounding box center [113, 284] width 196 height 36
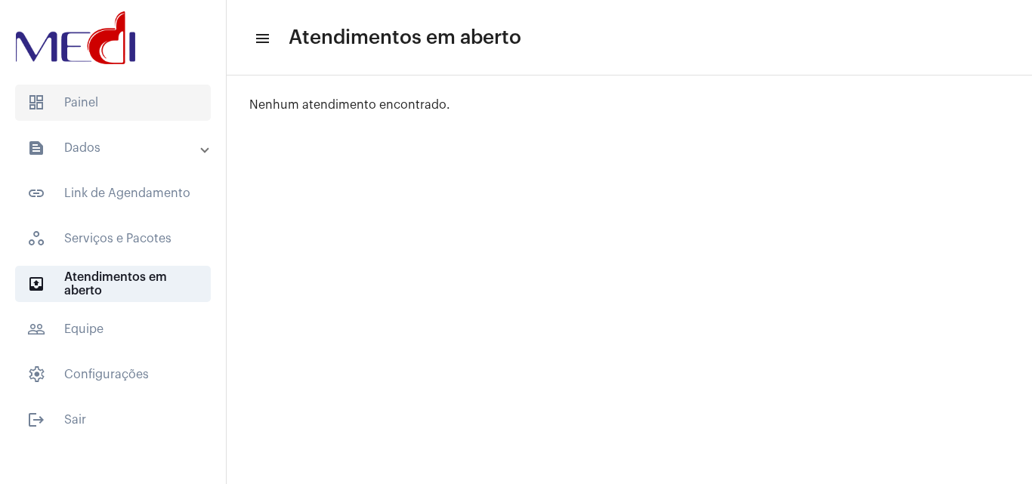
click at [110, 88] on span "dashboard Painel" at bounding box center [113, 103] width 196 height 36
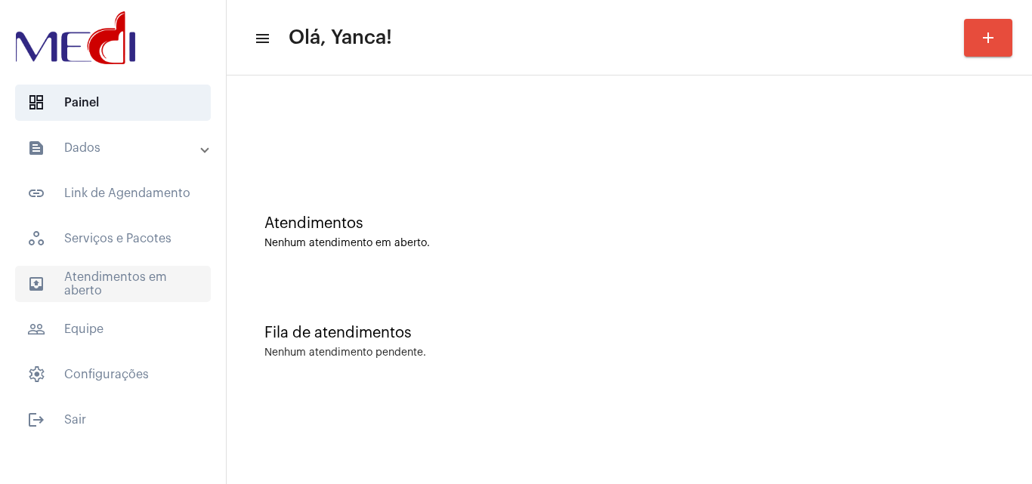
click at [122, 290] on span "outbox_outline Atendimentos em aberto" at bounding box center [113, 284] width 196 height 36
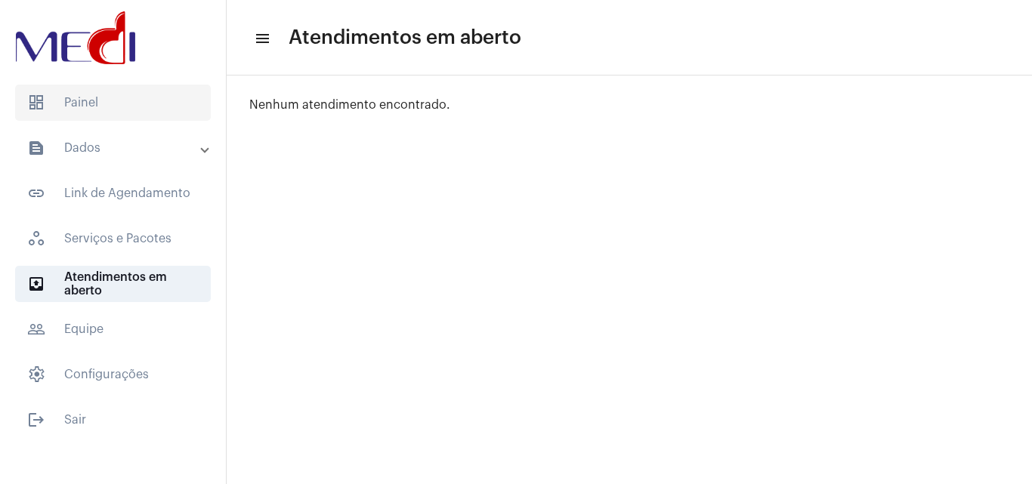
click at [97, 101] on span "dashboard Painel" at bounding box center [113, 103] width 196 height 36
